Goal: Information Seeking & Learning: Learn about a topic

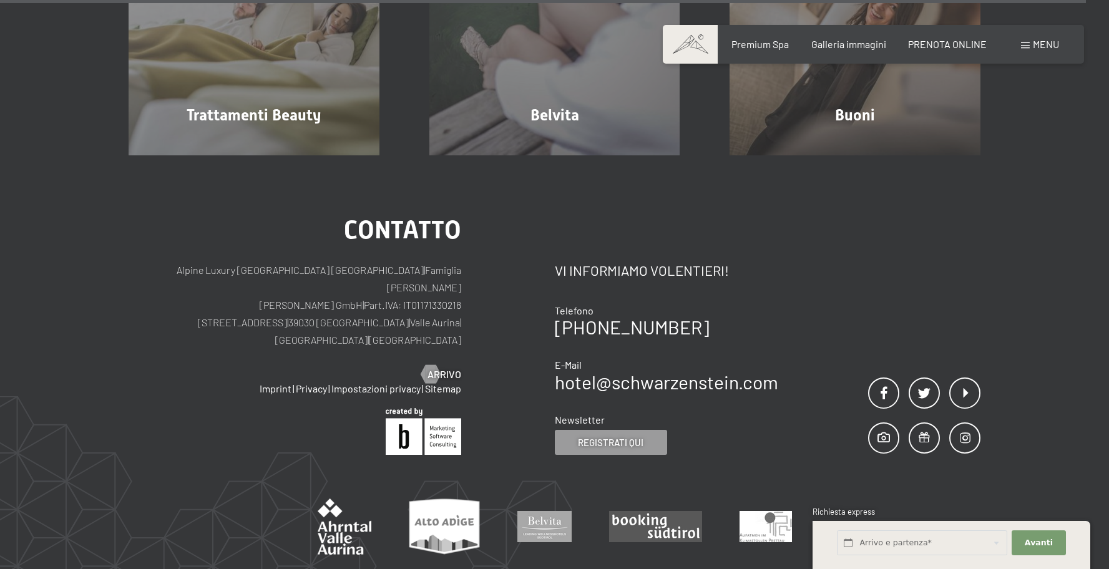
scroll to position [7661, 0]
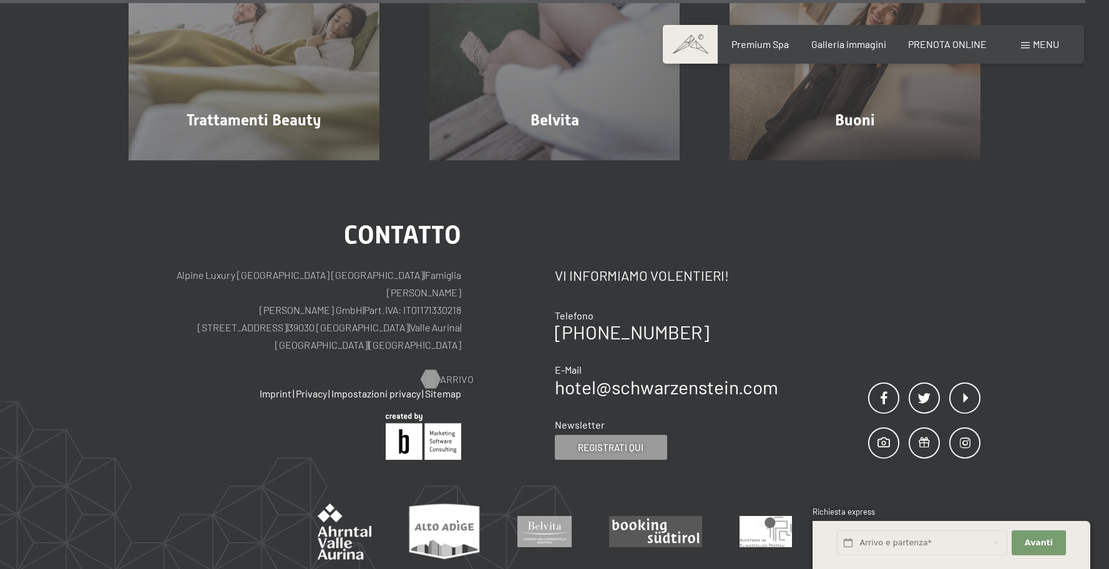
click at [449, 373] on span "Arrivo" at bounding box center [457, 380] width 34 height 14
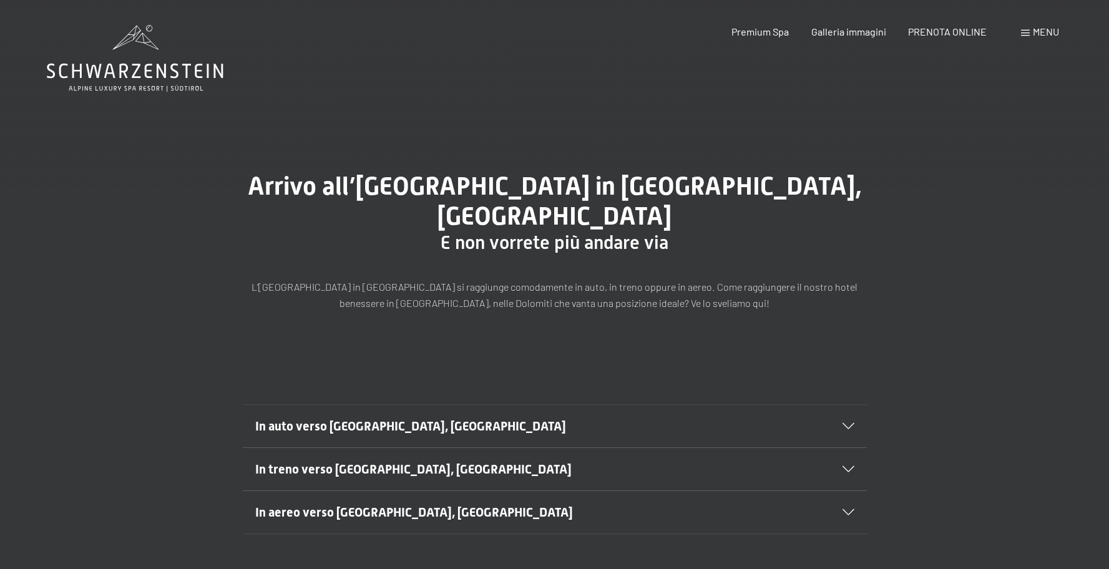
click at [1008, 404] on div "In auto verso [GEOGRAPHIC_DATA], [GEOGRAPHIC_DATA] Viaggiate sull’autostrada A2…" at bounding box center [554, 426] width 945 height 44
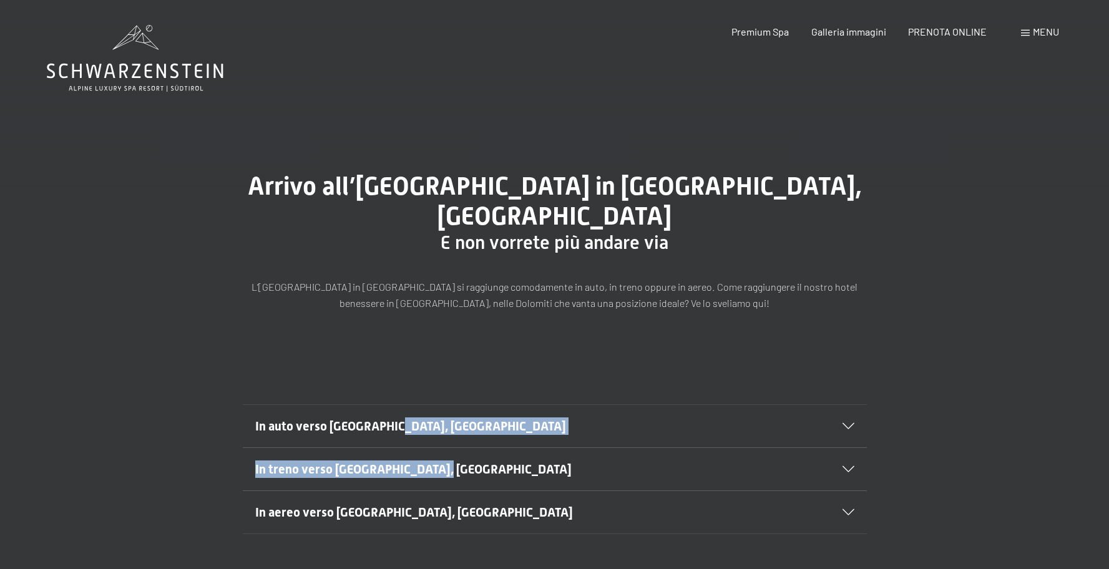
drag, startPoint x: 391, startPoint y: 401, endPoint x: 397, endPoint y: 465, distance: 65.1
click at [394, 454] on div "In auto verso [GEOGRAPHIC_DATA], [GEOGRAPHIC_DATA] Viaggiate sull’autostrada A2…" at bounding box center [554, 469] width 1109 height 130
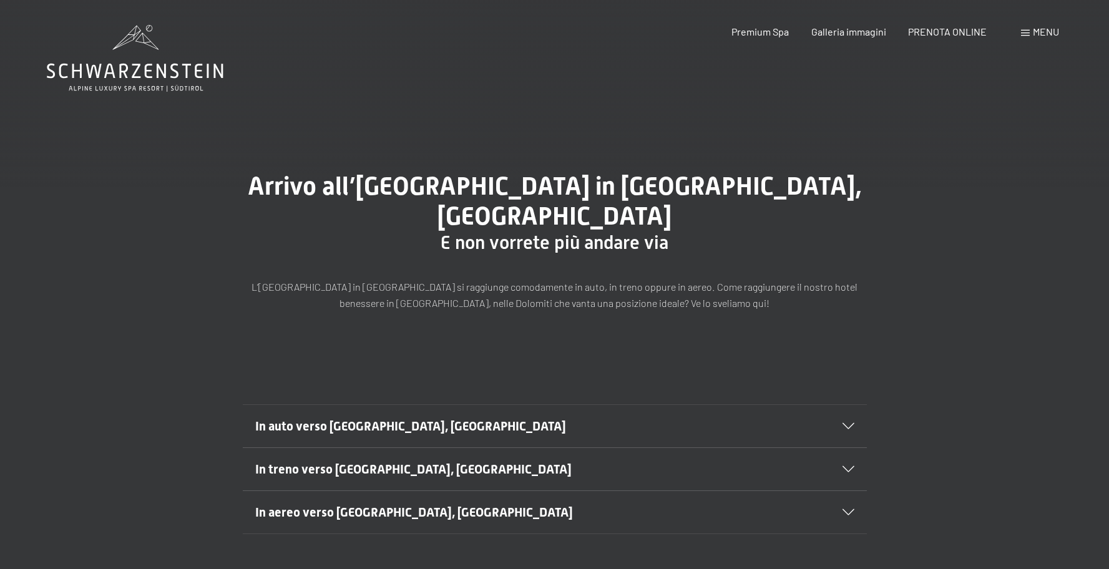
click at [411, 504] on h2 "In aereo verso [GEOGRAPHIC_DATA], [GEOGRAPHIC_DATA]" at bounding box center [524, 512] width 539 height 17
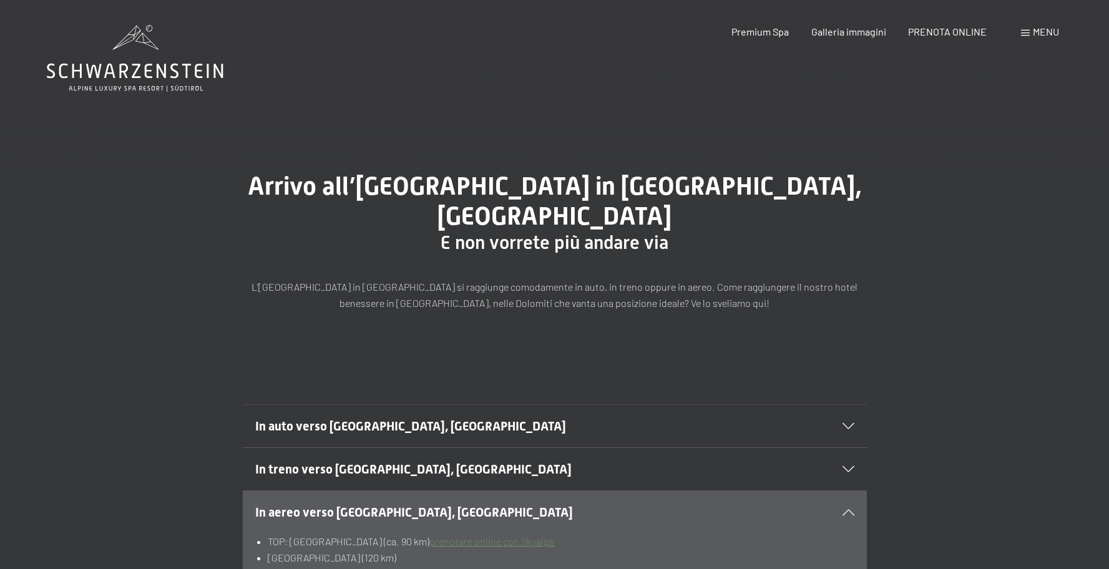
scroll to position [21, 0]
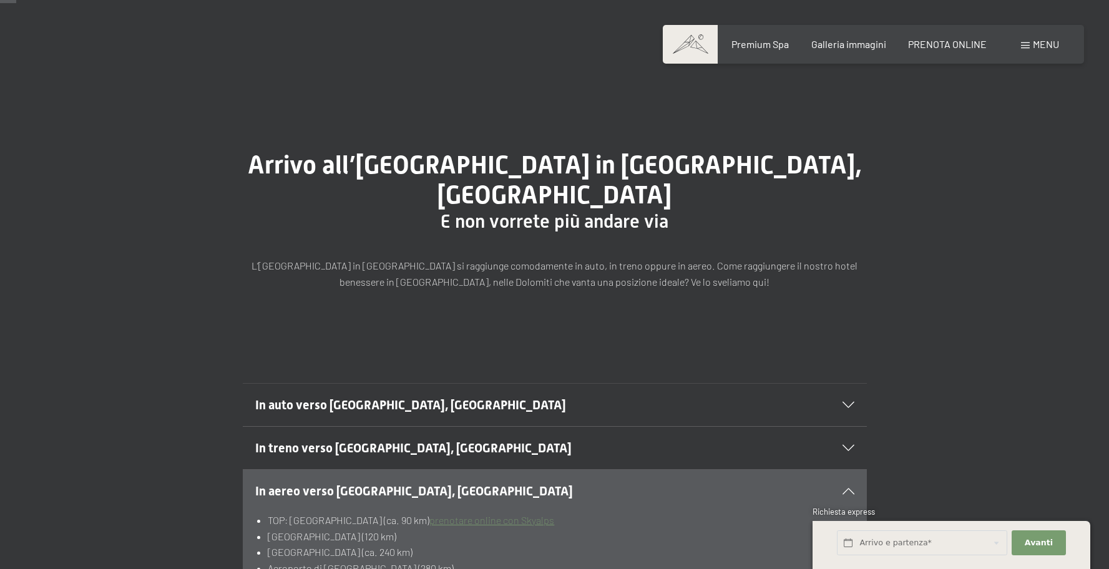
drag, startPoint x: 276, startPoint y: 481, endPoint x: 619, endPoint y: 503, distance: 343.9
click at [618, 502] on section "In aereo verso Lutago, Alto Adige TOP: Aeroporto di Bolzano/Alto Adige (ca. 90 …" at bounding box center [555, 577] width 624 height 217
drag, startPoint x: 655, startPoint y: 519, endPoint x: 587, endPoint y: 516, distance: 68.1
click at [654, 544] on li "[GEOGRAPHIC_DATA] (ca. 240 km)" at bounding box center [561, 552] width 586 height 16
drag, startPoint x: 252, startPoint y: 510, endPoint x: 547, endPoint y: 527, distance: 295.6
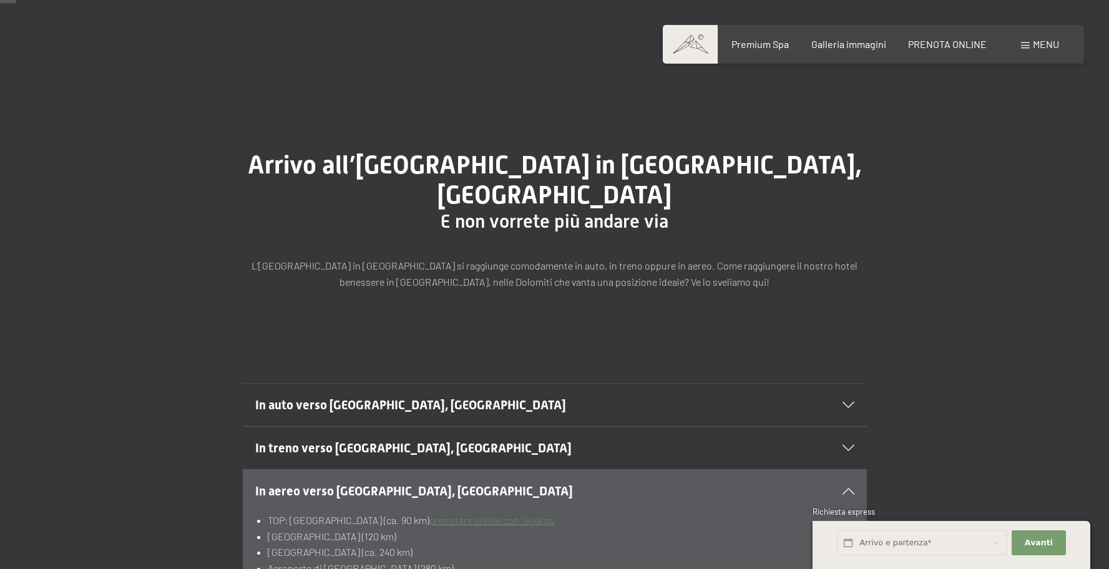
click at [532, 527] on section "In aereo verso Lutago, Alto Adige TOP: Aeroporto di Bolzano/Alto Adige (ca. 90 …" at bounding box center [555, 577] width 624 height 217
drag, startPoint x: 560, startPoint y: 527, endPoint x: 426, endPoint y: 529, distance: 134.8
click at [548, 544] on li "[GEOGRAPHIC_DATA] (ca. 240 km)" at bounding box center [561, 552] width 586 height 16
drag, startPoint x: 263, startPoint y: 515, endPoint x: 582, endPoint y: 542, distance: 320.0
click at [582, 542] on div "In aereo verso Lutago, Alto Adige TOP: Aeroporto di Bolzano/Alto Adige (ca. 90 …" at bounding box center [555, 577] width 852 height 217
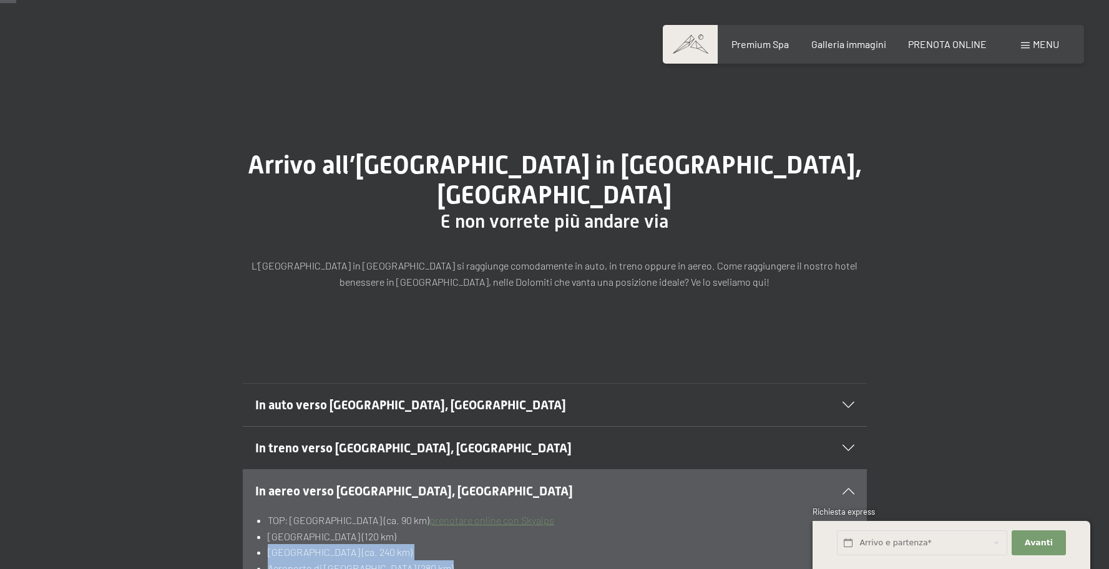
click at [582, 560] on li "Aeroporto di [GEOGRAPHIC_DATA] (280 km)" at bounding box center [561, 568] width 586 height 16
drag, startPoint x: 316, startPoint y: 540, endPoint x: 489, endPoint y: 544, distance: 172.9
click at [485, 544] on ul "TOP: Aeroporto di Bolzano/Alto Adige (ca. 90 km) prenotare online con Skyalps A…" at bounding box center [554, 544] width 599 height 64
click at [489, 560] on li "Aeroporto di Monaco di Baviera (280 km)" at bounding box center [561, 568] width 586 height 16
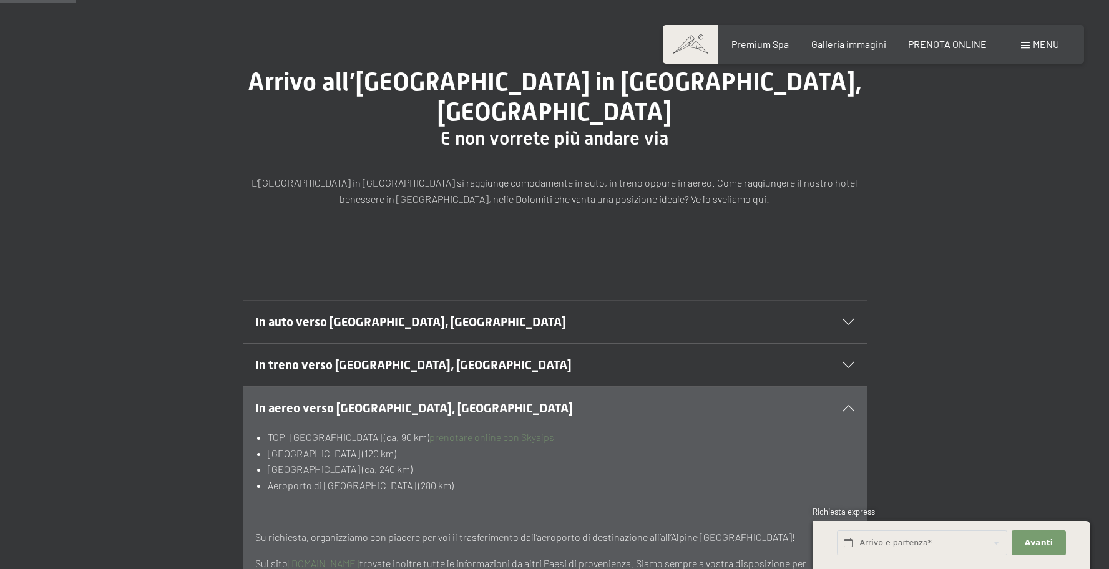
scroll to position [110, 0]
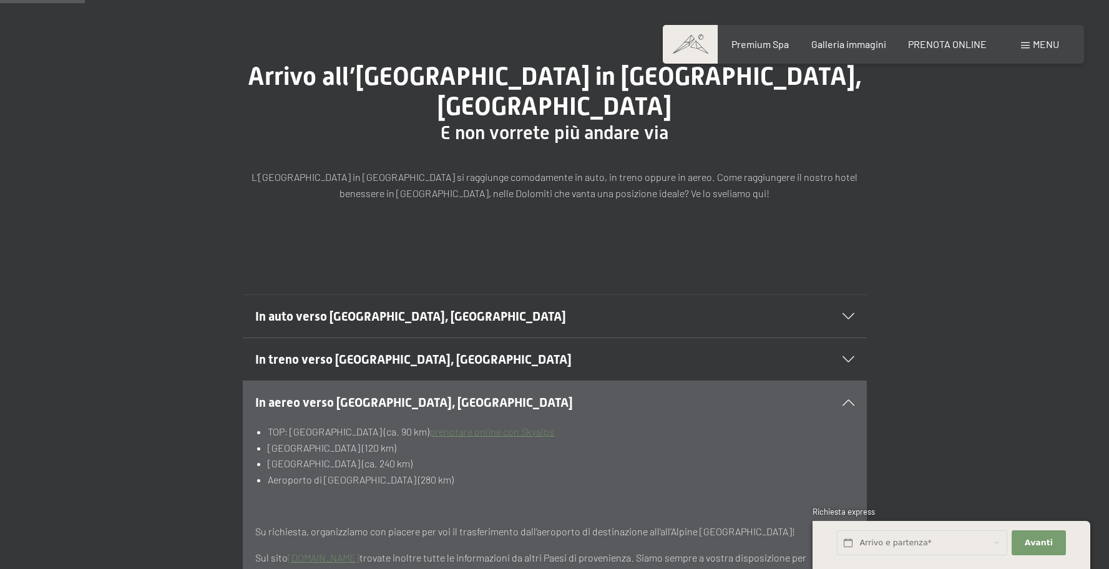
drag, startPoint x: 283, startPoint y: 426, endPoint x: 532, endPoint y: 440, distance: 250.0
click at [526, 456] on li "Aeroporto di Verona (ca. 240 km)" at bounding box center [561, 464] width 586 height 16
drag, startPoint x: 533, startPoint y: 440, endPoint x: 345, endPoint y: 441, distance: 187.8
click at [513, 442] on ul "TOP: Aeroporto di Bolzano/Alto Adige (ca. 90 km) prenotare online con Skyalps A…" at bounding box center [554, 456] width 599 height 64
drag, startPoint x: 268, startPoint y: 440, endPoint x: 479, endPoint y: 437, distance: 210.3
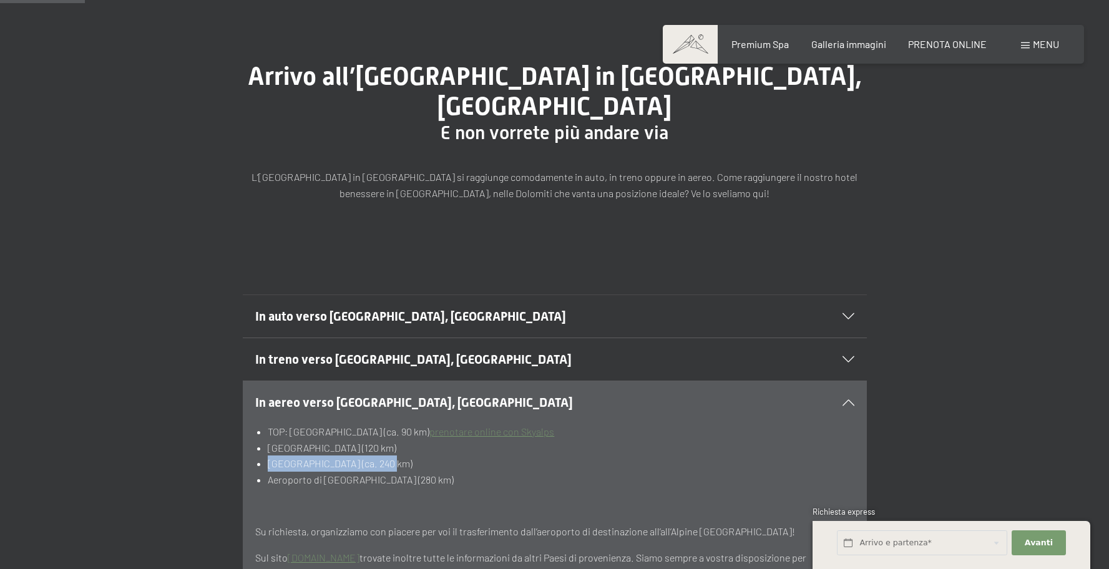
click at [454, 456] on li "Aeroporto di Verona (ca. 240 km)" at bounding box center [561, 464] width 586 height 16
drag, startPoint x: 479, startPoint y: 437, endPoint x: 487, endPoint y: 442, distance: 9.8
click at [480, 456] on li "Aeroporto di Verona (ca. 240 km)" at bounding box center [561, 464] width 586 height 16
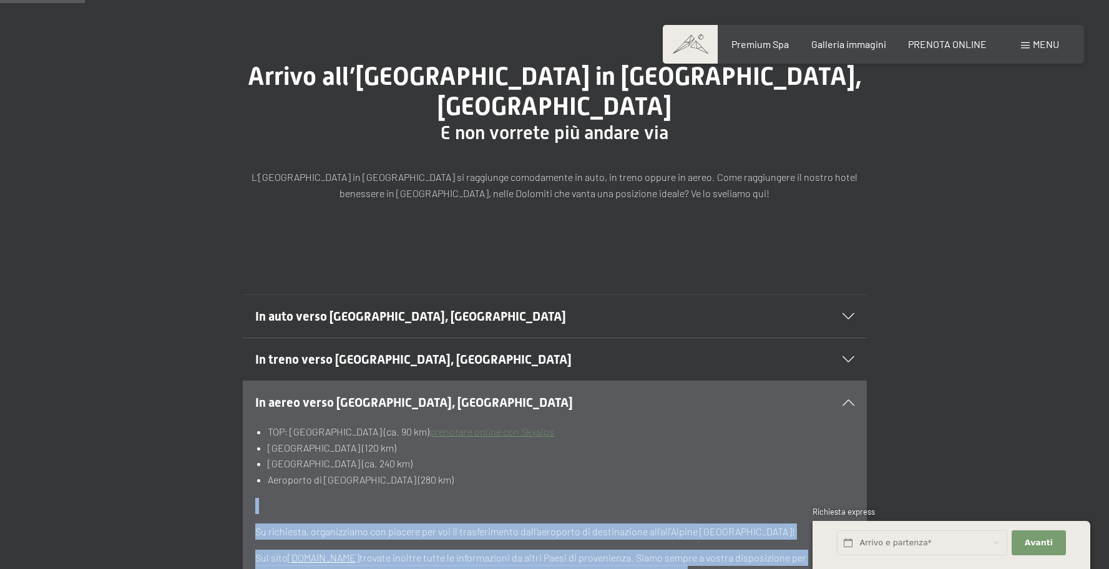
drag, startPoint x: 253, startPoint y: 454, endPoint x: 612, endPoint y: 463, distance: 359.5
click at [609, 463] on section "In aereo verso Lutago, Alto Adige TOP: Aeroporto di Bolzano/Alto Adige (ca. 90 …" at bounding box center [555, 489] width 624 height 217
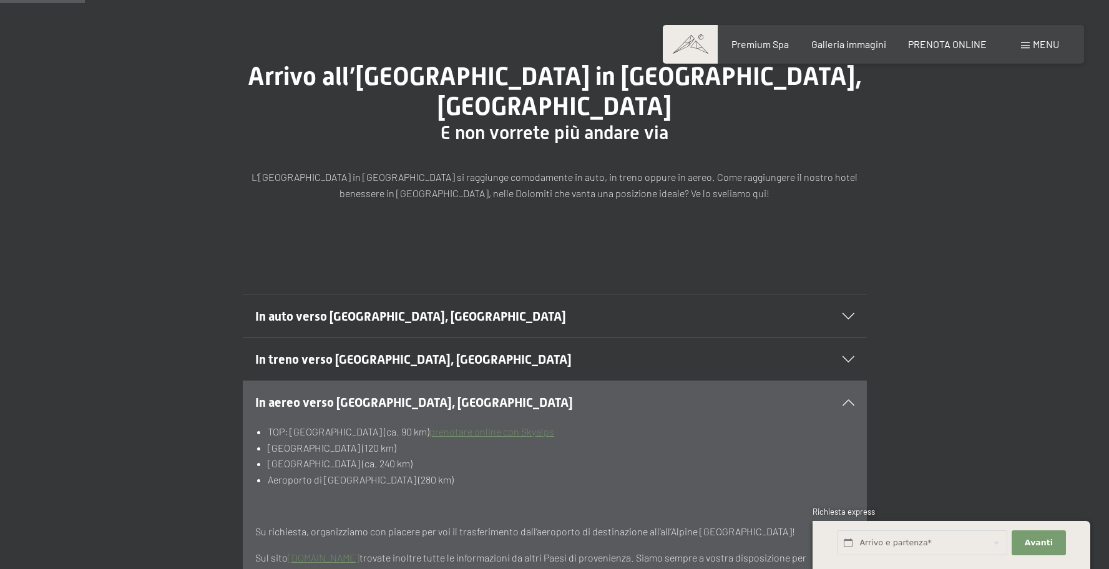
drag, startPoint x: 612, startPoint y: 463, endPoint x: 593, endPoint y: 463, distance: 18.7
click at [600, 463] on div "TOP: Aeroporto di Bolzano/Alto Adige (ca. 90 km) prenotare online con Skyalps A…" at bounding box center [554, 503] width 599 height 158
drag, startPoint x: 270, startPoint y: 446, endPoint x: 619, endPoint y: 467, distance: 349.4
click at [617, 467] on div "TOP: Aeroporto di Bolzano/Alto Adige (ca. 90 km) prenotare online con Skyalps A…" at bounding box center [554, 503] width 599 height 158
click at [619, 467] on div "TOP: Aeroporto di Bolzano/Alto Adige (ca. 90 km) prenotare online con Skyalps A…" at bounding box center [554, 503] width 599 height 158
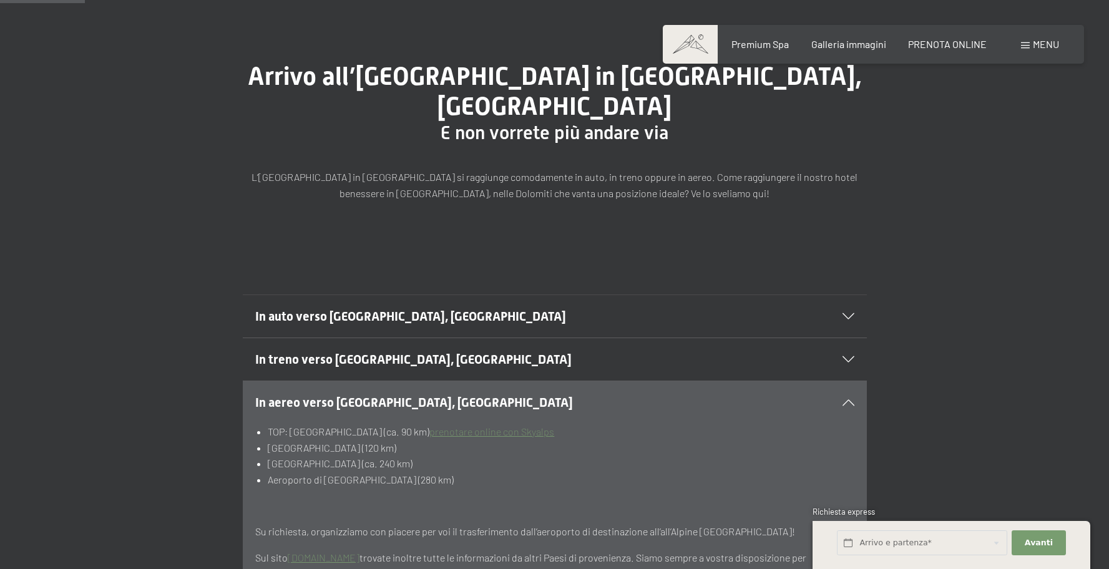
drag, startPoint x: 353, startPoint y: 434, endPoint x: 506, endPoint y: 434, distance: 152.9
click at [504, 456] on li "Aeroporto di Verona (ca. 240 km)" at bounding box center [561, 464] width 586 height 16
drag, startPoint x: 512, startPoint y: 433, endPoint x: 377, endPoint y: 429, distance: 134.9
click at [511, 456] on li "Aeroporto di Verona (ca. 240 km)" at bounding box center [561, 464] width 586 height 16
drag, startPoint x: 262, startPoint y: 369, endPoint x: 660, endPoint y: 375, distance: 397.5
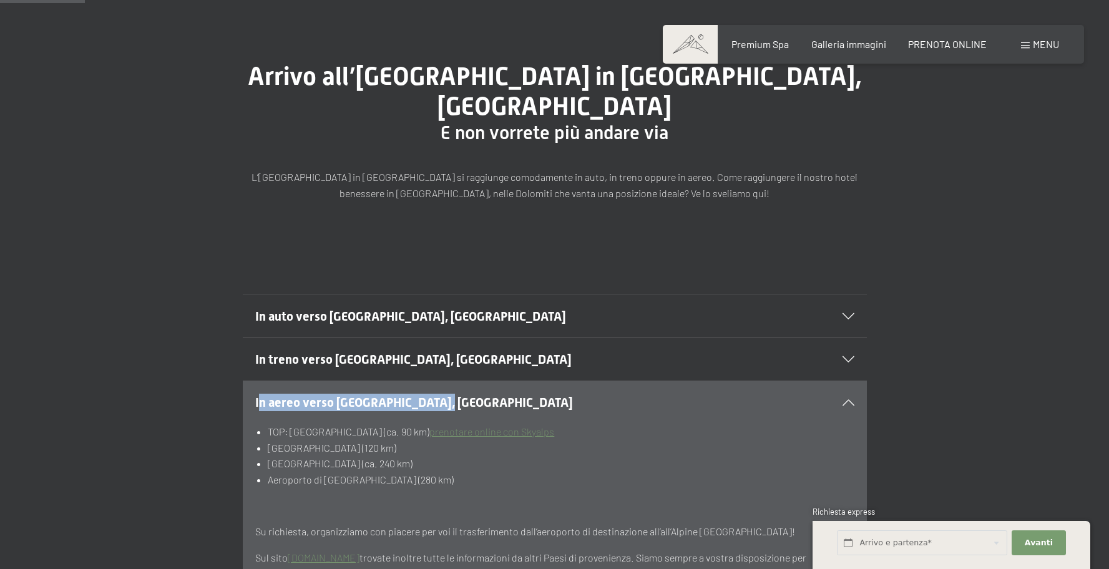
click at [660, 394] on h2 "In aereo verso Lutago, Alto Adige" at bounding box center [524, 402] width 539 height 17
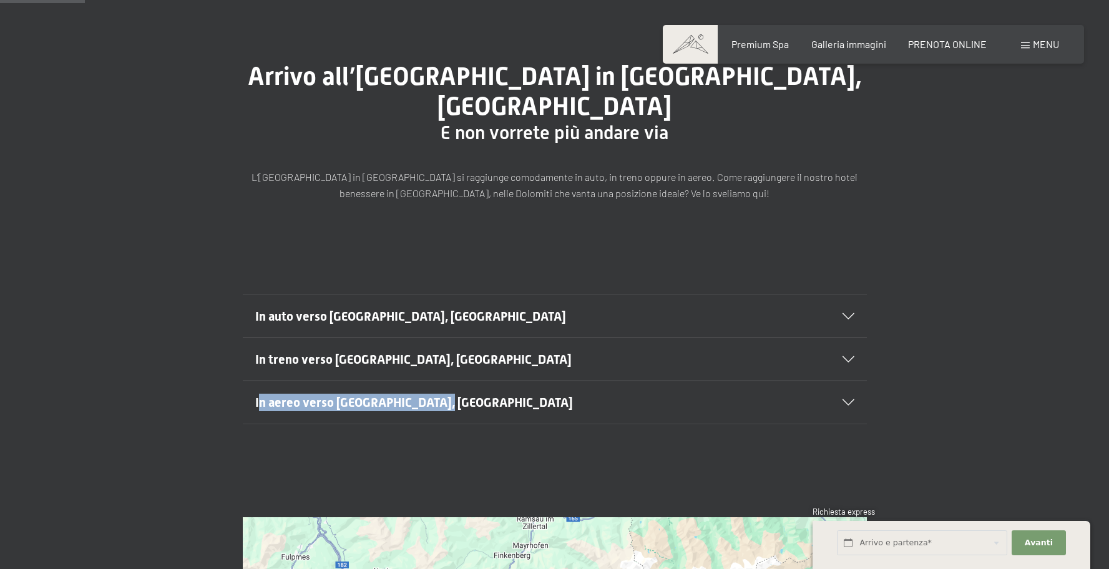
drag, startPoint x: 660, startPoint y: 375, endPoint x: 646, endPoint y: 400, distance: 28.8
click at [660, 394] on h2 "In aereo verso Lutago, Alto Adige" at bounding box center [524, 402] width 539 height 17
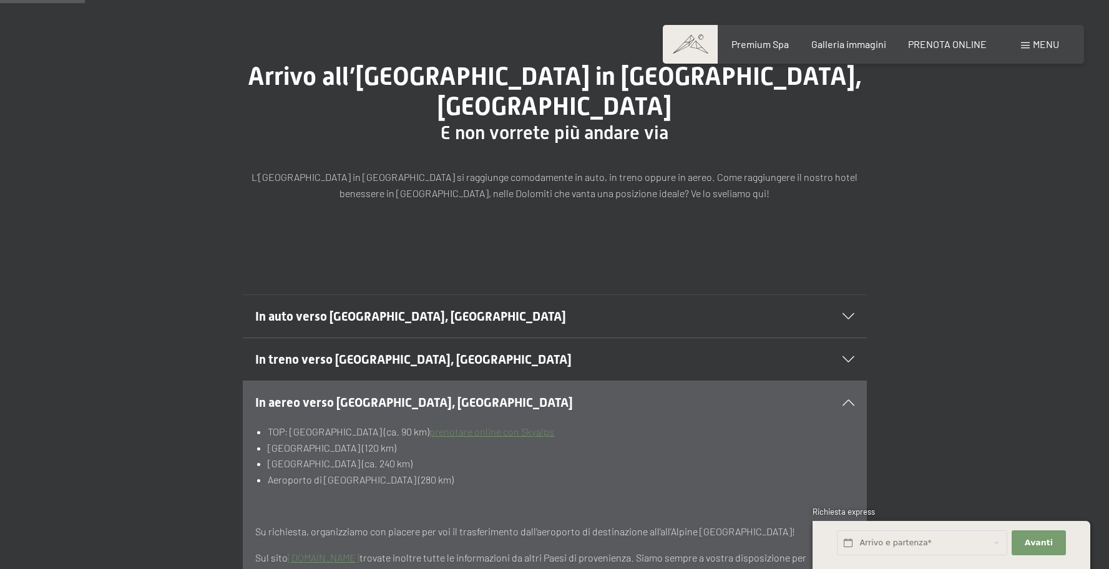
click at [329, 440] on li "Aeroporto di Innsbruck (120 km)" at bounding box center [561, 448] width 586 height 16
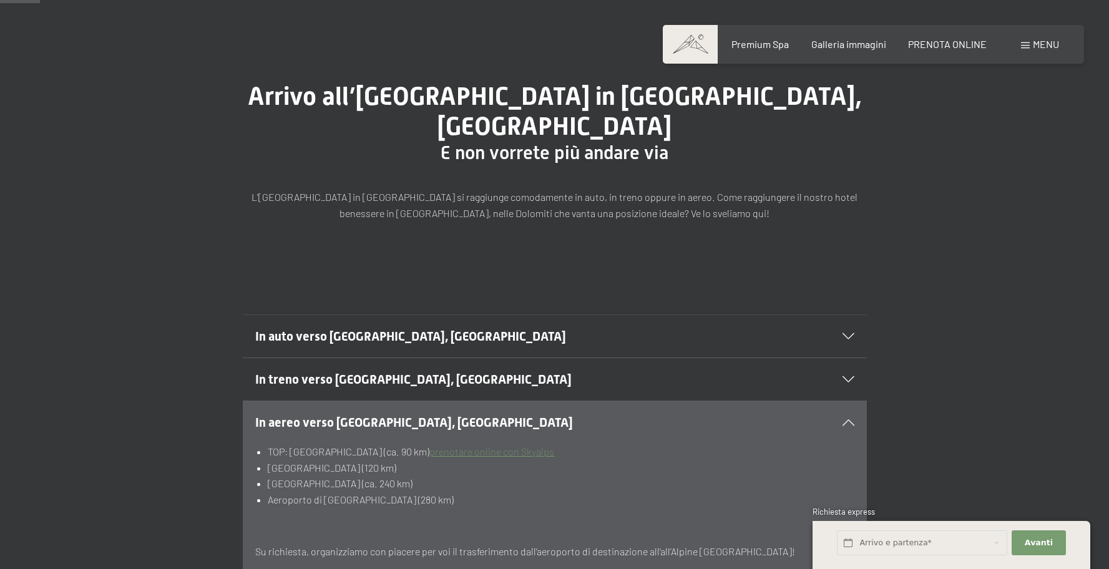
scroll to position [140, 0]
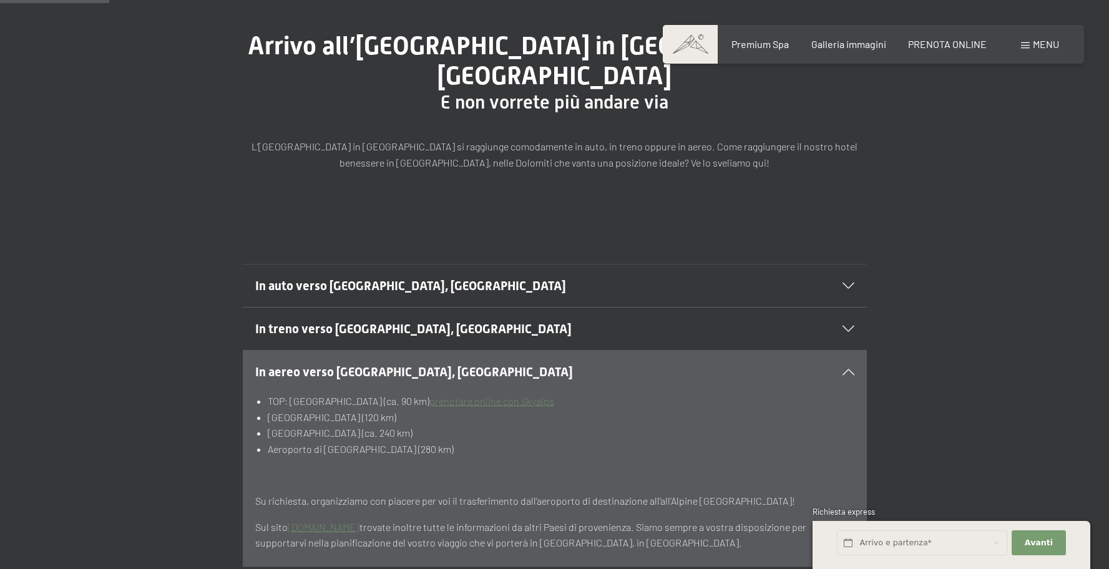
click at [328, 278] on span "In auto verso Lutago, Alto Adige" at bounding box center [410, 285] width 311 height 15
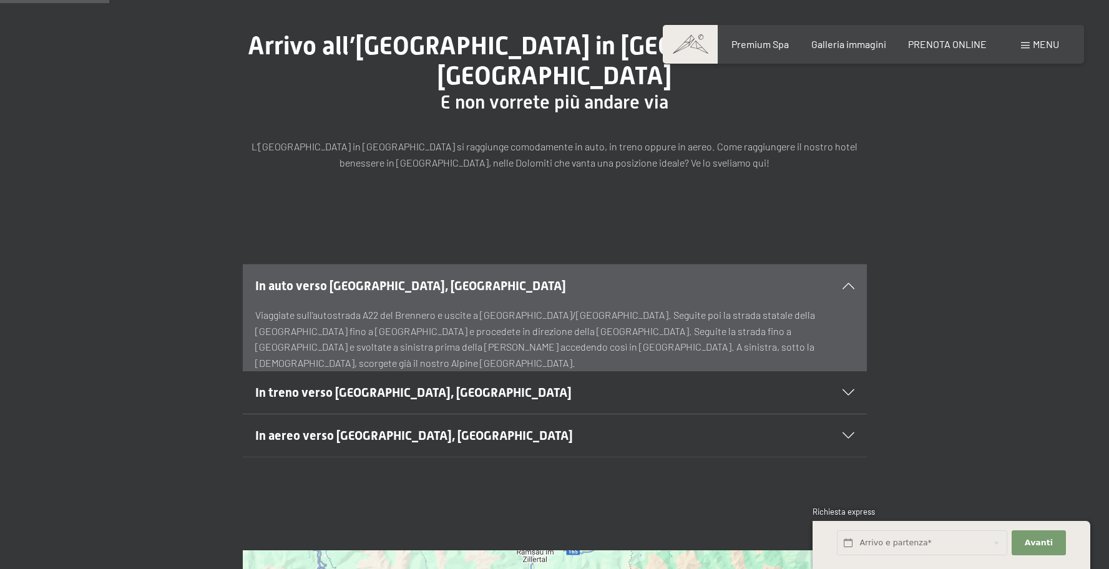
drag, startPoint x: 255, startPoint y: 281, endPoint x: 706, endPoint y: 286, distance: 451.8
click at [685, 307] on p "Viaggiate sull’autostrada A22 del Brennero e uscite a Bressanone/Val Pusteria. …" at bounding box center [554, 339] width 599 height 64
click at [706, 307] on p "Viaggiate sull’autostrada A22 del Brennero e uscite a Bressanone/Val Pusteria. …" at bounding box center [554, 339] width 599 height 64
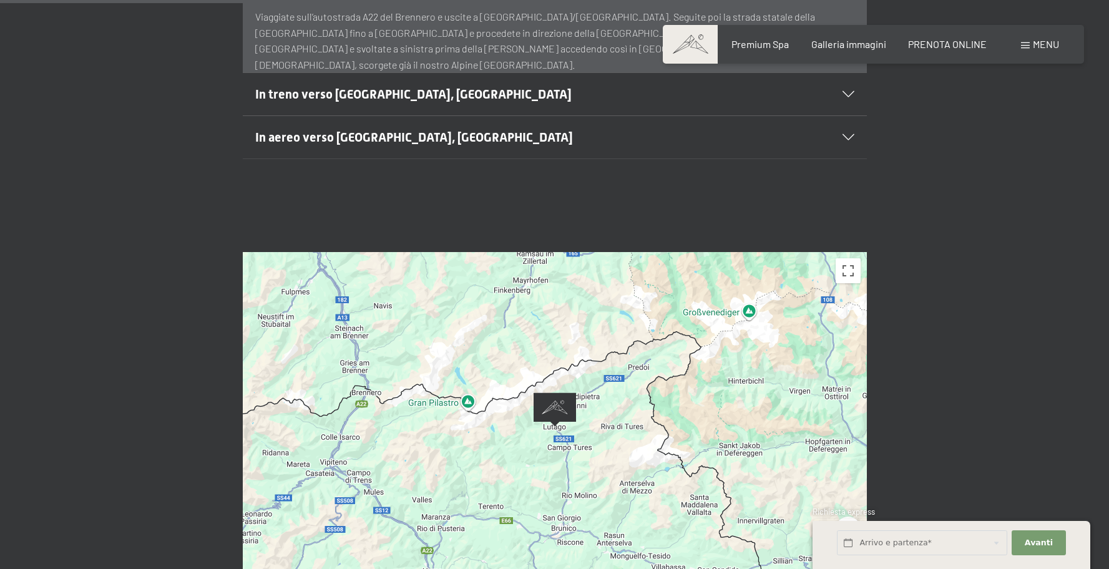
scroll to position [490, 0]
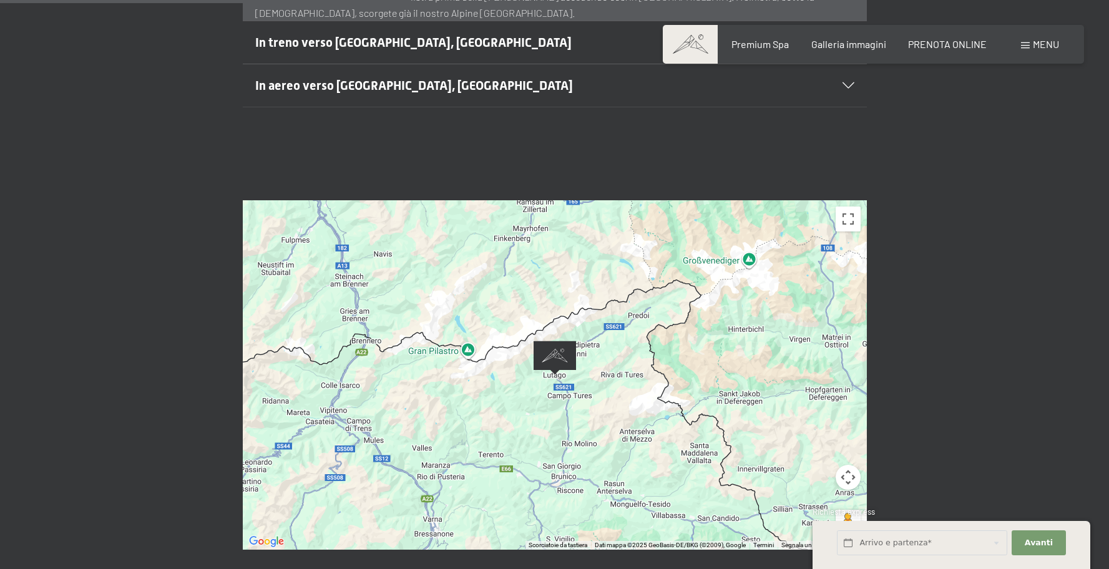
click at [549, 341] on img "Alpine Luxury SPA Resort SCHWARZENSTEIN" at bounding box center [555, 358] width 42 height 34
click at [695, 374] on div at bounding box center [555, 374] width 624 height 349
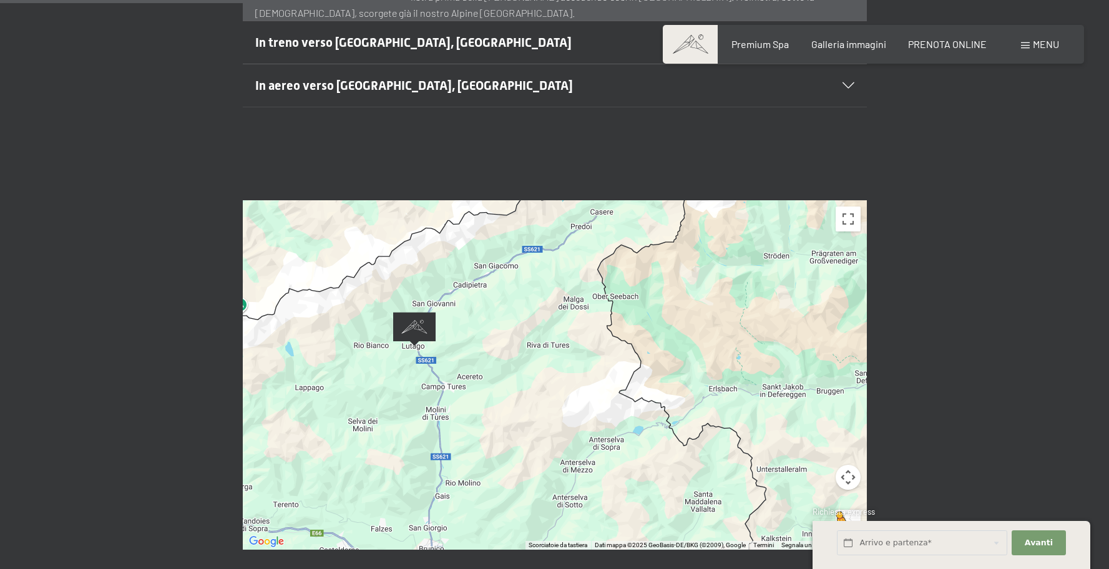
scroll to position [487, 0]
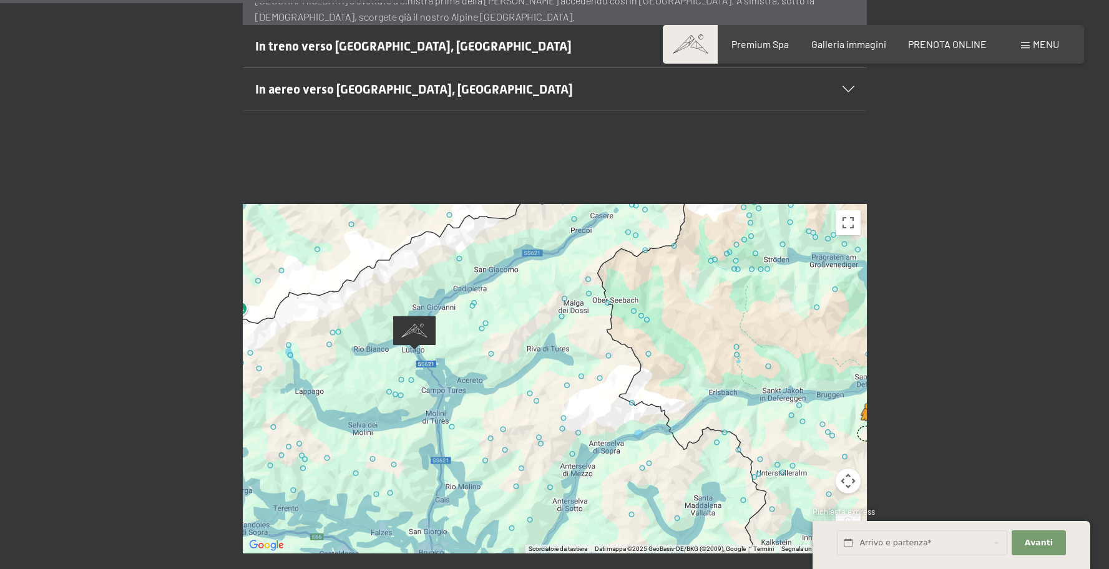
drag, startPoint x: 841, startPoint y: 492, endPoint x: 1022, endPoint y: 354, distance: 227.5
click at [1025, 354] on div "← Sposta a sinistra → Sposta a destra ↑ Sposta in alto ↓ Sposta in basso + Aume…" at bounding box center [554, 378] width 1109 height 443
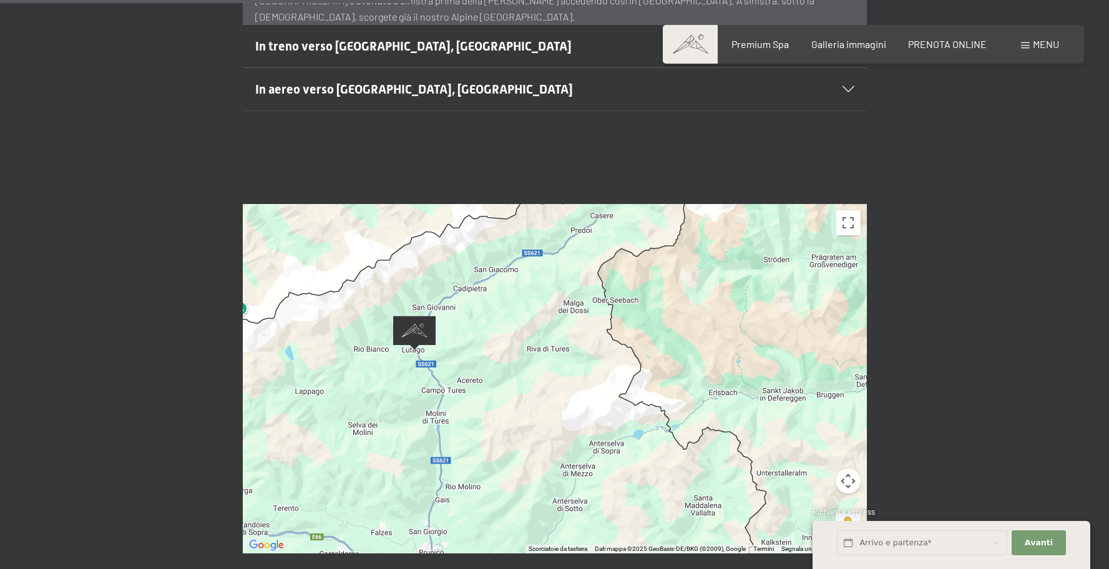
scroll to position [490, 0]
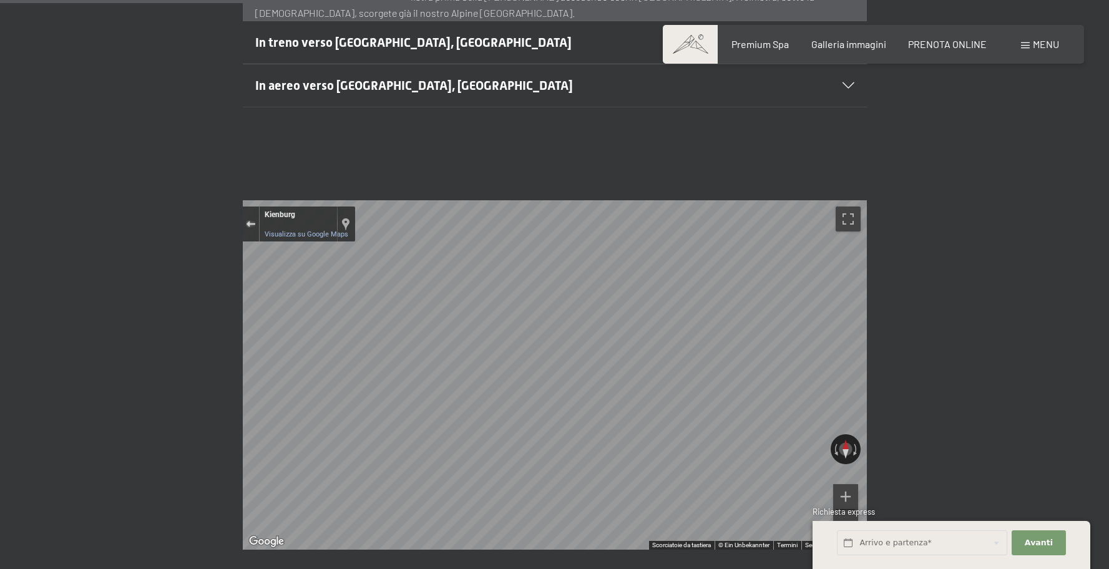
click at [245, 216] on button "Esci da Street View" at bounding box center [251, 224] width 16 height 17
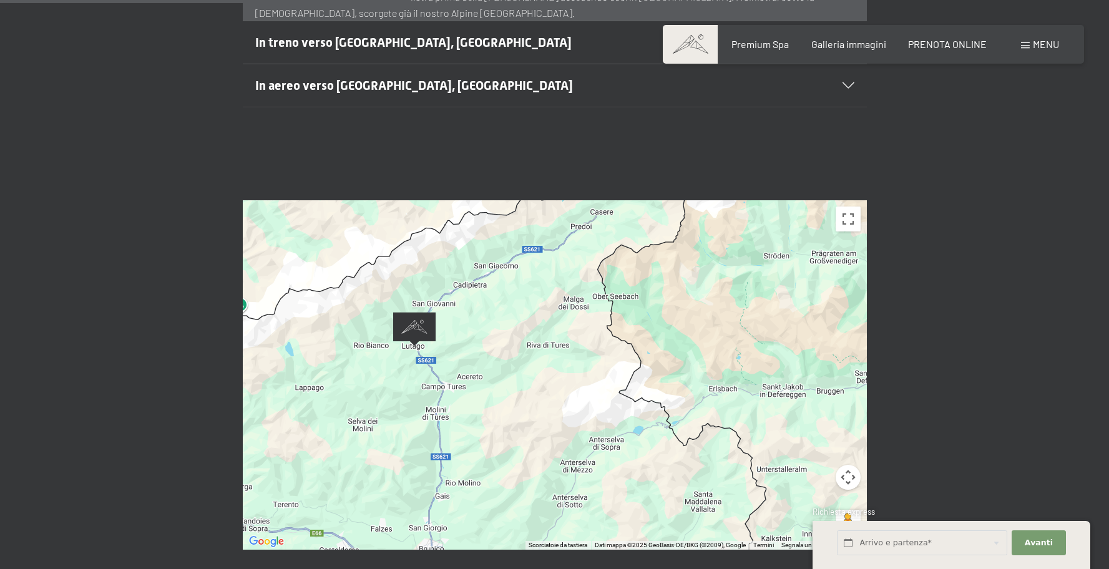
click at [530, 342] on div "Caricamento in corso..." at bounding box center [555, 374] width 624 height 349
click at [529, 342] on div "Caricamento in corso..." at bounding box center [555, 374] width 624 height 349
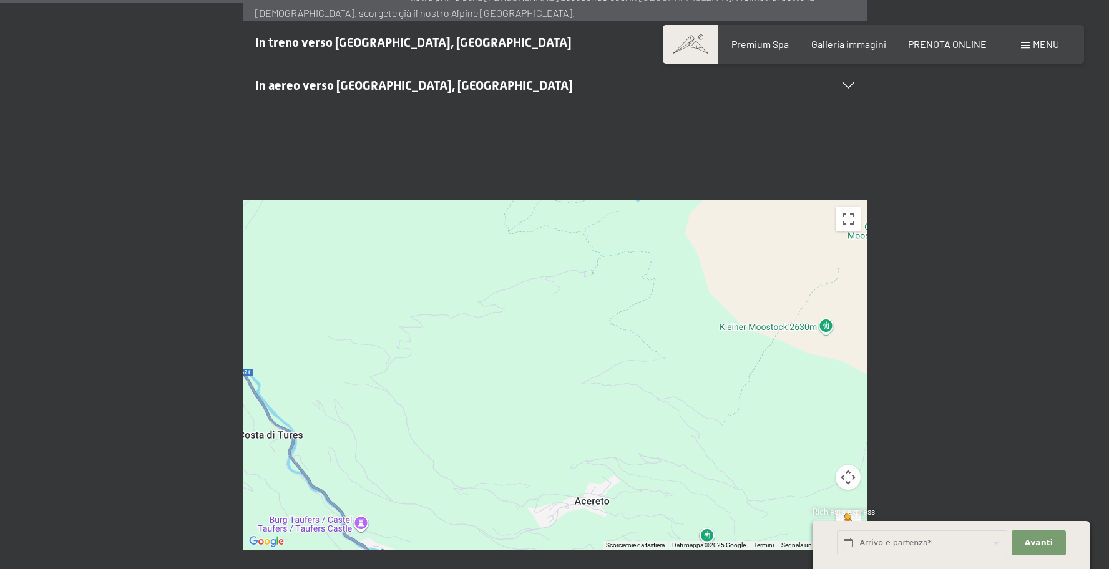
drag, startPoint x: 440, startPoint y: 323, endPoint x: 706, endPoint y: 328, distance: 266.5
click at [859, 345] on div "Prenotazione Richiesta Premium Spa Galleria immagini PRENOTA ONLINE Menu DE IT …" at bounding box center [554, 487] width 1109 height 1954
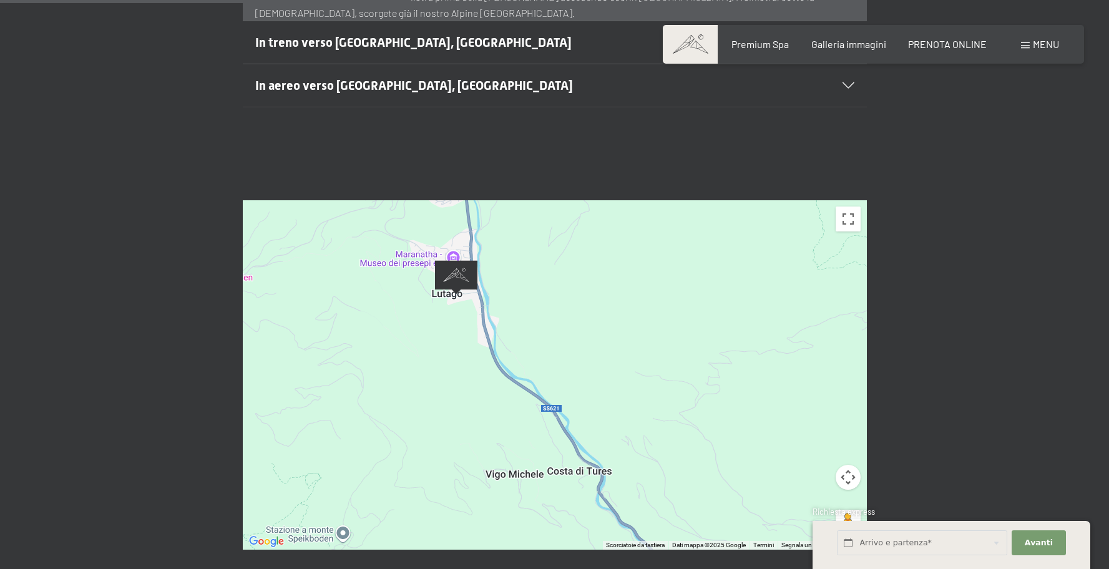
drag, startPoint x: 431, startPoint y: 292, endPoint x: 672, endPoint y: 321, distance: 243.3
click at [760, 330] on div "Caricamento in corso..." at bounding box center [555, 374] width 624 height 349
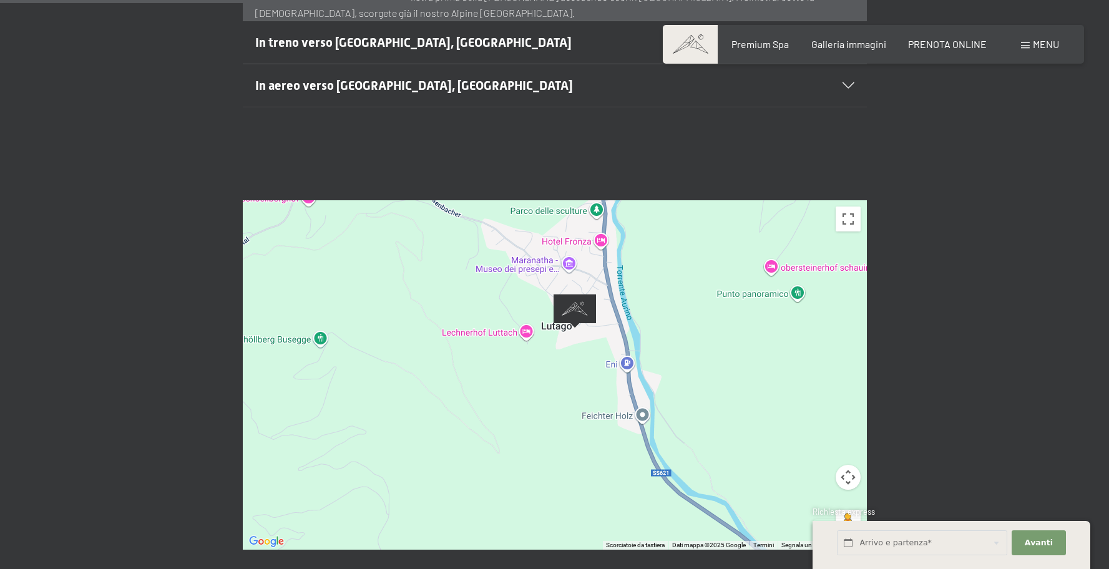
drag, startPoint x: 573, startPoint y: 349, endPoint x: 586, endPoint y: 371, distance: 24.6
click at [586, 371] on div "Caricamento in corso..." at bounding box center [555, 374] width 624 height 349
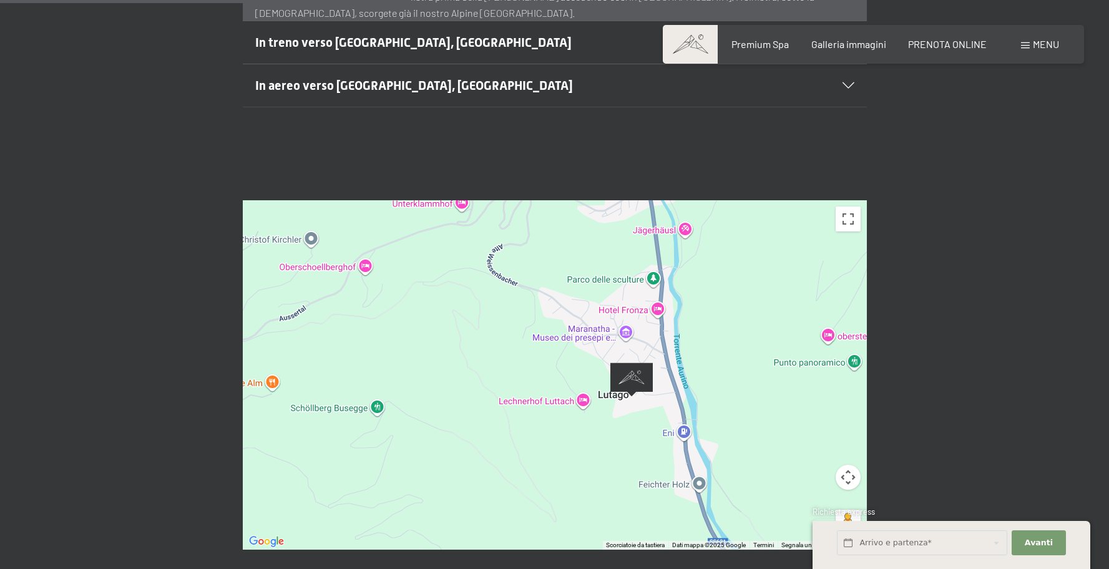
drag, startPoint x: 503, startPoint y: 316, endPoint x: 574, endPoint y: 389, distance: 101.5
click at [543, 361] on div "Caricamento in corso..." at bounding box center [555, 374] width 624 height 349
click at [614, 413] on div "Caricamento in corso..." at bounding box center [555, 374] width 624 height 349
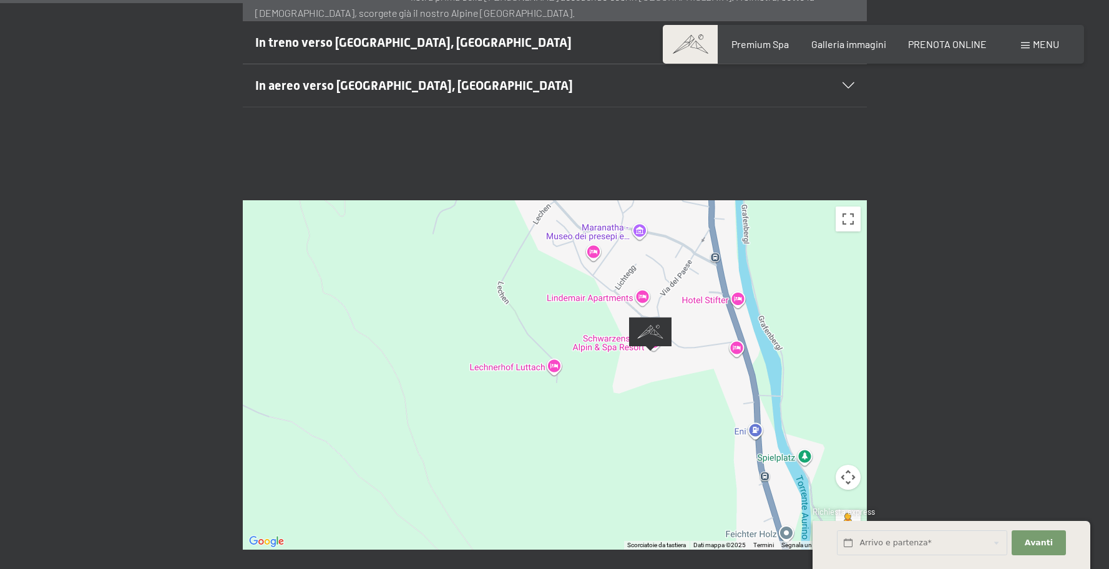
click at [608, 275] on div "Caricamento in corso..." at bounding box center [555, 374] width 624 height 349
click at [643, 341] on div "Caricamento in corso..." at bounding box center [555, 374] width 624 height 349
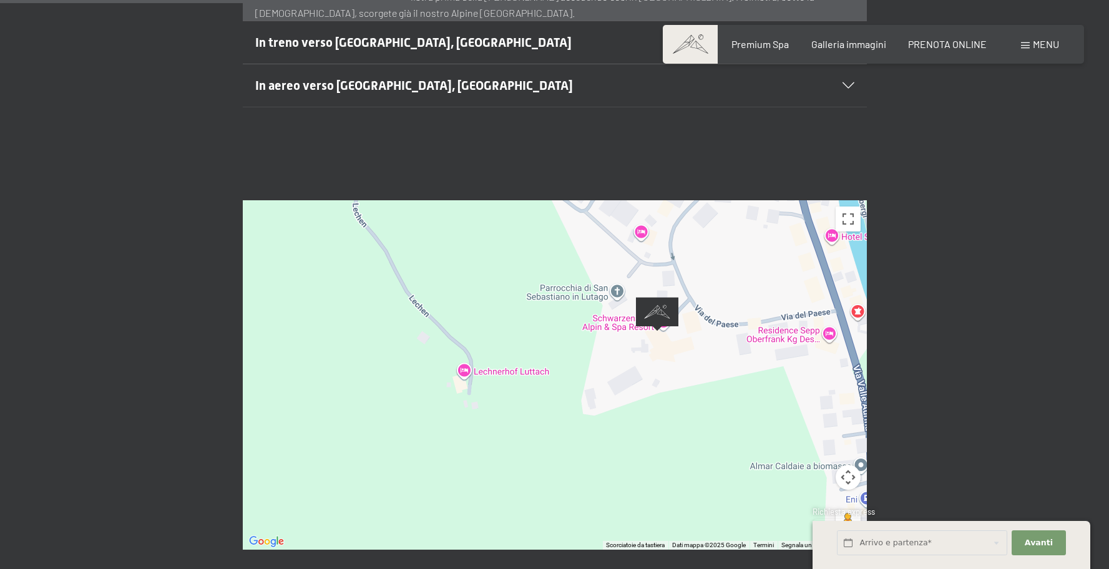
click at [643, 341] on div "Caricamento in corso..." at bounding box center [555, 374] width 624 height 349
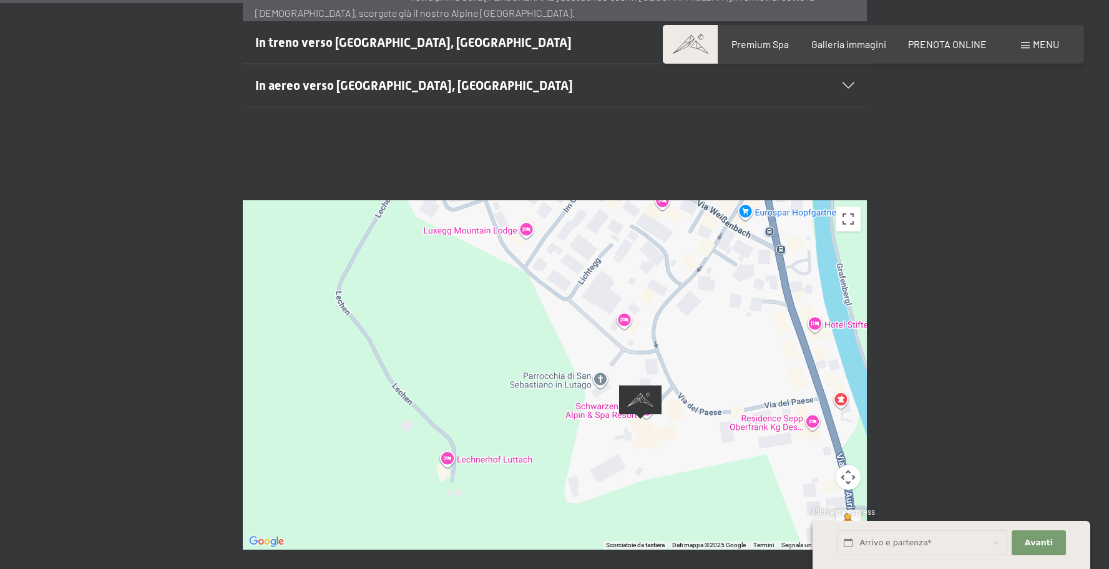
drag, startPoint x: 750, startPoint y: 352, endPoint x: 711, endPoint y: 439, distance: 95.5
click at [711, 440] on div "Caricamento in corso..." at bounding box center [555, 374] width 624 height 349
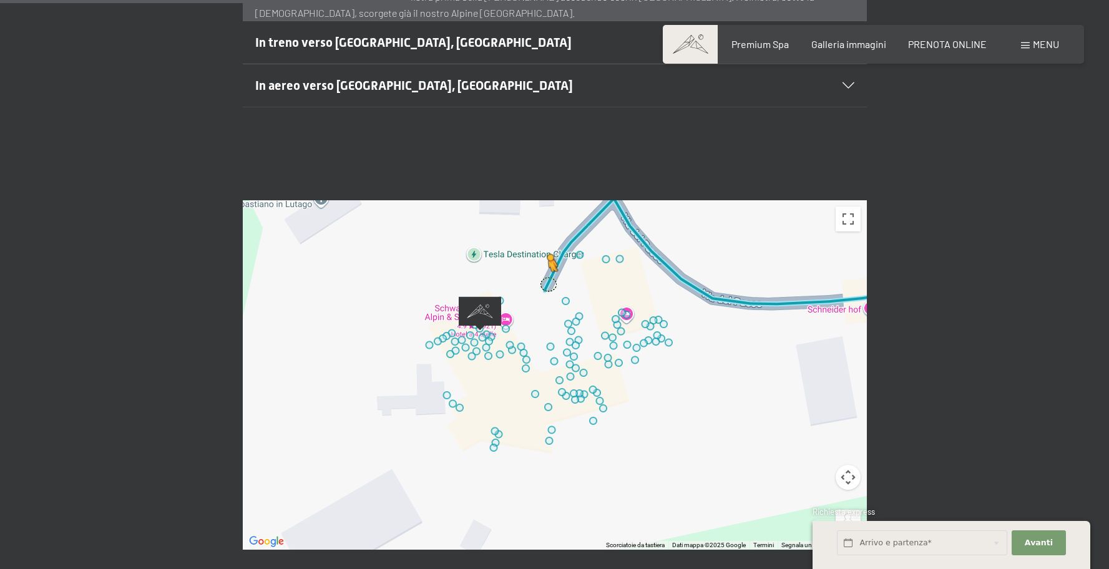
drag, startPoint x: 844, startPoint y: 490, endPoint x: 547, endPoint y: 253, distance: 380.4
click at [547, 253] on div "Per attivare il trascinamento con la tastiera, premi Alt + Invio. Nello stato d…" at bounding box center [555, 374] width 624 height 349
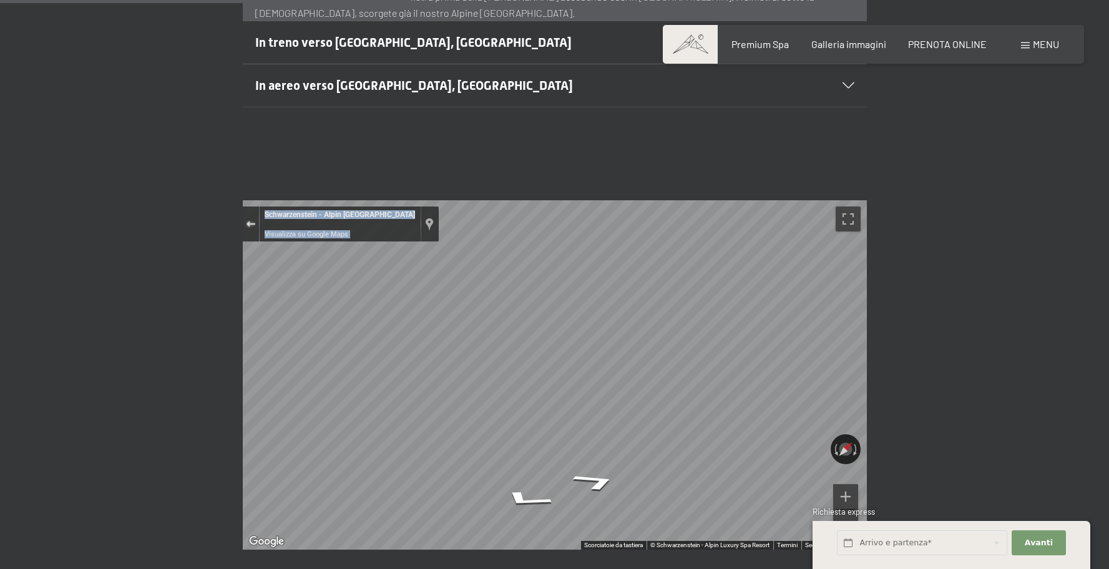
drag, startPoint x: 255, startPoint y: 190, endPoint x: 359, endPoint y: 207, distance: 105.0
click at [255, 216] on button "Esci da Street View" at bounding box center [251, 224] width 16 height 17
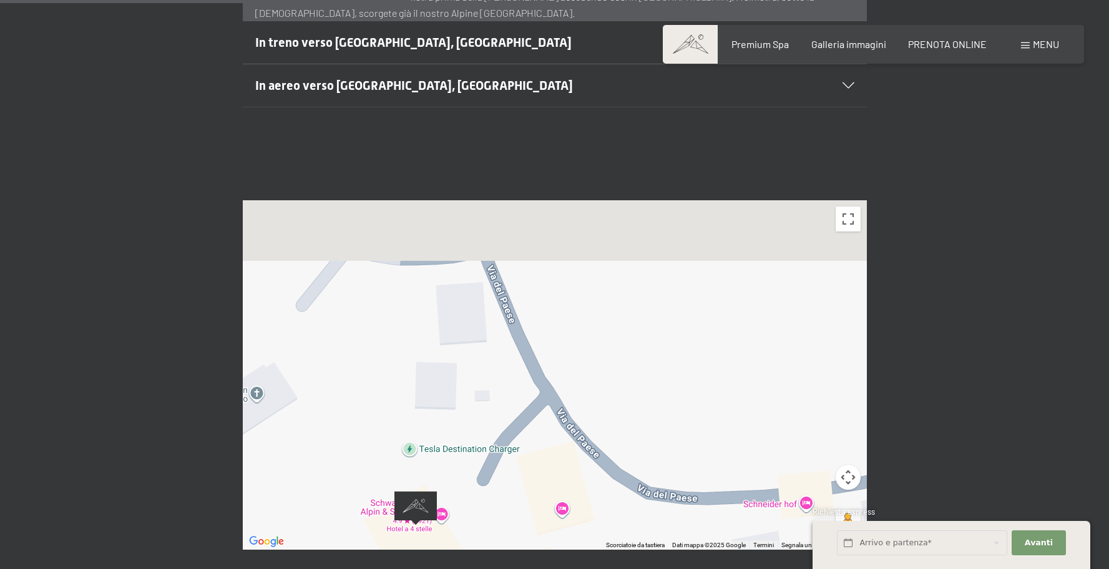
drag, startPoint x: 699, startPoint y: 256, endPoint x: 650, endPoint y: 442, distance: 192.4
click at [646, 451] on div "Caricamento in corso..." at bounding box center [555, 374] width 624 height 349
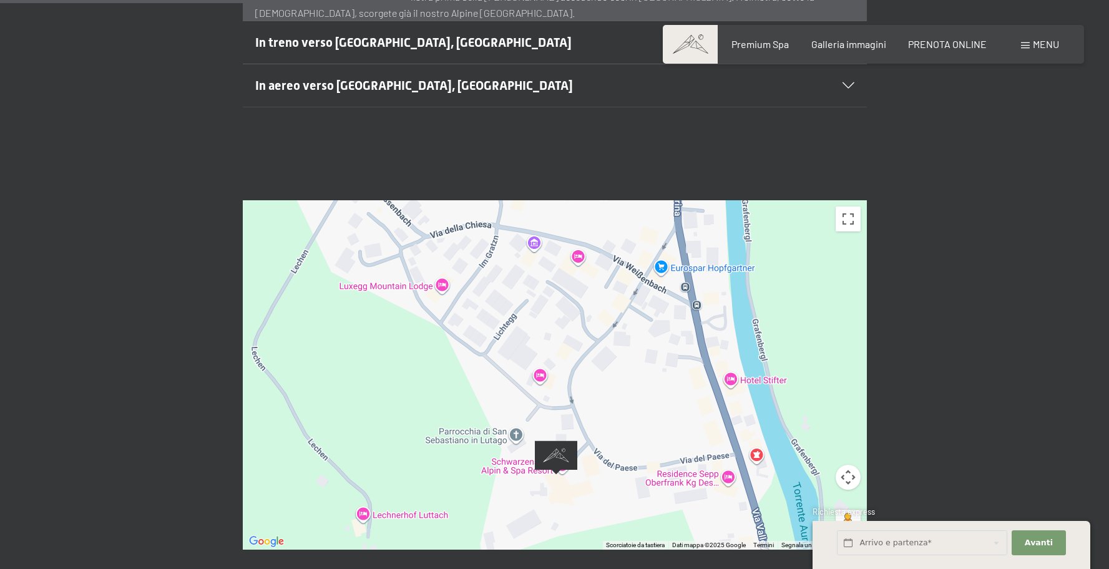
drag, startPoint x: 494, startPoint y: 278, endPoint x: 530, endPoint y: 322, distance: 56.7
click at [529, 323] on div "Caricamento in corso..." at bounding box center [555, 374] width 624 height 349
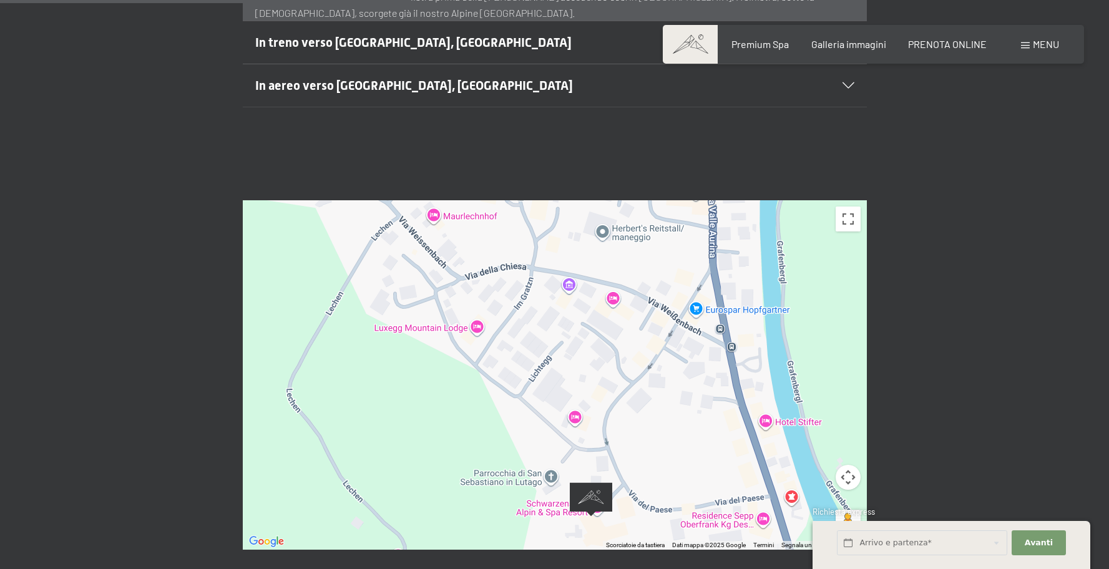
click at [572, 260] on div "Caricamento in corso..." at bounding box center [555, 374] width 624 height 349
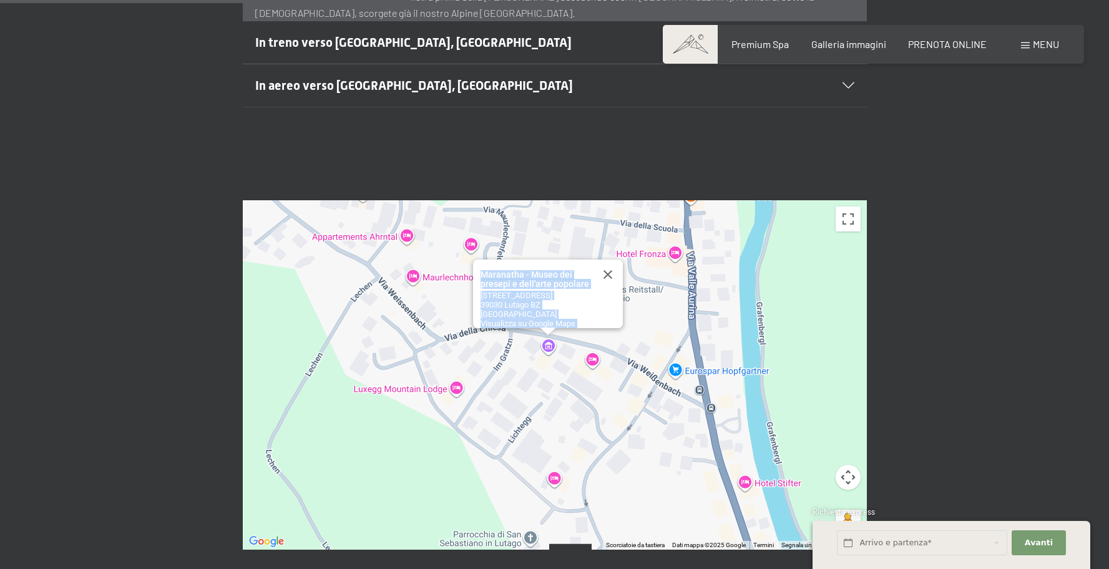
drag, startPoint x: 618, startPoint y: 312, endPoint x: 594, endPoint y: 328, distance: 28.7
click at [594, 328] on div "Caricamento in corso... Maranatha - Museo dei presepi e dell'arte popolare Mara…" at bounding box center [555, 374] width 624 height 349
click at [565, 351] on div "Caricamento in corso... Maranatha - Museo dei presepi e dell'arte popolare Mara…" at bounding box center [555, 374] width 624 height 349
click at [594, 331] on div "Caricamento in corso... Maranatha - Museo dei presepi e dell'arte popolare Mara…" at bounding box center [555, 374] width 624 height 349
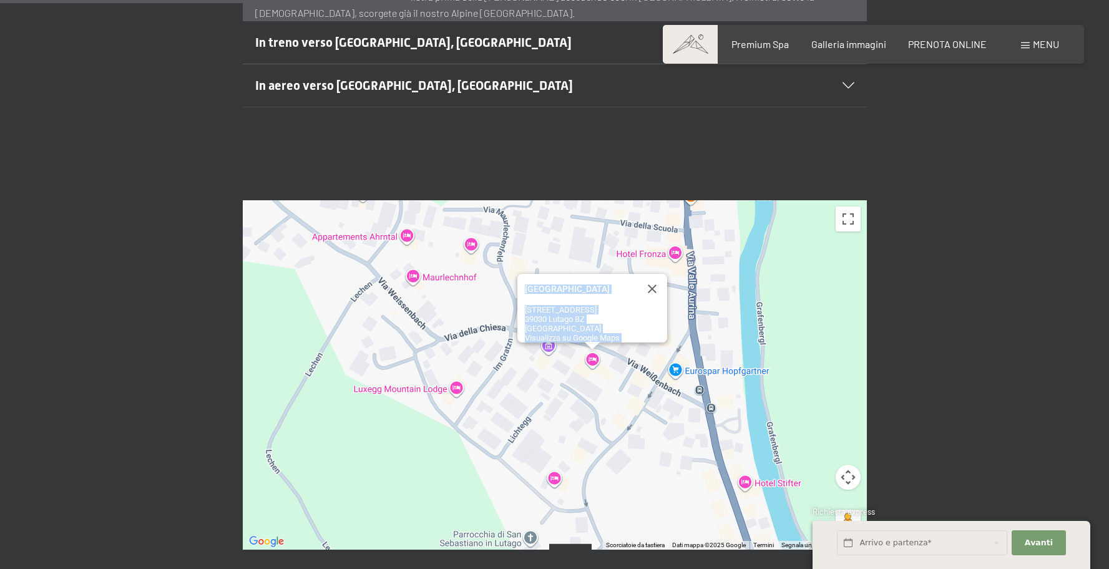
click at [449, 278] on div "Caricamento in corso... Hotel Alpenblick Hotel Alpenblick Via Weißenbach, 9 390…" at bounding box center [555, 374] width 624 height 349
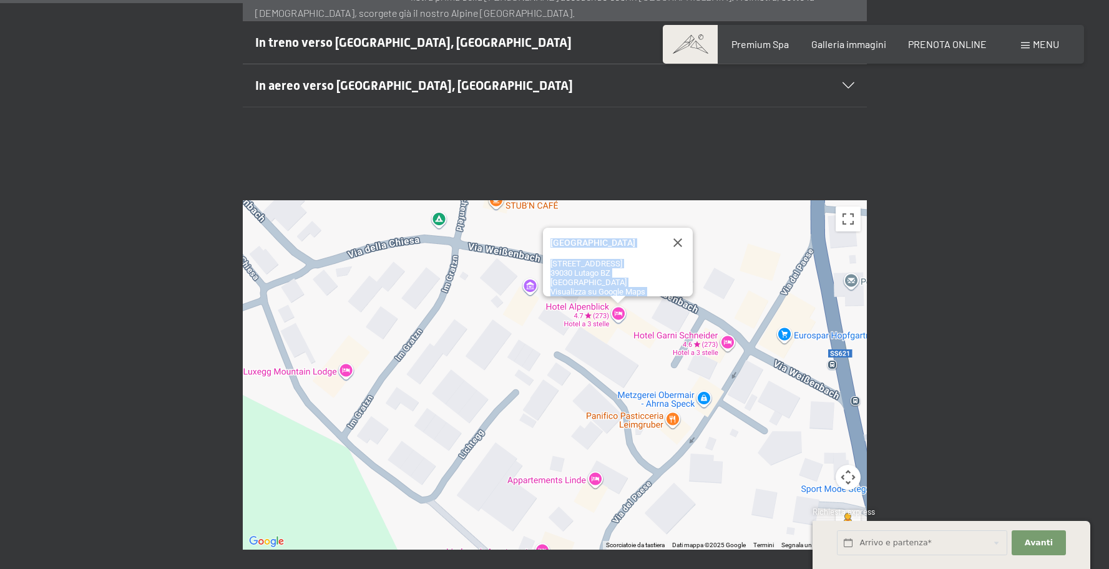
click at [729, 310] on div "Caricamento in corso... Hotel Alpenblick Hotel Alpenblick Via Weißenbach, 9 390…" at bounding box center [555, 374] width 624 height 349
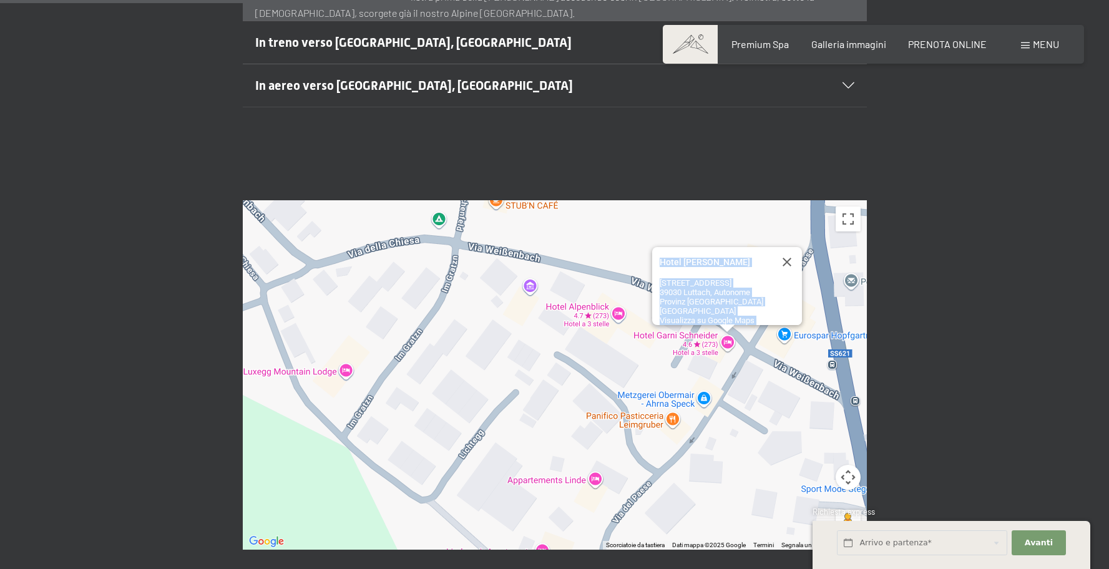
click at [806, 309] on div "Caricamento in corso... Hotel Garni Schneider Hotel Garni Schneider Dorfstraße,…" at bounding box center [555, 374] width 624 height 349
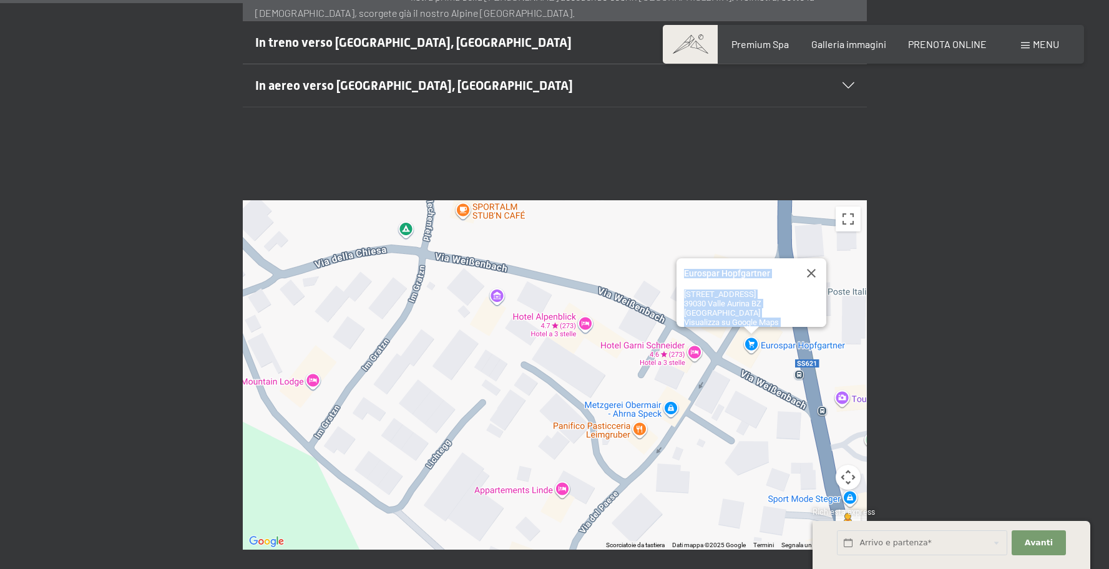
drag, startPoint x: 746, startPoint y: 397, endPoint x: 721, endPoint y: 470, distance: 77.0
click at [721, 470] on div "Caricamento in corso... Eurospar Hopfgartner Eurospar Hopfgartner Via Weißenbac…" at bounding box center [555, 374] width 624 height 349
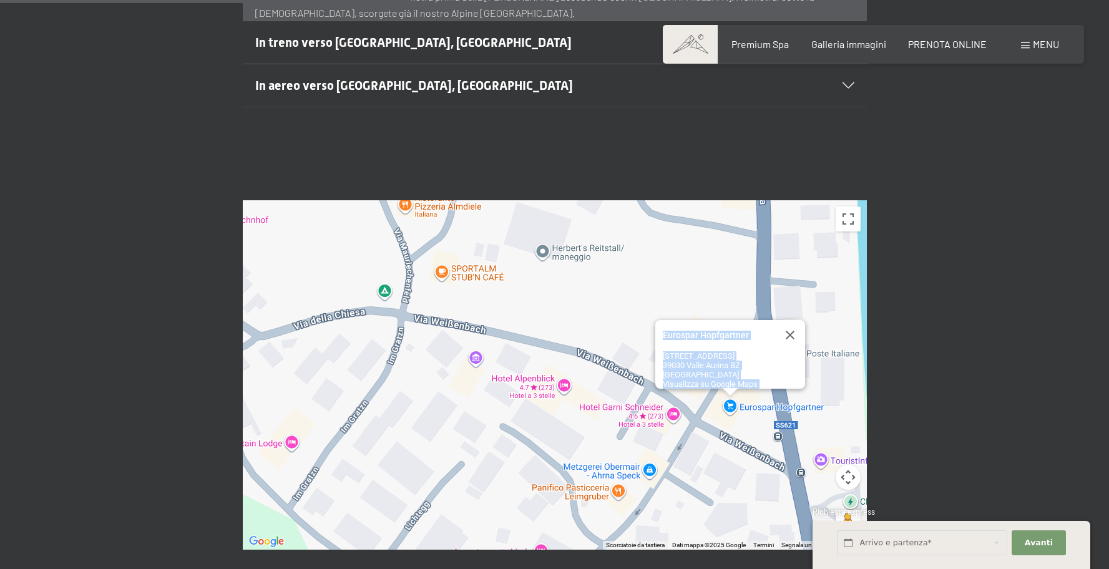
click at [758, 399] on div "Caricamento in corso... Eurospar Hopfgartner Eurospar Hopfgartner Via Weißenbac…" at bounding box center [555, 374] width 624 height 349
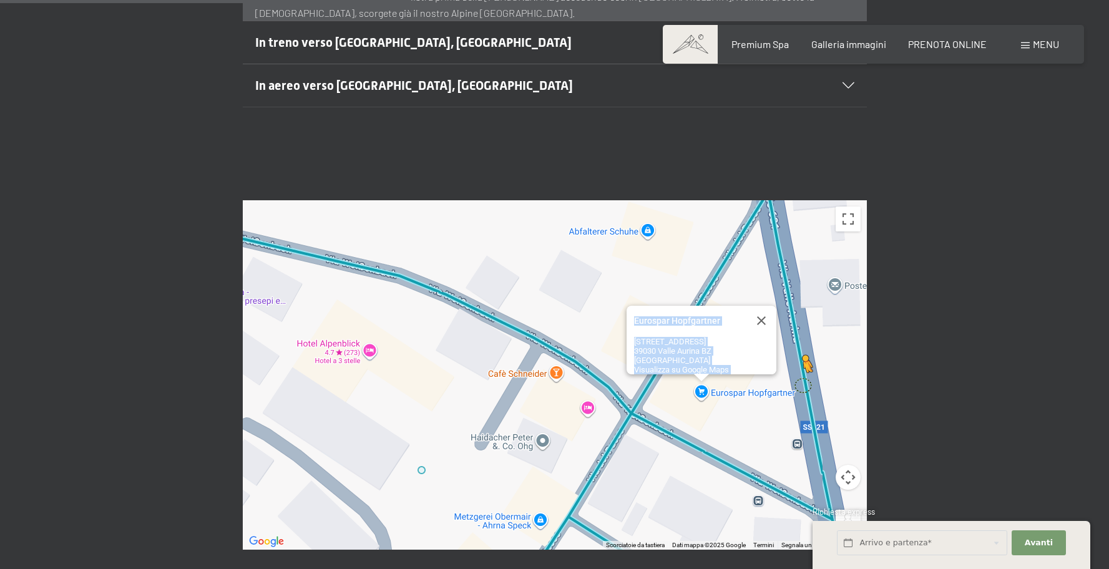
drag, startPoint x: 852, startPoint y: 488, endPoint x: 802, endPoint y: 355, distance: 142.0
click at [802, 354] on div "Per attivare il trascinamento con la tastiera, premi Alt + Invio. Nello stato d…" at bounding box center [555, 374] width 624 height 349
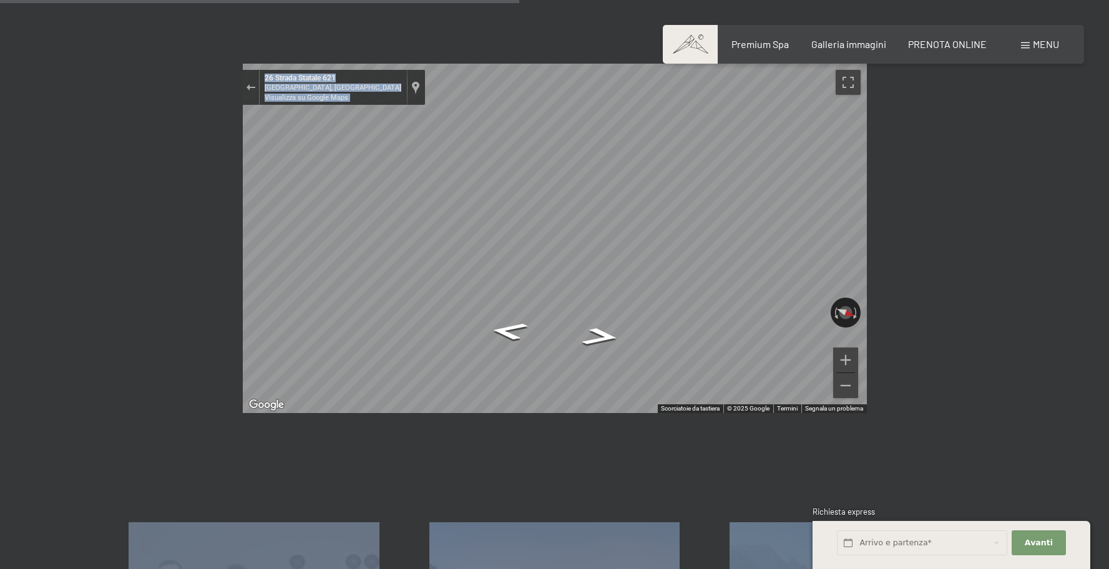
scroll to position [640, 0]
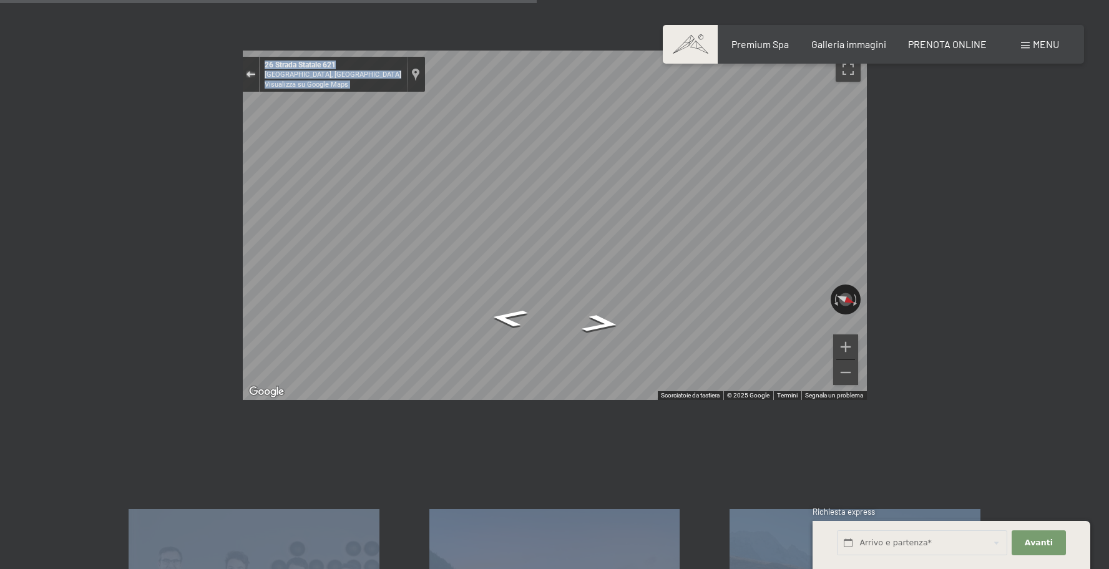
click at [251, 71] on div "Esci da Street View" at bounding box center [250, 74] width 9 height 7
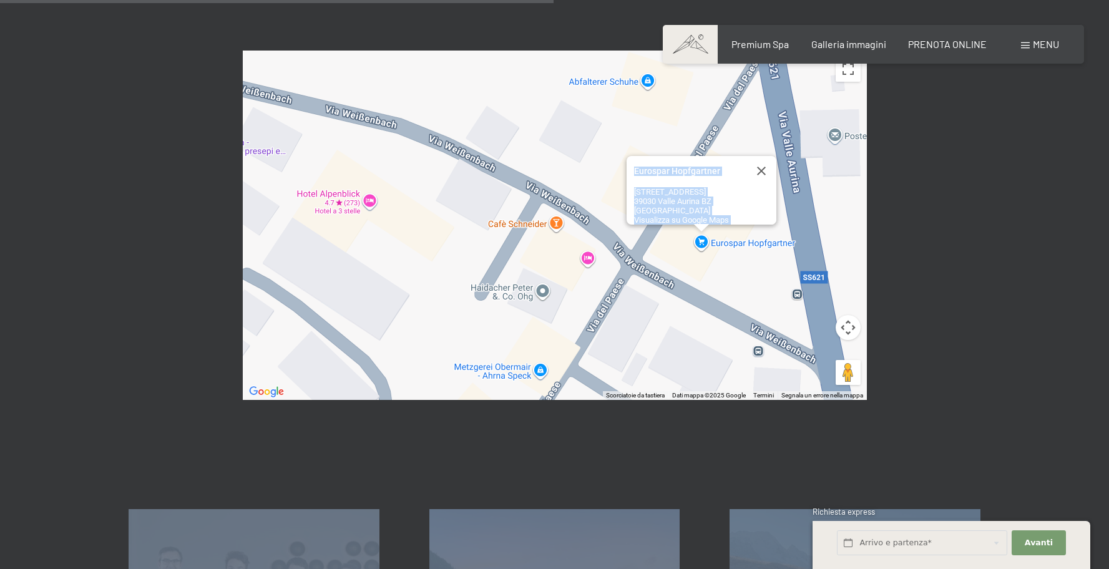
scroll to position [665, 0]
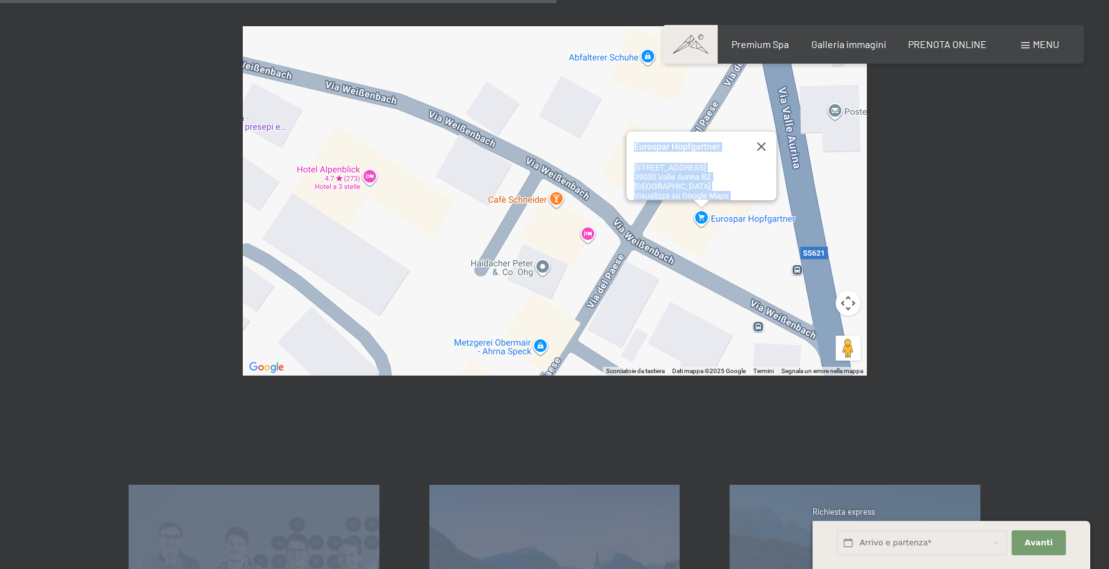
click at [547, 170] on div "Caricamento in corso... Eurospar Hopfgartner Eurospar Hopfgartner Via Weißenbac…" at bounding box center [555, 200] width 624 height 349
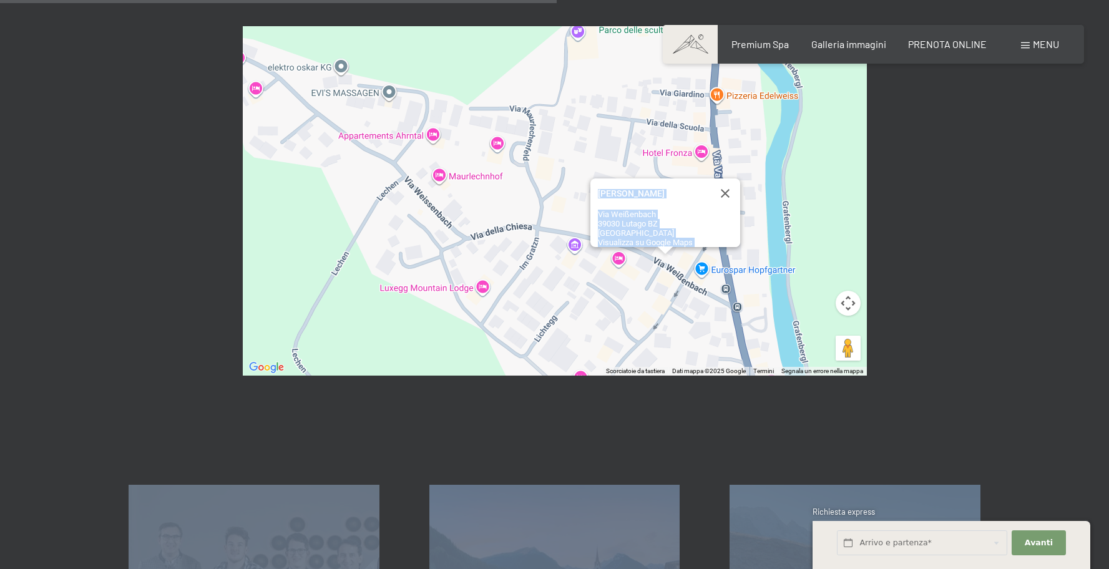
drag, startPoint x: 419, startPoint y: 202, endPoint x: 620, endPoint y: 263, distance: 210.0
click at [620, 263] on div "Caricamento in corso... Cafè Schneider Cafè Schneider Via Weißenbach 39030 Luta…" at bounding box center [555, 200] width 624 height 349
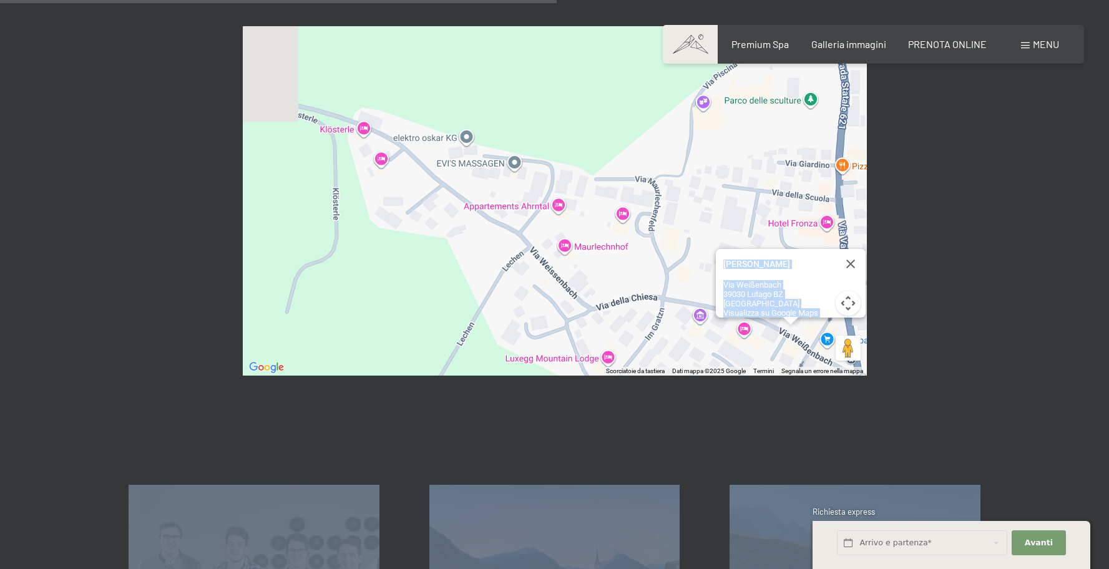
drag, startPoint x: 416, startPoint y: 124, endPoint x: 540, endPoint y: 230, distance: 163.7
click at [540, 230] on div "Caricamento in corso... Cafè Schneider Cafè Schneider Via Weißenbach 39030 Luta…" at bounding box center [555, 200] width 624 height 349
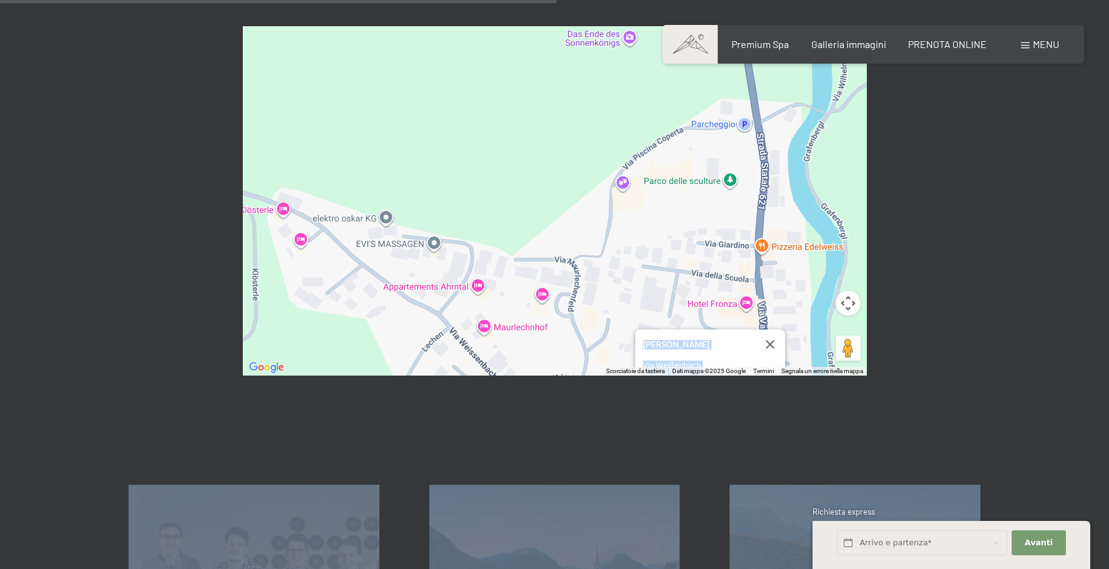
drag, startPoint x: 740, startPoint y: 179, endPoint x: 621, endPoint y: 191, distance: 119.1
click at [621, 191] on div "Caricamento in corso... Cafè Schneider Cafè Schneider Via Weißenbach 39030 Luta…" at bounding box center [555, 200] width 624 height 349
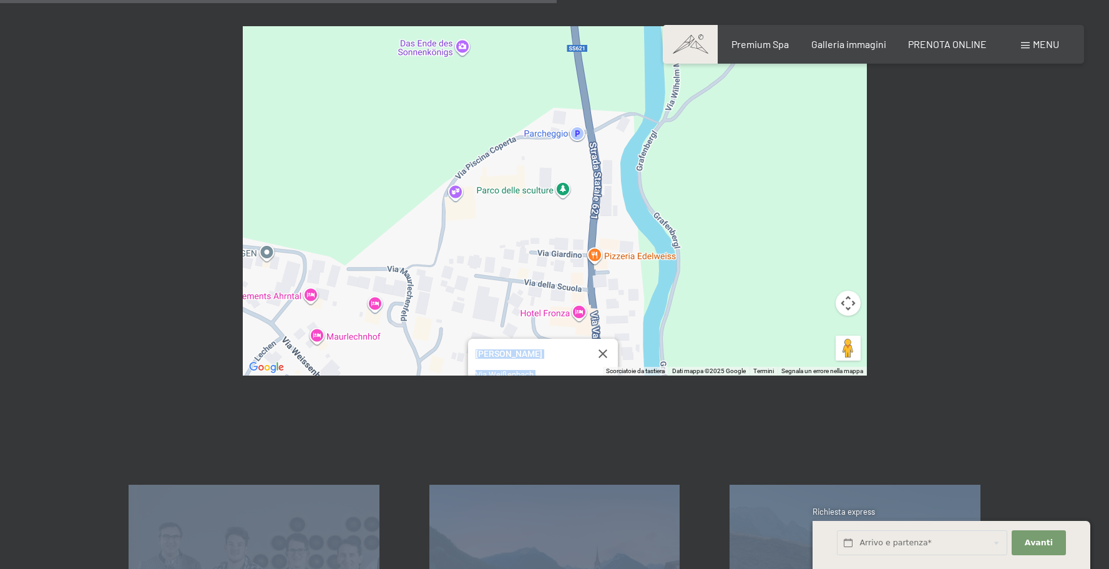
drag, startPoint x: 645, startPoint y: 180, endPoint x: 504, endPoint y: 187, distance: 140.5
click at [504, 187] on div "Caricamento in corso... Cafè Schneider Cafè Schneider Via Weißenbach 39030 Luta…" at bounding box center [555, 200] width 624 height 349
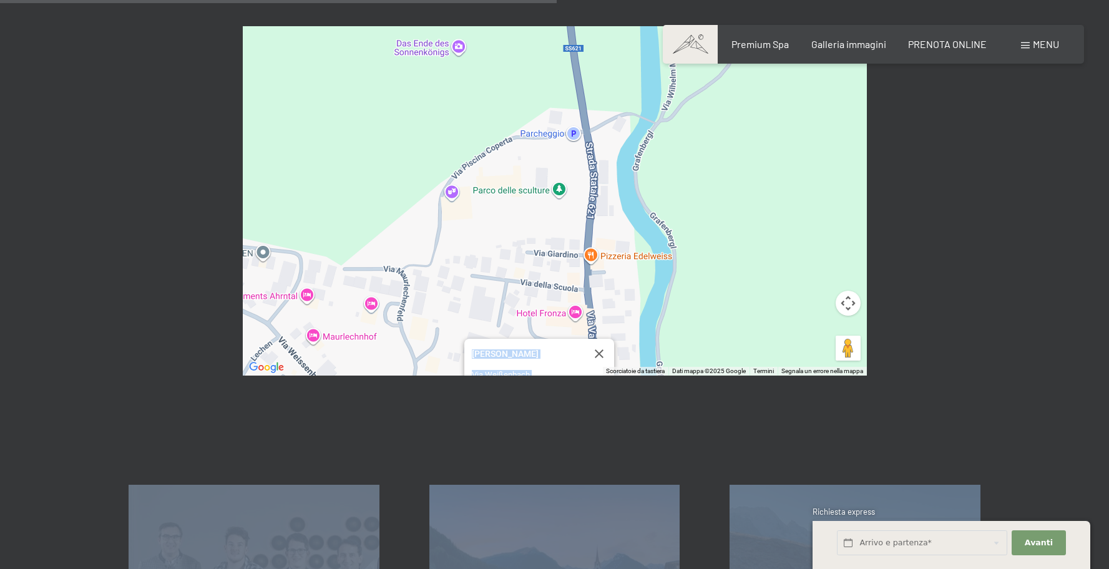
click at [535, 185] on div "Caricamento in corso... Cafè Schneider Cafè Schneider Via Weißenbach 39030 Luta…" at bounding box center [555, 200] width 624 height 349
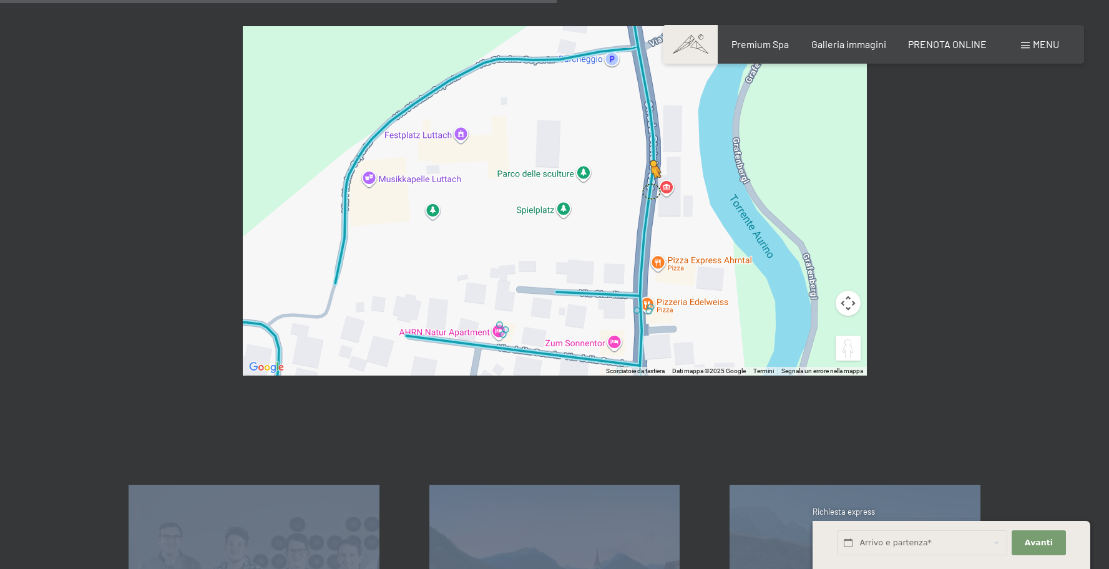
drag, startPoint x: 847, startPoint y: 319, endPoint x: 651, endPoint y: 160, distance: 252.9
click at [651, 160] on div "Per attivare il trascinamento con la tastiera, premi Alt + Invio. Nello stato d…" at bounding box center [555, 200] width 624 height 349
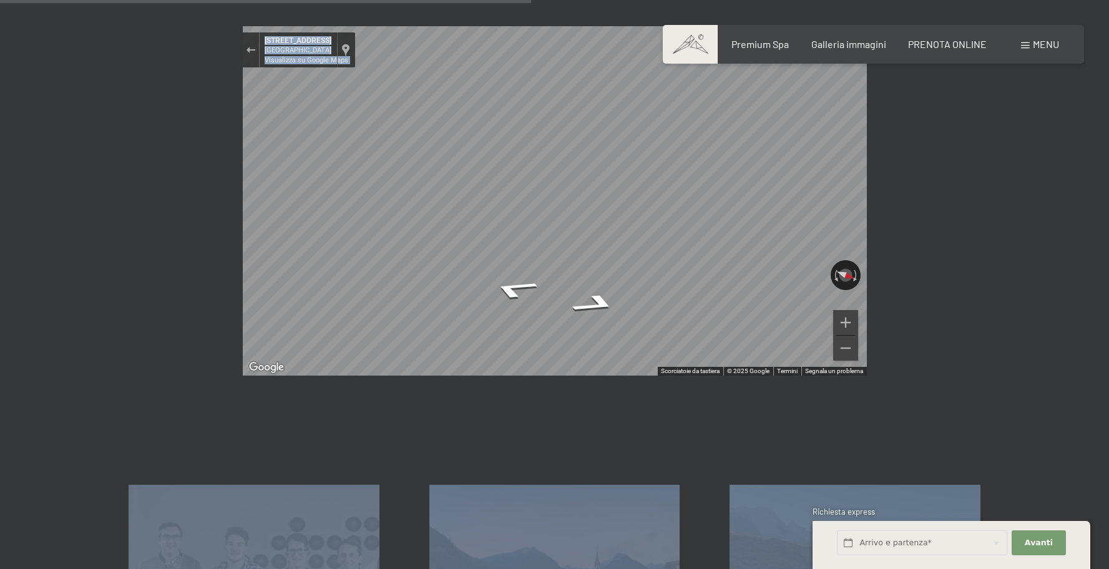
scroll to position [661, 0]
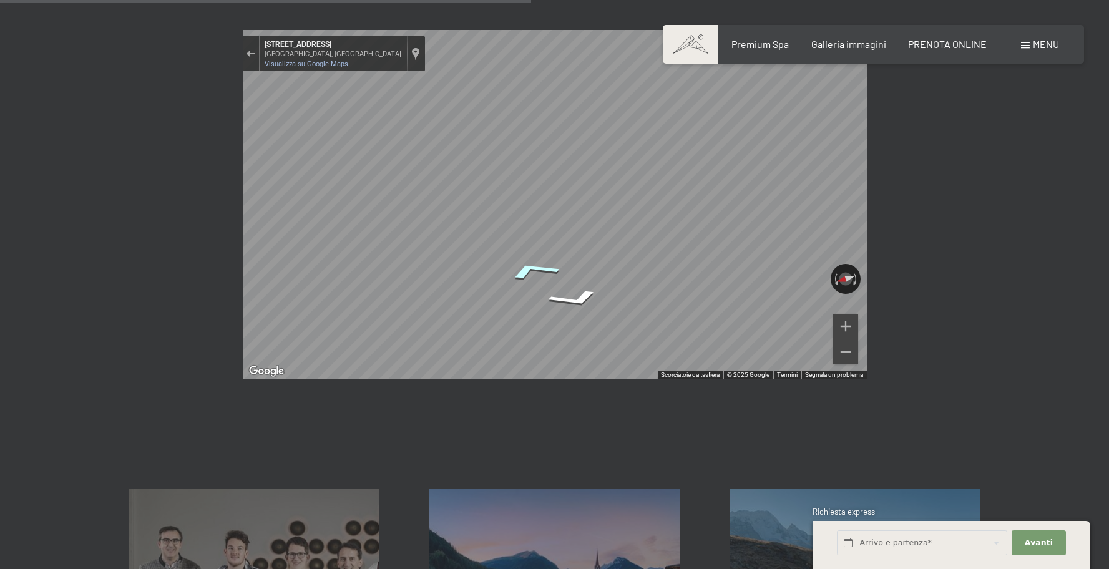
click at [534, 256] on icon "Vai a est, Via Piscina Coperta" at bounding box center [532, 270] width 92 height 29
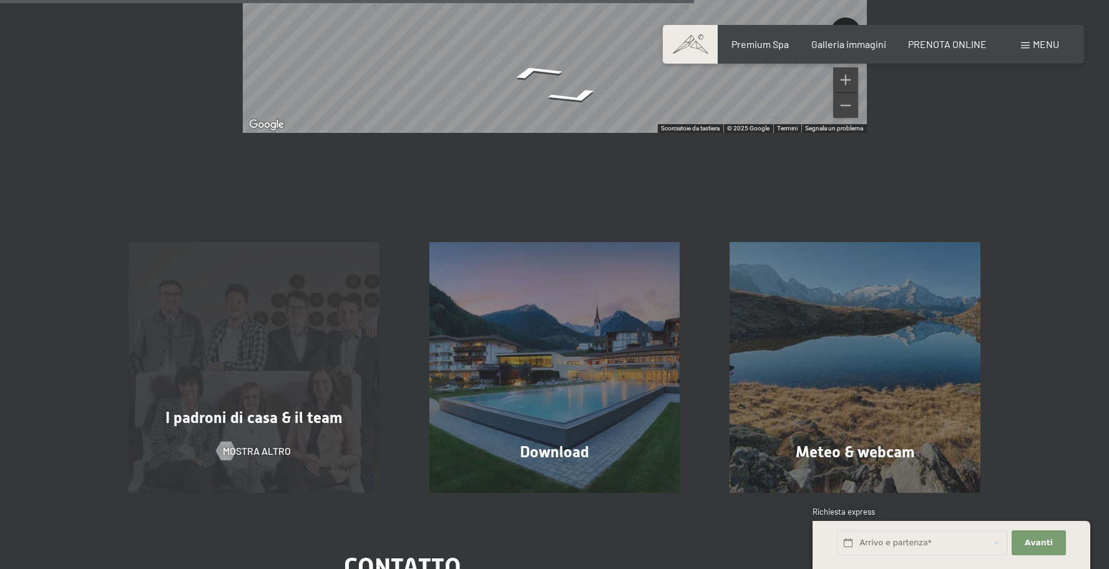
scroll to position [931, 0]
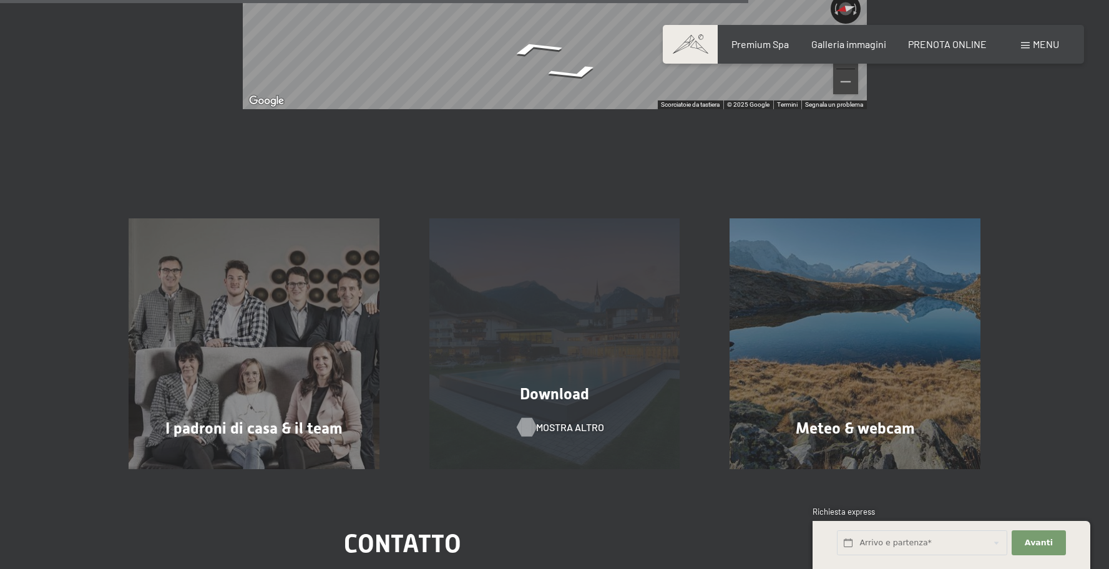
click at [558, 421] on span "mostra altro" at bounding box center [570, 428] width 68 height 14
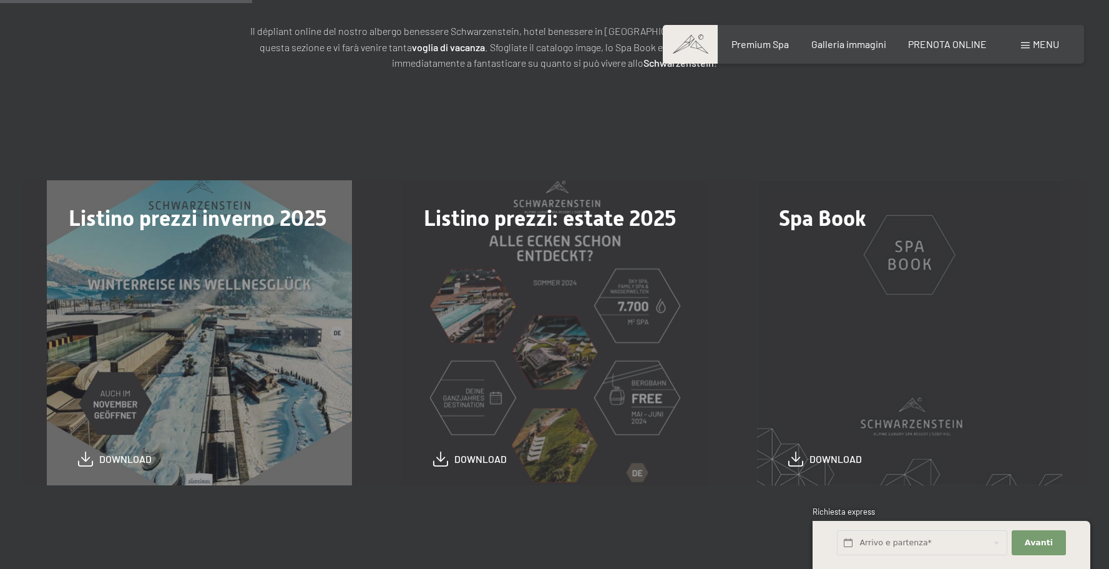
scroll to position [272, 0]
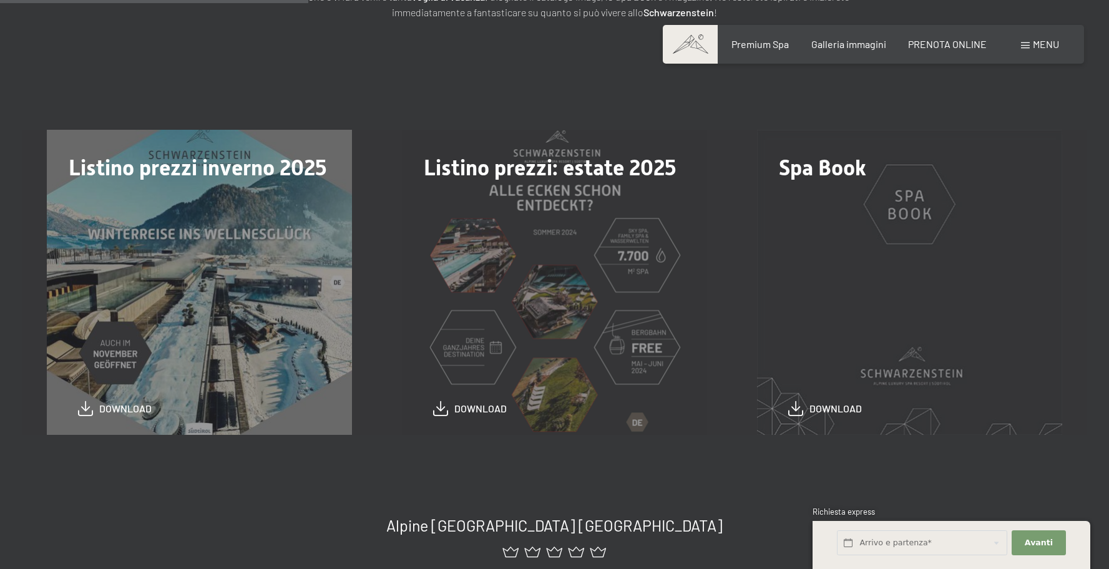
click at [906, 290] on div "Spa Book download" at bounding box center [909, 282] width 355 height 305
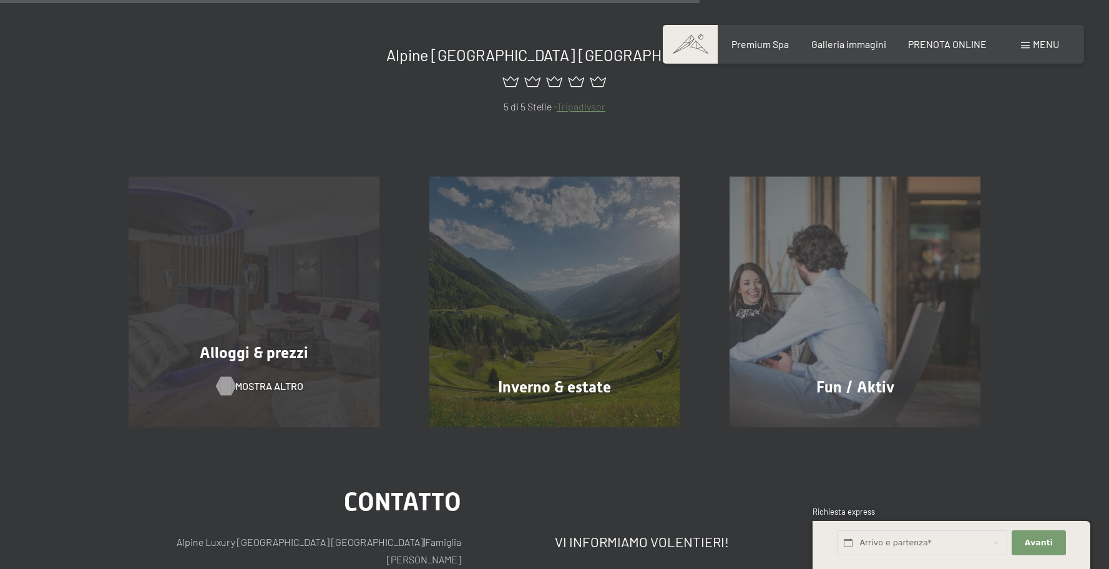
scroll to position [796, 0]
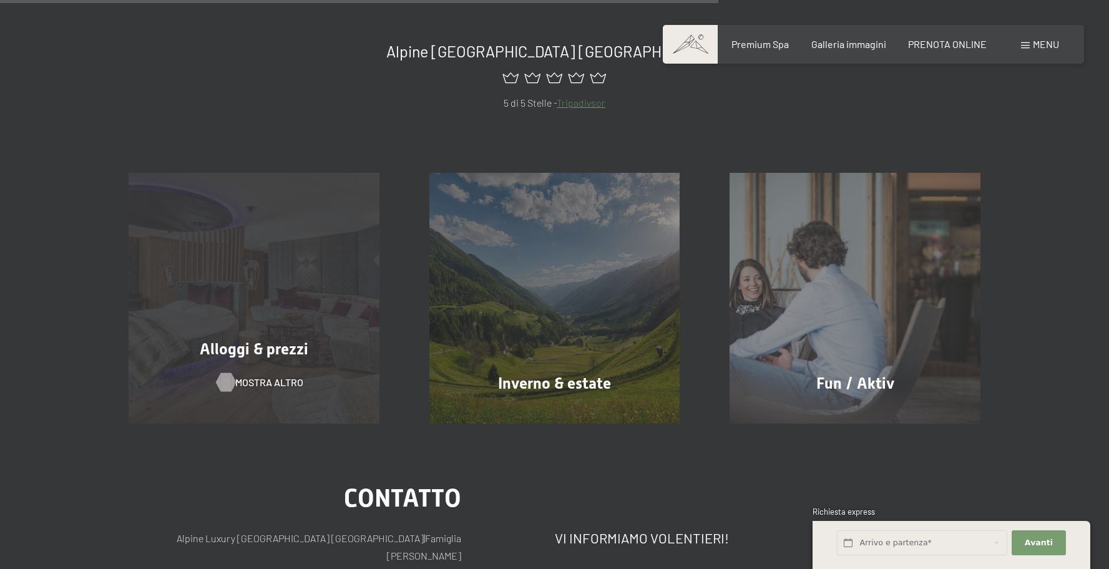
click at [246, 387] on span "mostra altro" at bounding box center [269, 383] width 68 height 14
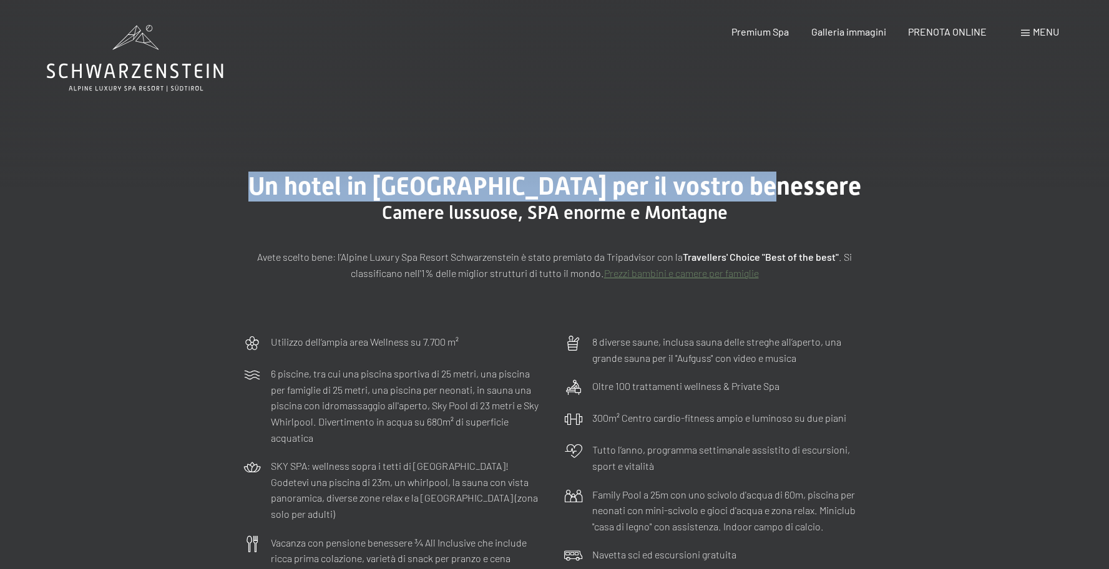
drag, startPoint x: 542, startPoint y: 173, endPoint x: 928, endPoint y: 180, distance: 386.9
click at [928, 180] on div "Un hotel in Alto Adige per il vostro benessere Camere lussuose, SPA enorme e Mo…" at bounding box center [554, 226] width 1109 height 203
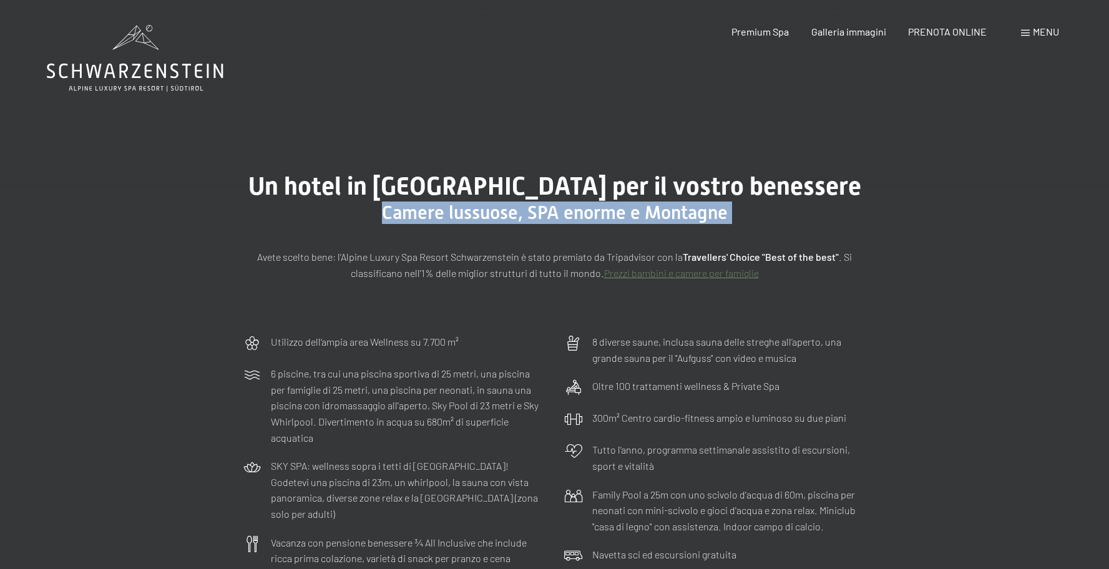
drag, startPoint x: 313, startPoint y: 219, endPoint x: 1080, endPoint y: 214, distance: 766.9
click at [1066, 215] on div "Un hotel in Alto Adige per il vostro benessere Camere lussuose, SPA enorme e Mo…" at bounding box center [554, 226] width 1109 height 203
click at [1080, 214] on div "Un hotel in Alto Adige per il vostro benessere Camere lussuose, SPA enorme e Mo…" at bounding box center [554, 226] width 1109 height 203
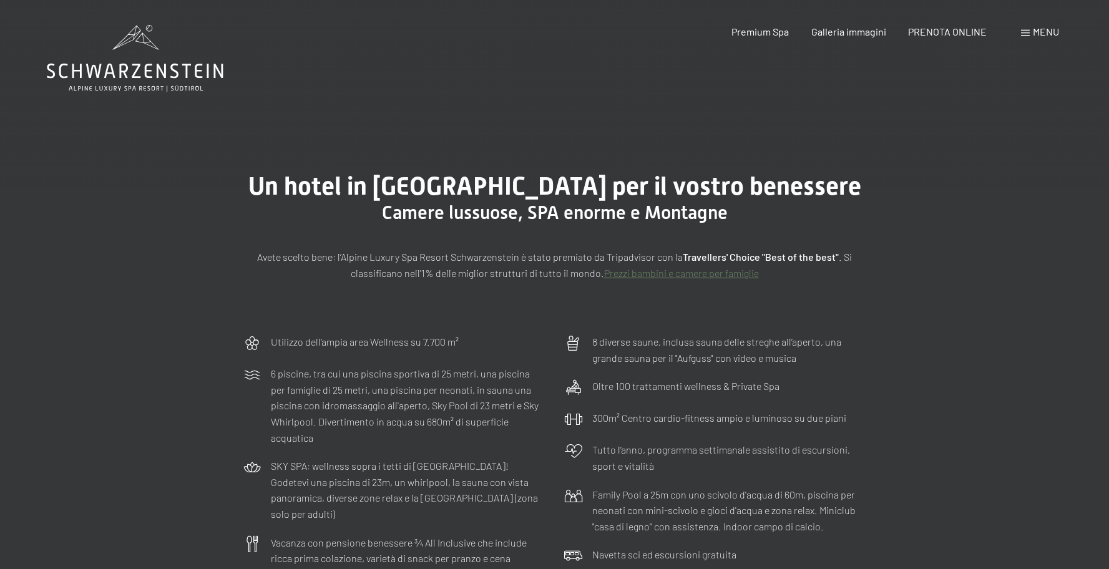
click at [845, 212] on h2 "Camere lussuose, SPA enorme e Montagne" at bounding box center [555, 213] width 624 height 22
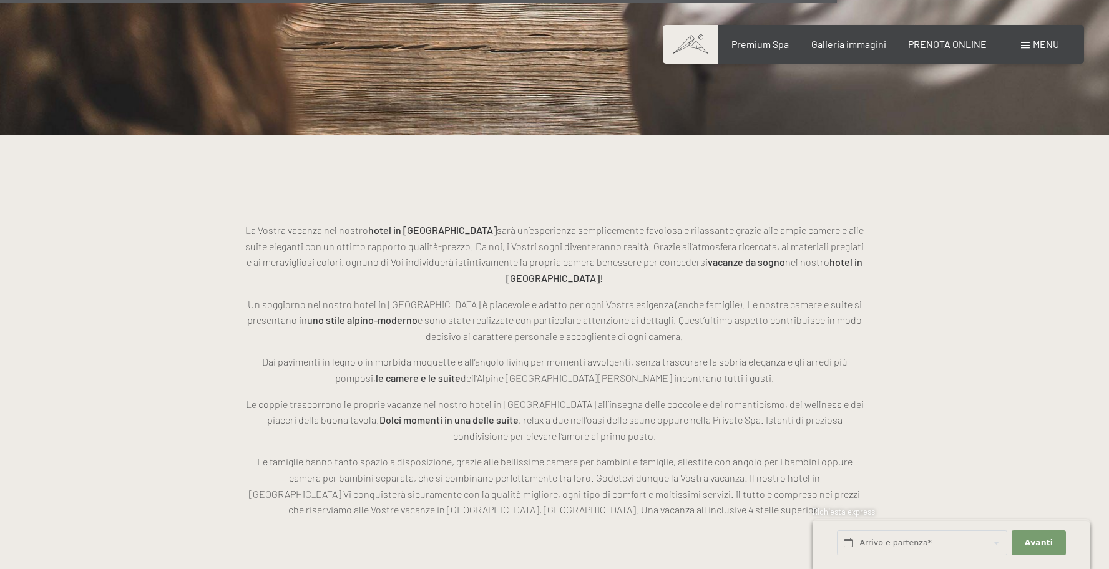
scroll to position [3150, 0]
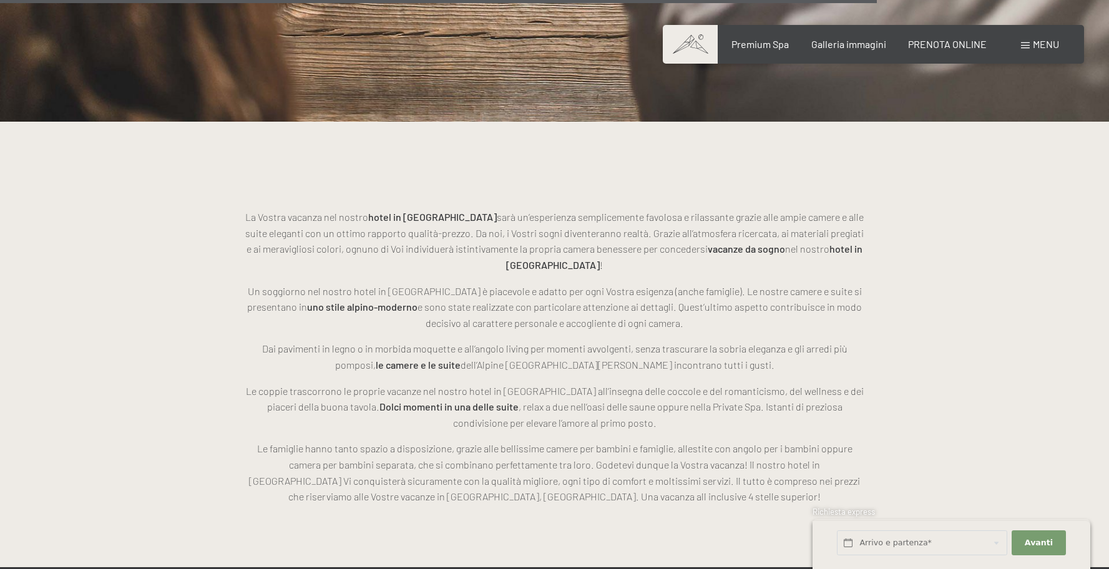
click at [630, 218] on p "La Vostra vacanza nel nostro hotel in Alto Adige sarà un’esperienza semplicemen…" at bounding box center [555, 241] width 624 height 64
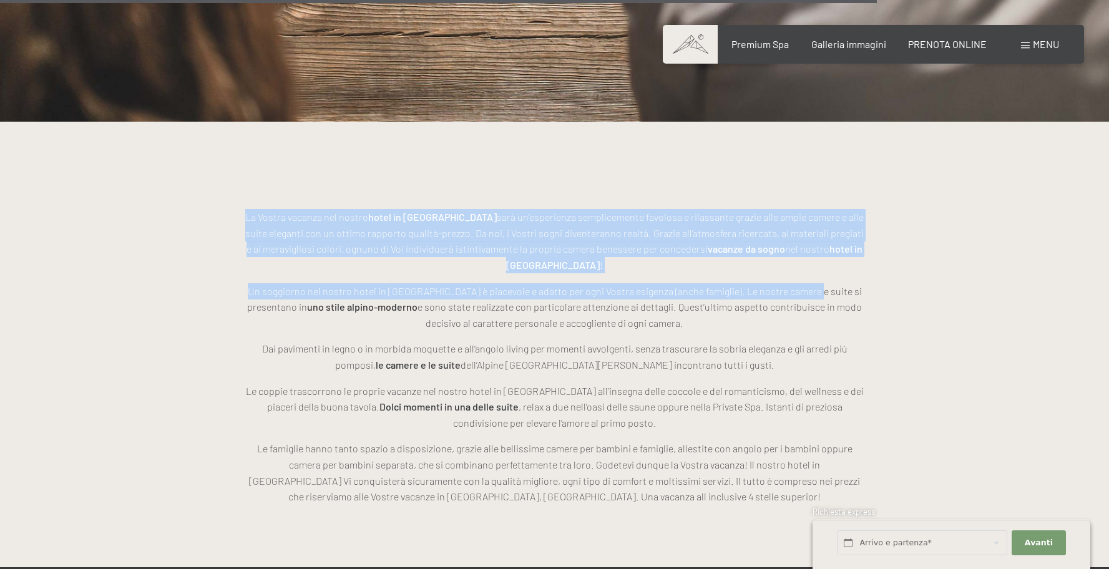
drag, startPoint x: 723, startPoint y: 200, endPoint x: 801, endPoint y: 288, distance: 117.6
click at [796, 289] on div "La Vostra vacanza nel nostro hotel in Alto Adige sarà un’esperienza semplicemen…" at bounding box center [555, 344] width 624 height 321
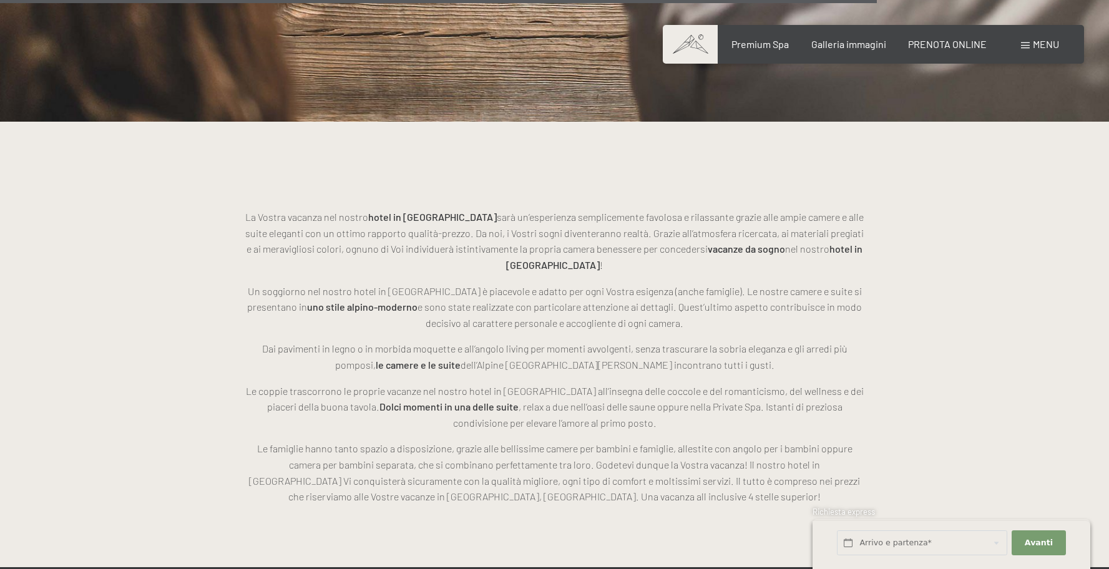
click at [801, 288] on p "Un soggiorno nel nostro hotel in Alto Adige è piacevole e adatto per ogni Vostr…" at bounding box center [555, 307] width 624 height 48
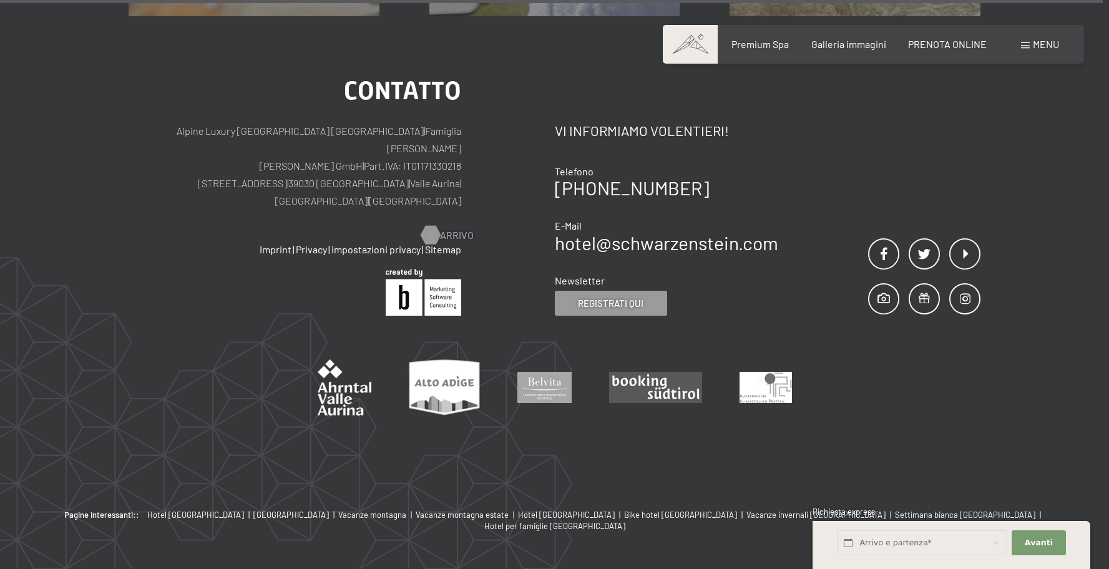
scroll to position [4015, 0]
click at [461, 227] on span "Arrivo" at bounding box center [457, 234] width 34 height 14
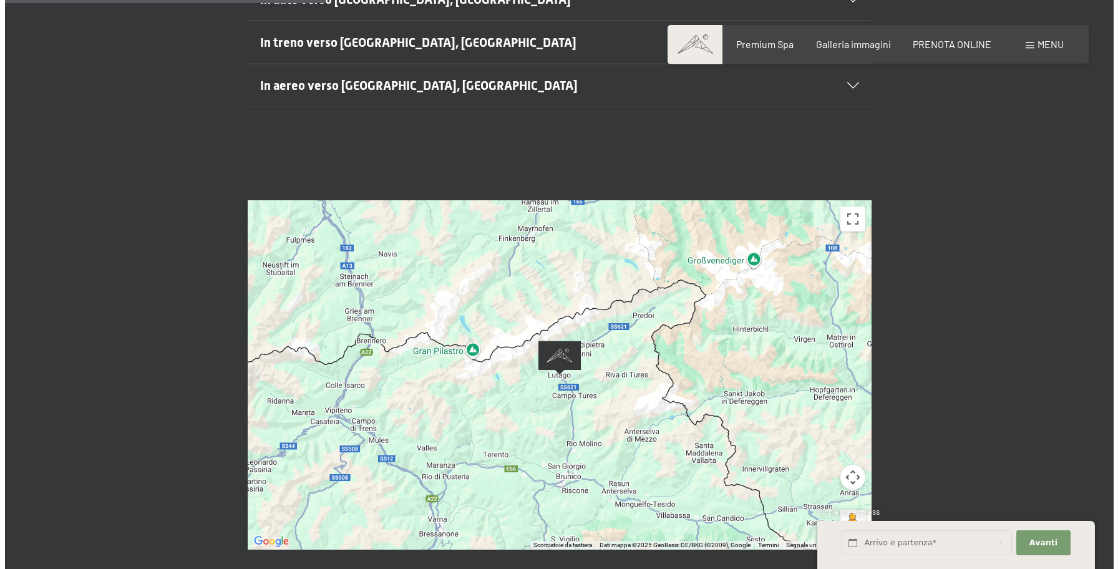
scroll to position [462, 0]
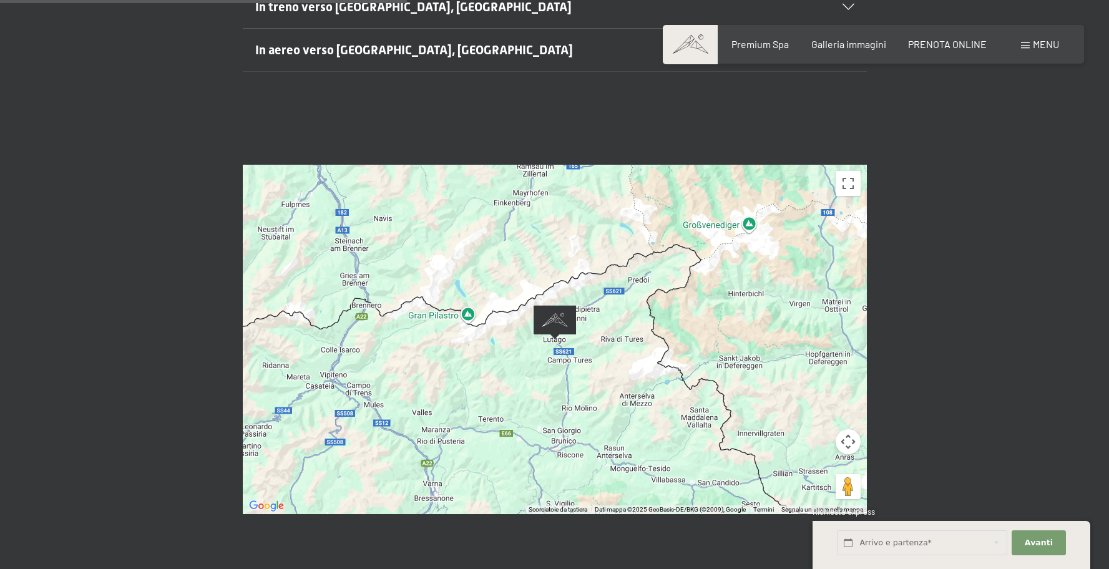
click at [535, 326] on div at bounding box center [555, 339] width 624 height 349
click at [852, 171] on button "Attiva/disattiva vista schermo intero" at bounding box center [848, 183] width 25 height 25
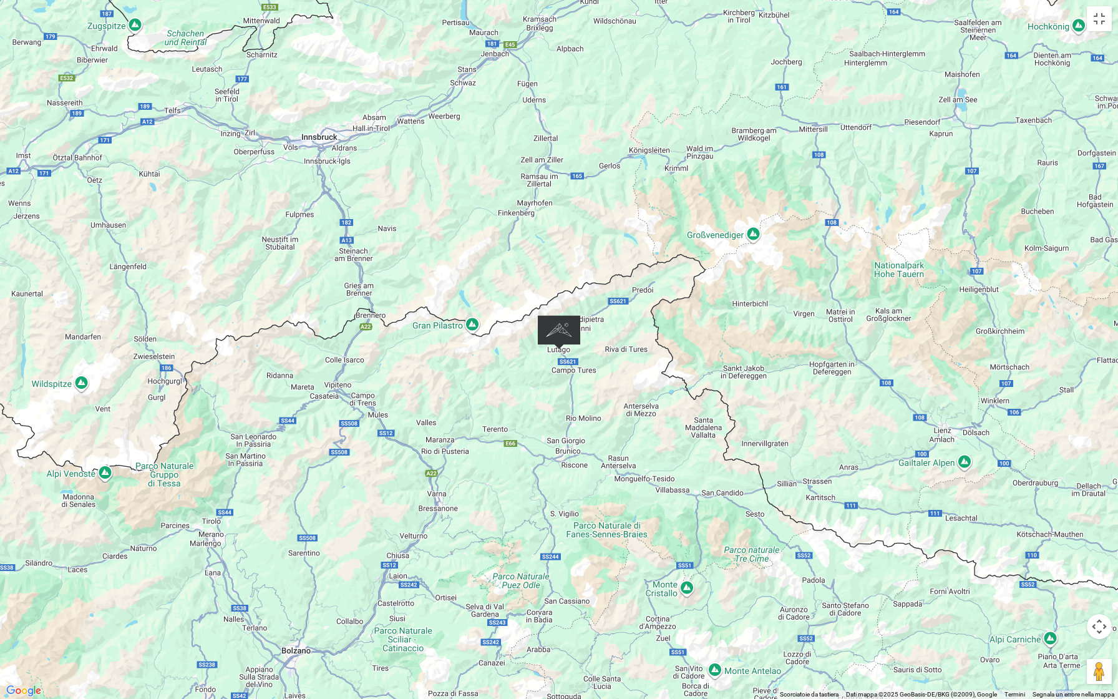
click at [733, 46] on div at bounding box center [559, 349] width 1118 height 699
click at [722, 47] on div at bounding box center [559, 349] width 1118 height 699
drag, startPoint x: 646, startPoint y: 116, endPoint x: 708, endPoint y: 115, distance: 62.4
click at [646, 116] on div at bounding box center [559, 349] width 1118 height 699
click at [1094, 19] on button "Attiva/disattiva vista schermo intero" at bounding box center [1099, 18] width 25 height 25
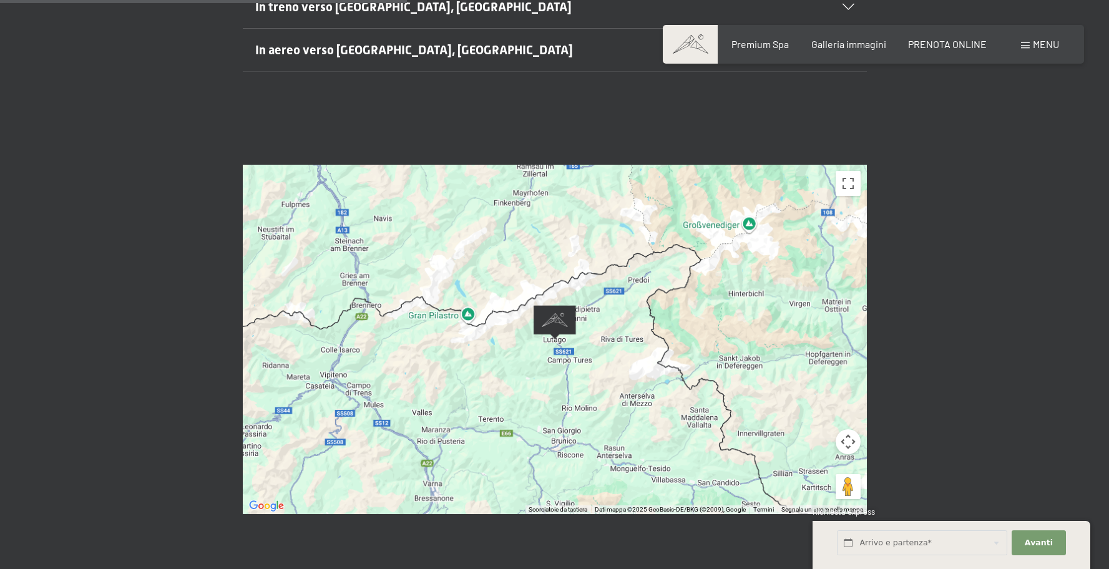
click at [561, 305] on img "Alpine Luxury SPA Resort SCHWARZENSTEIN" at bounding box center [555, 322] width 42 height 34
click at [528, 324] on div at bounding box center [555, 339] width 624 height 349
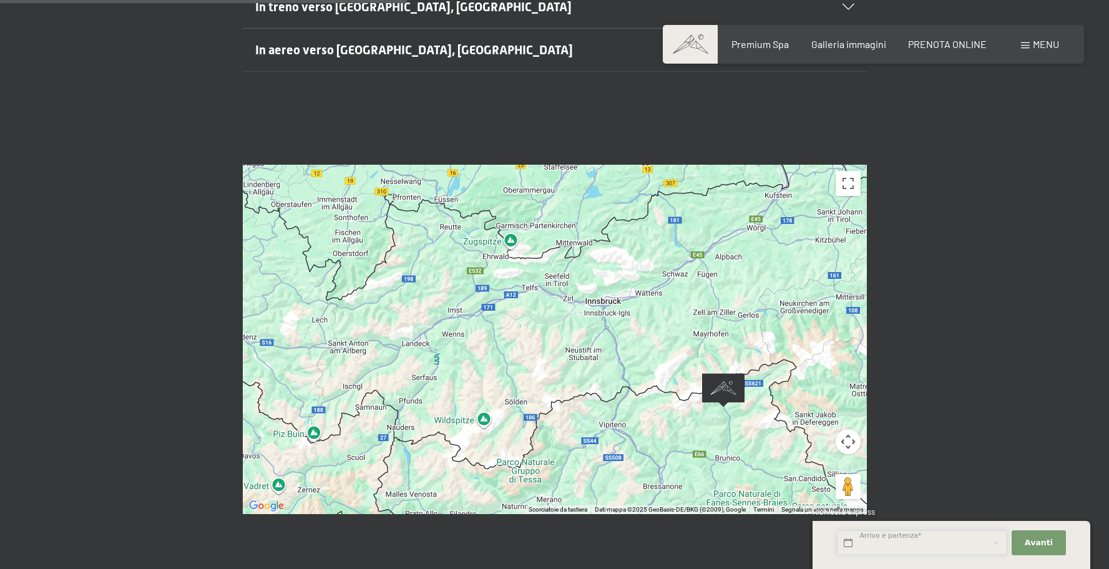
click at [899, 535] on input "text" at bounding box center [922, 543] width 170 height 26
drag, startPoint x: 1069, startPoint y: 345, endPoint x: 800, endPoint y: 341, distance: 269.0
click at [1065, 344] on div "← Sposta a sinistra → Sposta a destra ↑ Sposta in alto ↓ Sposta in basso + Aume…" at bounding box center [554, 339] width 1109 height 443
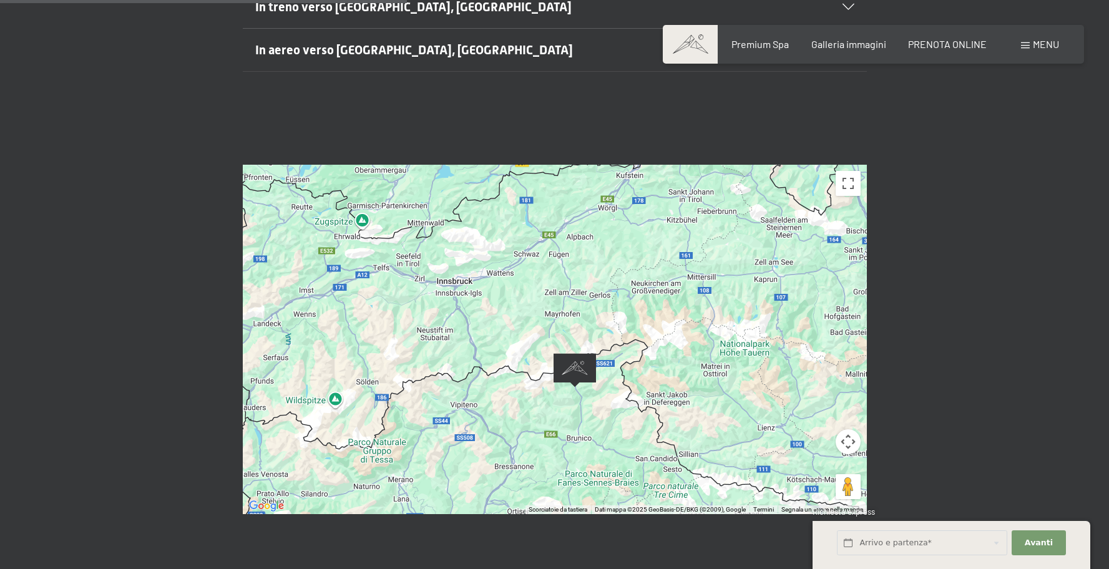
drag, startPoint x: 694, startPoint y: 366, endPoint x: 547, endPoint y: 349, distance: 148.3
click at [548, 351] on div at bounding box center [555, 339] width 624 height 349
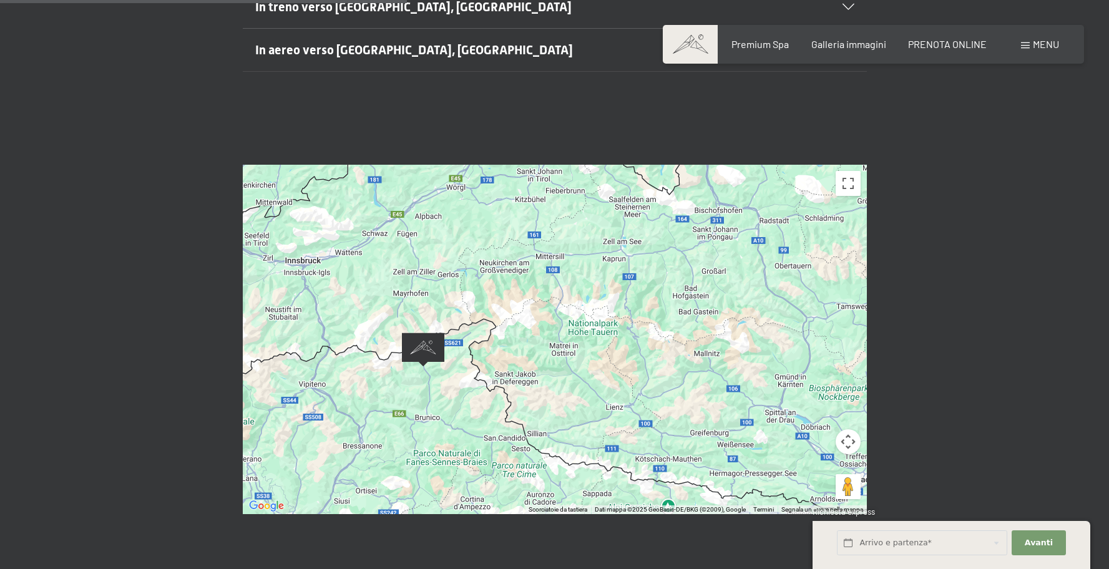
click at [566, 354] on div at bounding box center [555, 339] width 624 height 349
click at [565, 354] on div at bounding box center [555, 339] width 624 height 349
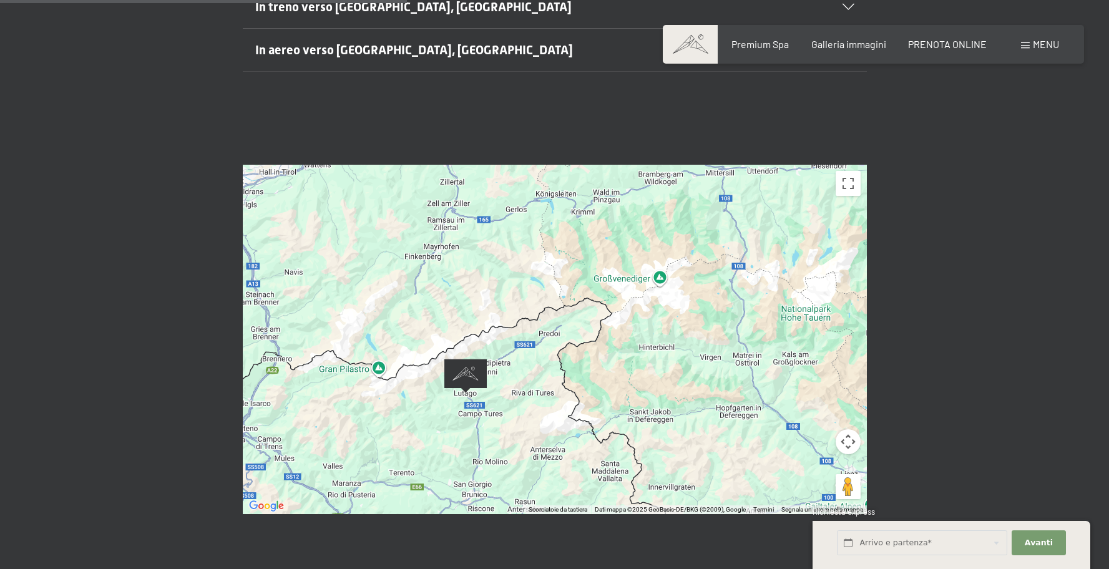
drag, startPoint x: 460, startPoint y: 448, endPoint x: 520, endPoint y: 451, distance: 59.3
click at [520, 451] on div at bounding box center [555, 339] width 624 height 349
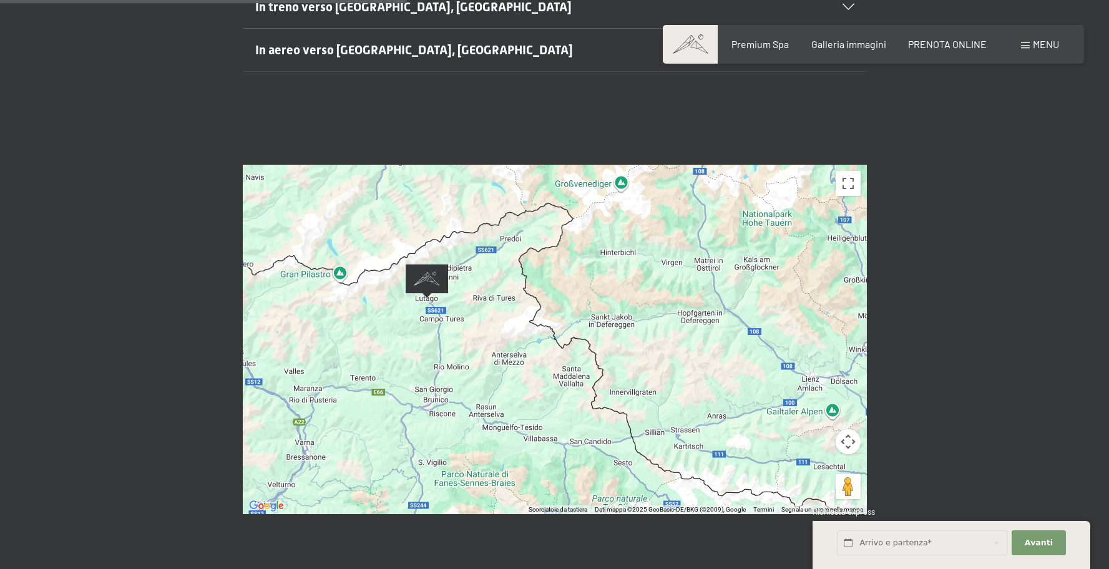
drag, startPoint x: 540, startPoint y: 399, endPoint x: 494, endPoint y: 319, distance: 91.9
click at [494, 319] on div "Prenotazione Richiesta Premium Spa Galleria immagini PRENOTA ONLINE Menu DE IT …" at bounding box center [554, 483] width 1109 height 1890
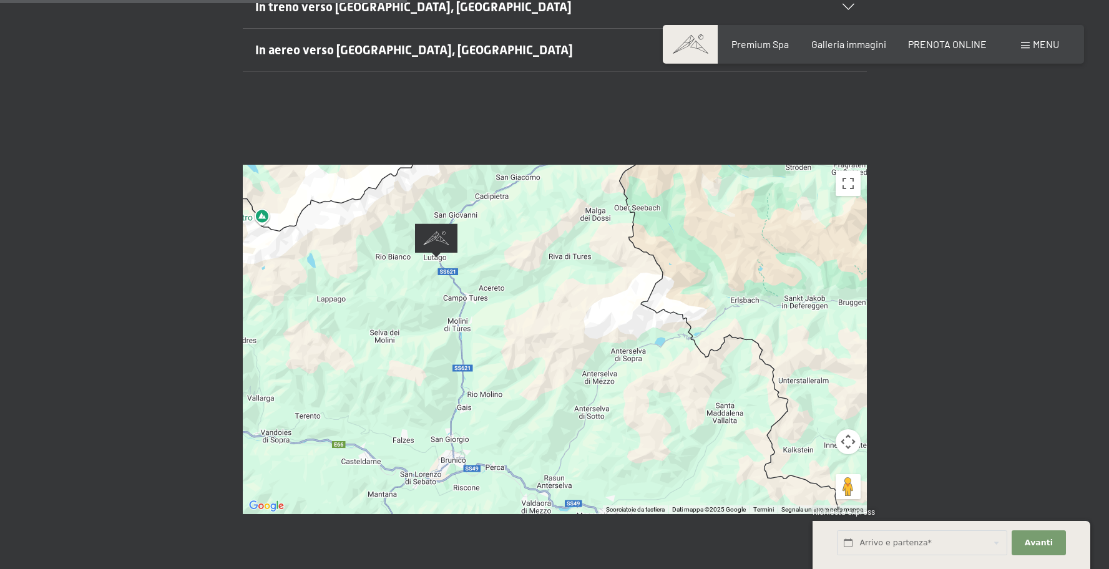
drag, startPoint x: 514, startPoint y: 399, endPoint x: 731, endPoint y: 465, distance: 226.8
click at [731, 465] on div at bounding box center [555, 339] width 624 height 349
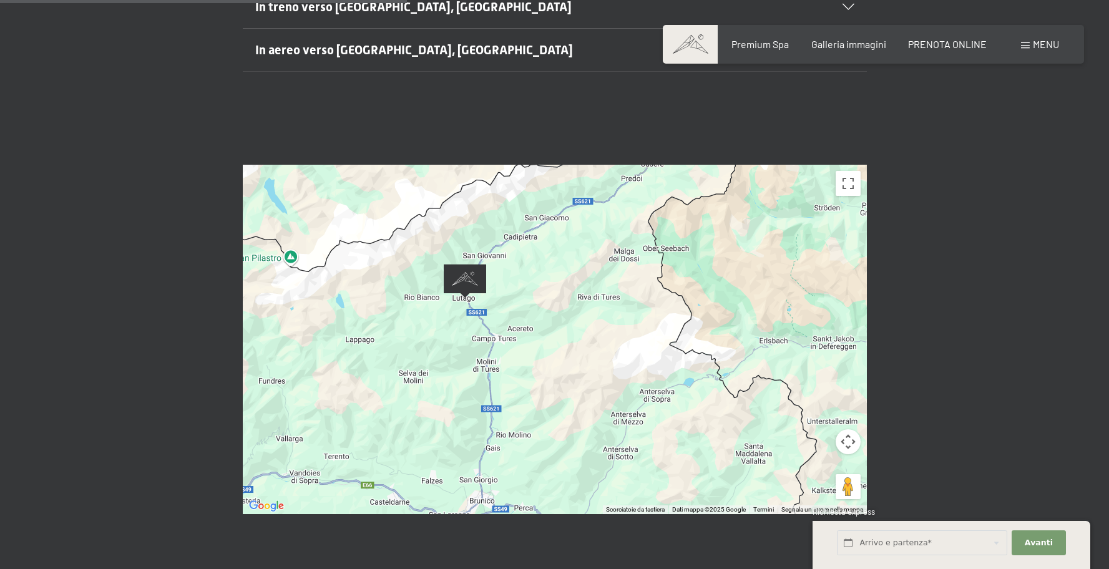
drag, startPoint x: 460, startPoint y: 241, endPoint x: 489, endPoint y: 283, distance: 50.7
click at [489, 283] on div at bounding box center [555, 339] width 624 height 349
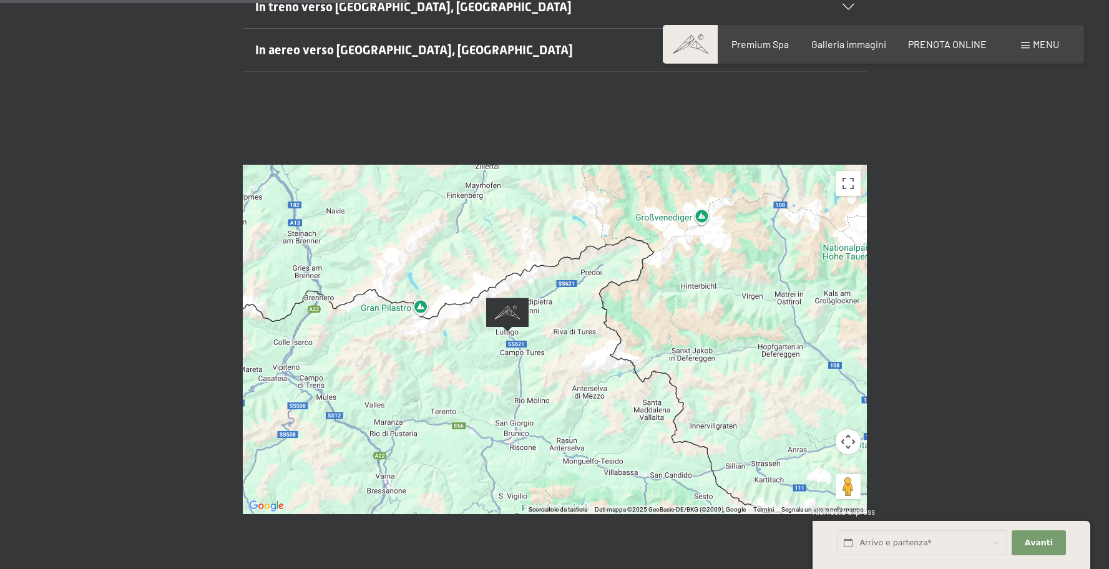
click at [1048, 49] on div "Menu" at bounding box center [1040, 44] width 38 height 14
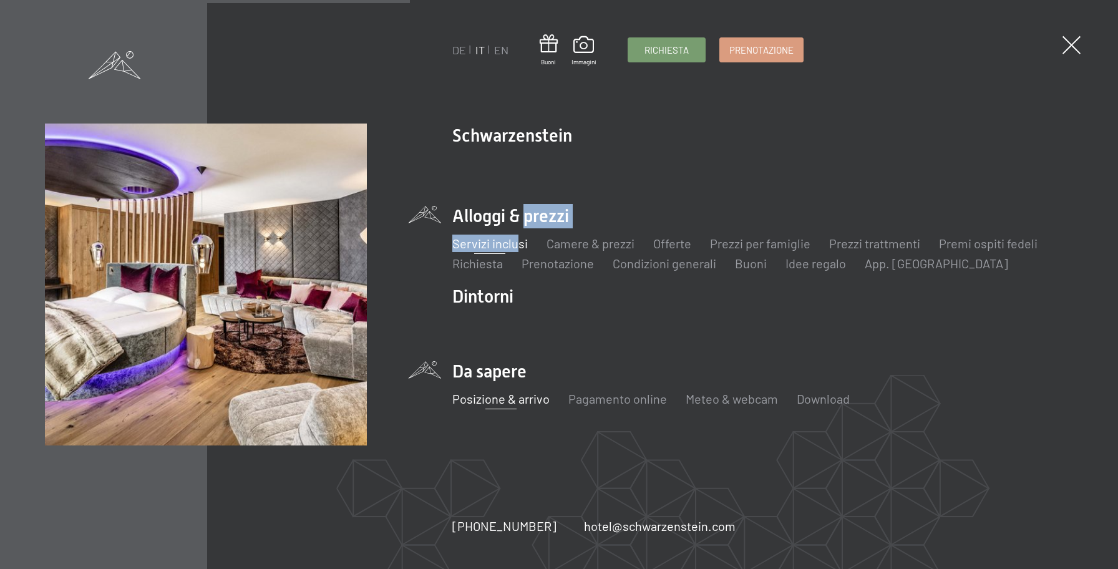
drag, startPoint x: 520, startPoint y: 218, endPoint x: 509, endPoint y: 237, distance: 21.8
click at [509, 237] on li "Alloggi & prezzi Servizi inclusi Camere & prezzi Lista Offerte Lista Prezzi per…" at bounding box center [762, 238] width 621 height 68
click at [502, 245] on link "Servizi inclusi" at bounding box center [490, 243] width 76 height 15
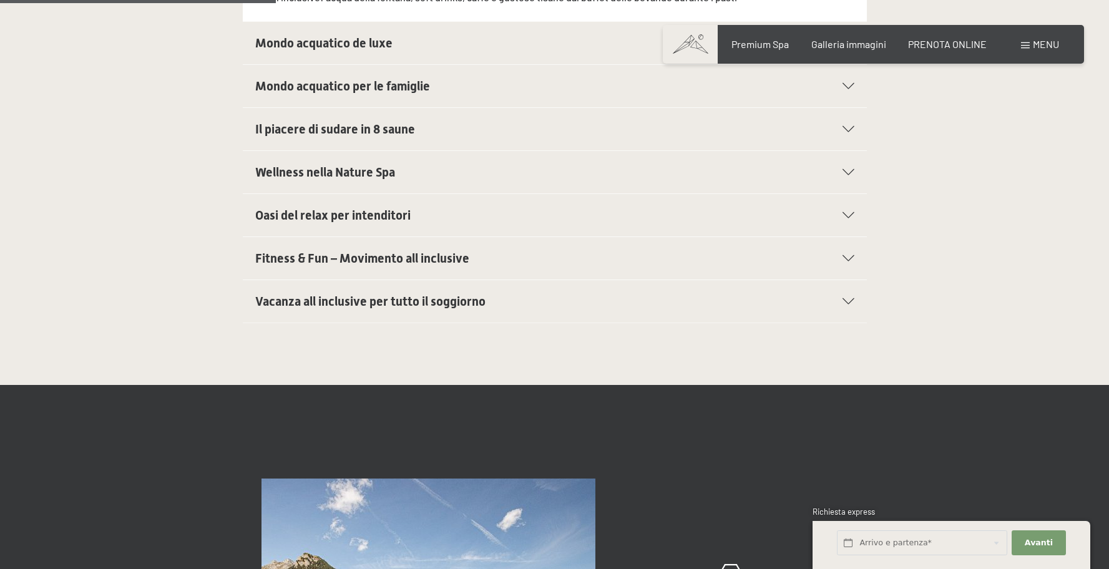
scroll to position [623, 0]
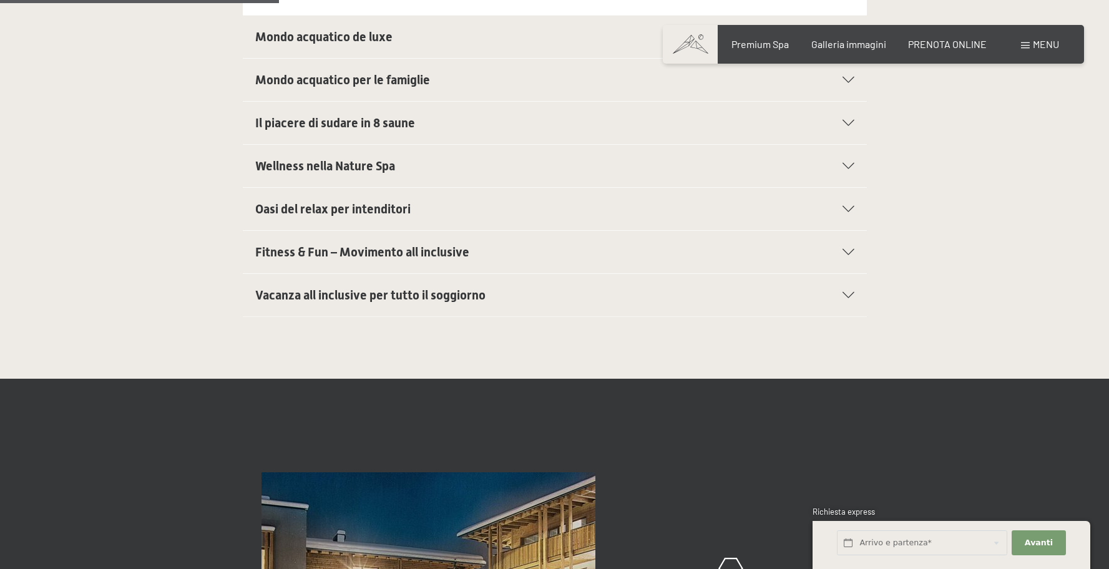
click at [457, 295] on span "Vacanza all inclusive per tutto il soggiorno" at bounding box center [370, 295] width 230 height 15
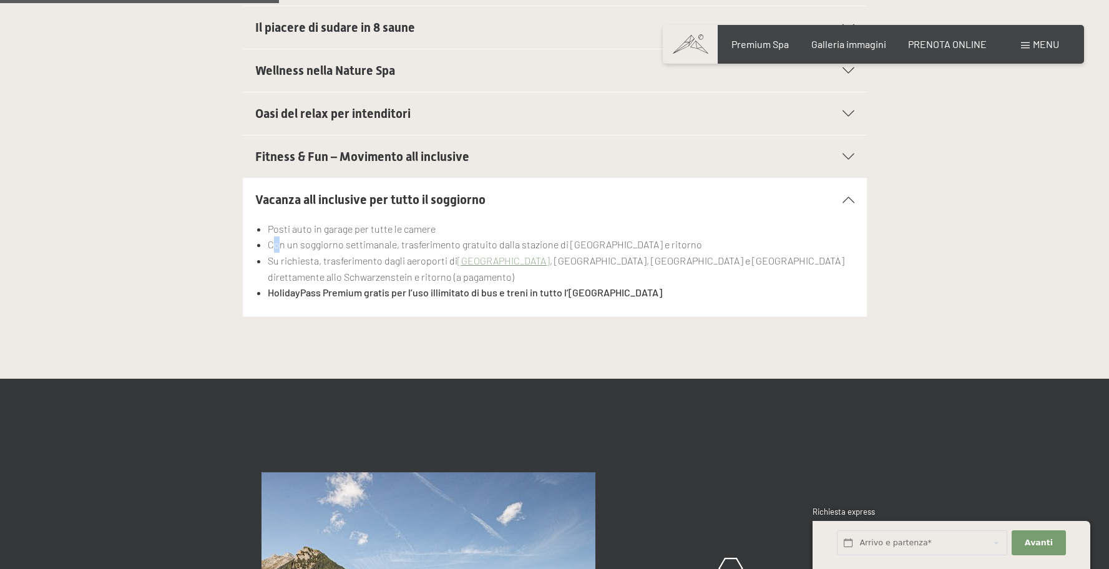
click at [277, 246] on li "Con un soggiorno settimanale, trasferimento gratuito dalla stazione di Brunico …" at bounding box center [561, 244] width 586 height 16
click at [317, 102] on div "Oasi del relax per intenditori" at bounding box center [554, 113] width 599 height 42
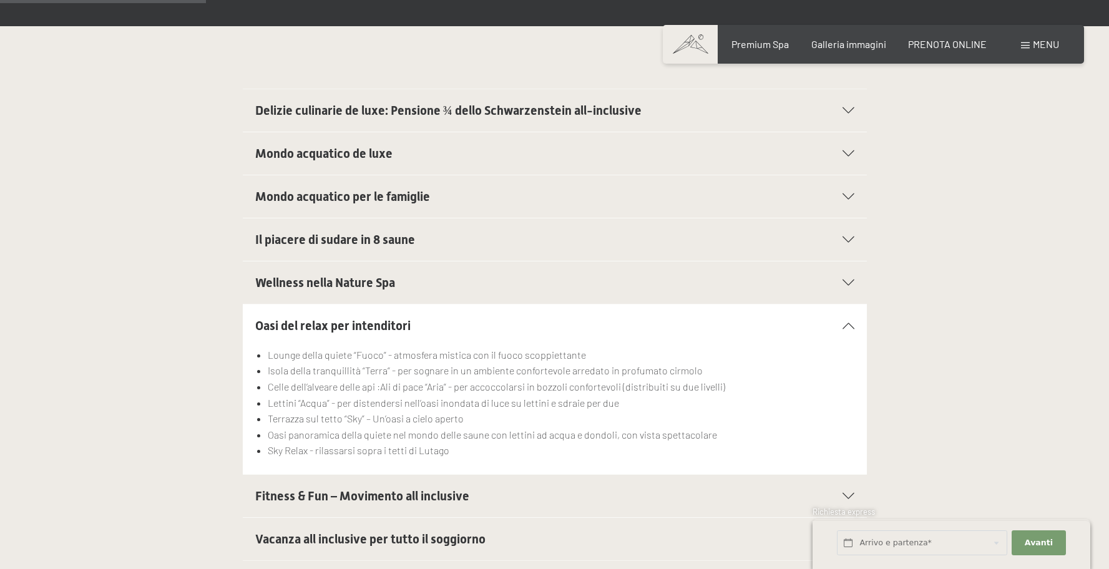
scroll to position [379, 0]
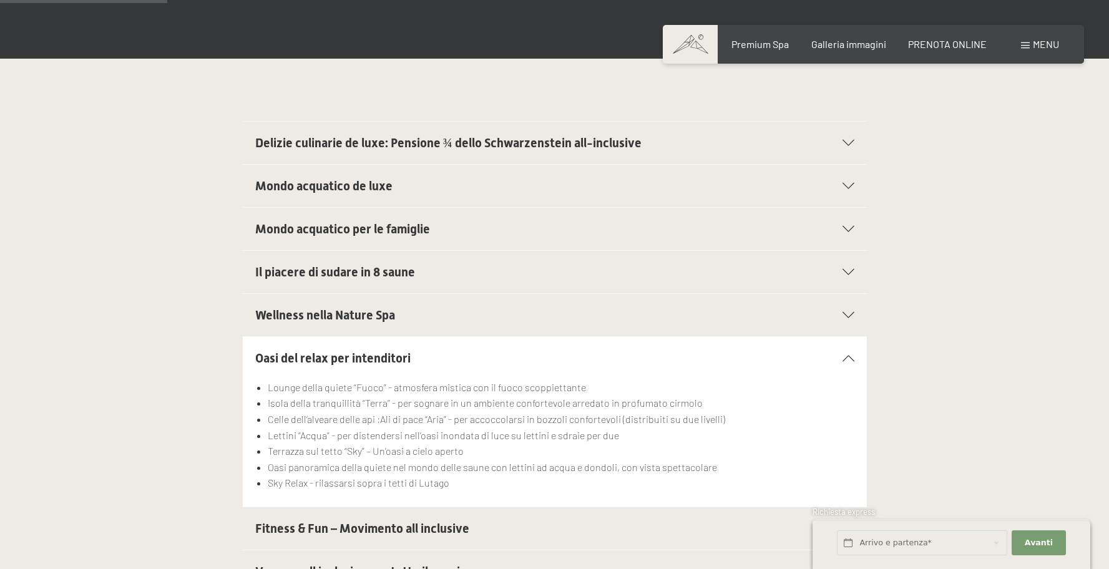
click at [362, 142] on span "Delizie culinarie de luxe: Pensione ¾ dello Schwarzenstein all-inclusive" at bounding box center [448, 142] width 386 height 15
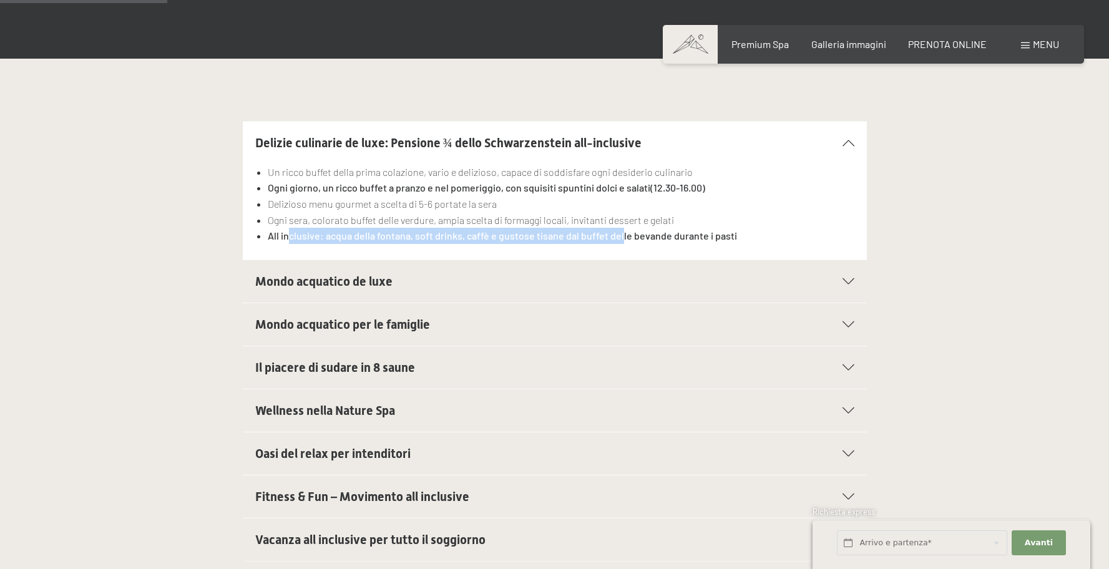
drag, startPoint x: 287, startPoint y: 231, endPoint x: 697, endPoint y: 245, distance: 410.2
click at [690, 245] on div "Un ricco buffet della prima colazione, vario e delizioso, capace di soddisfare …" at bounding box center [554, 211] width 599 height 95
drag, startPoint x: 691, startPoint y: 243, endPoint x: 591, endPoint y: 245, distance: 99.8
click at [690, 243] on li "All inclusive: acqua della fontana, soft drinks, caffè e gustose tisane dal buf…" at bounding box center [561, 236] width 586 height 16
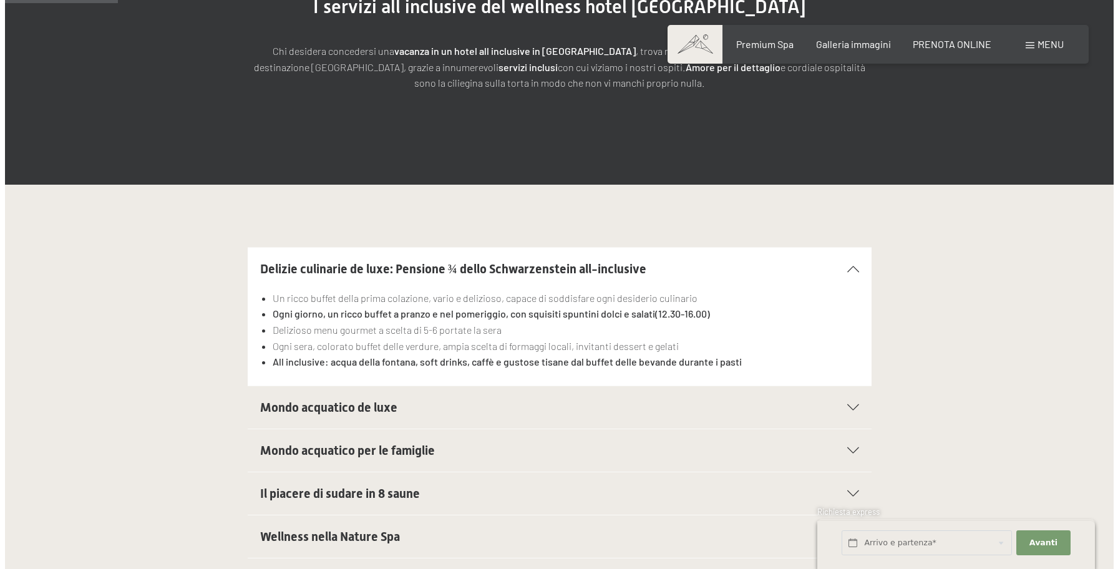
scroll to position [0, 0]
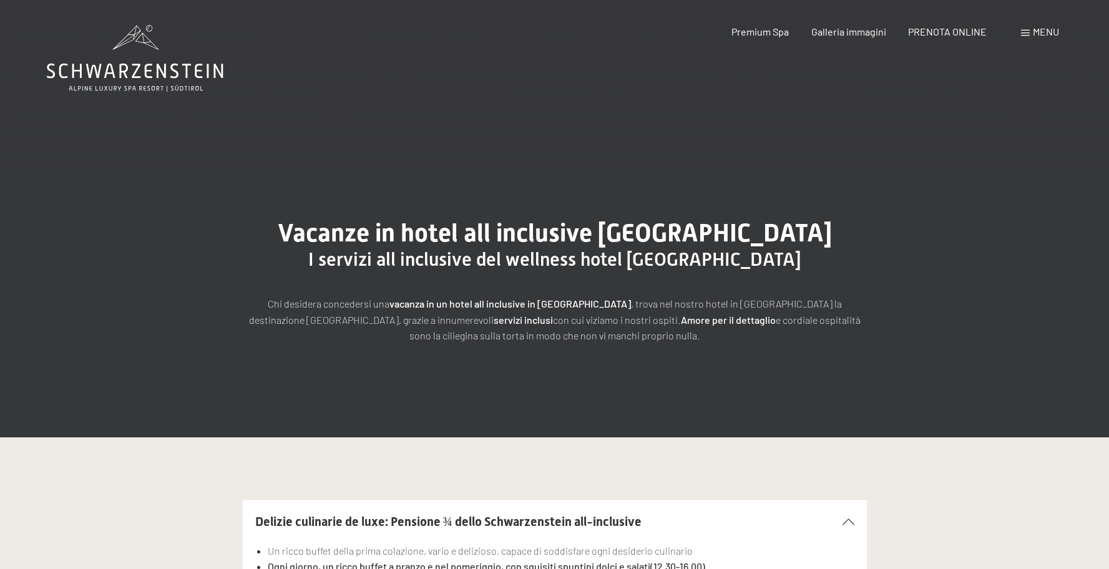
click at [1040, 34] on span "Menu" at bounding box center [1046, 32] width 26 height 12
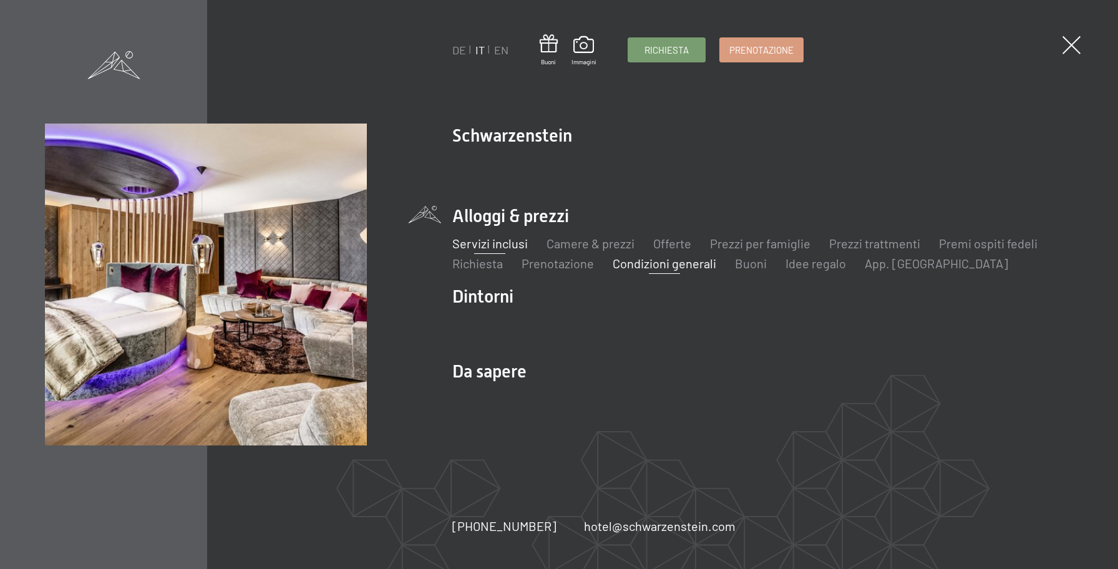
click at [683, 266] on link "Condizioni generali" at bounding box center [665, 263] width 104 height 15
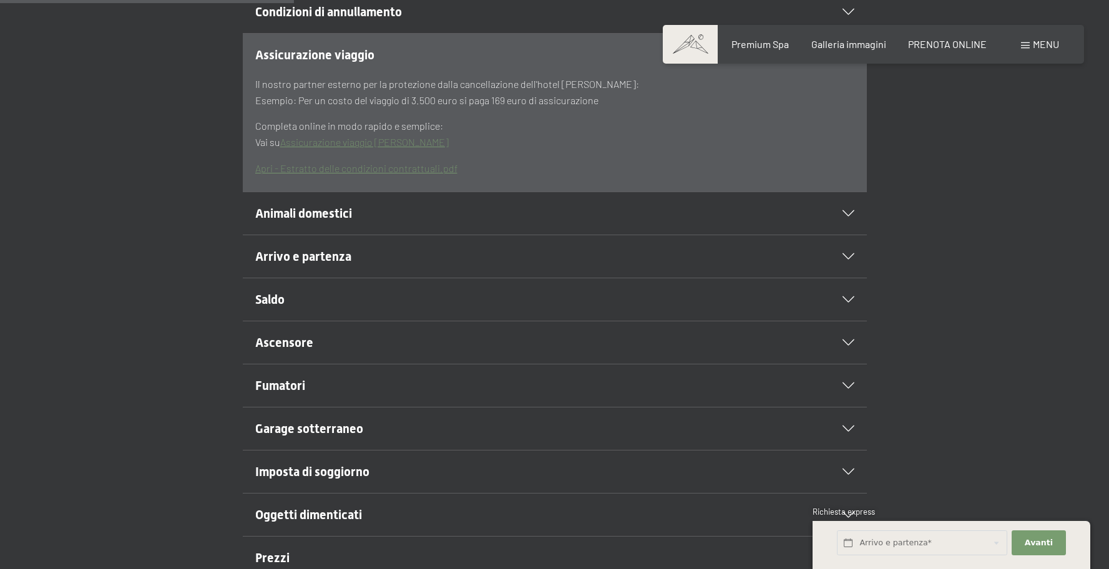
scroll to position [460, 0]
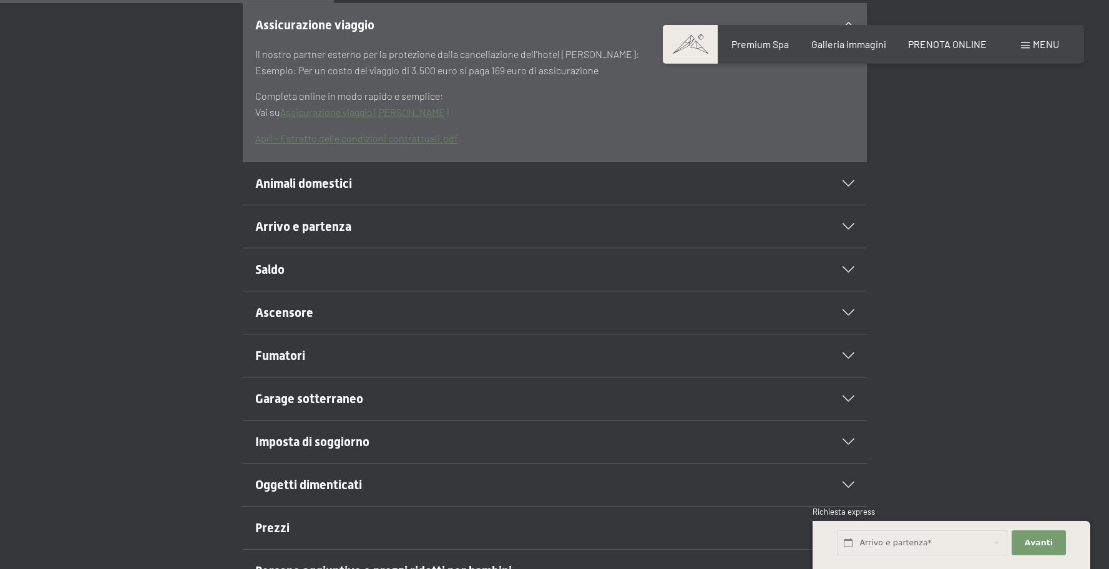
click at [311, 189] on span "Animali domestici" at bounding box center [303, 183] width 97 height 15
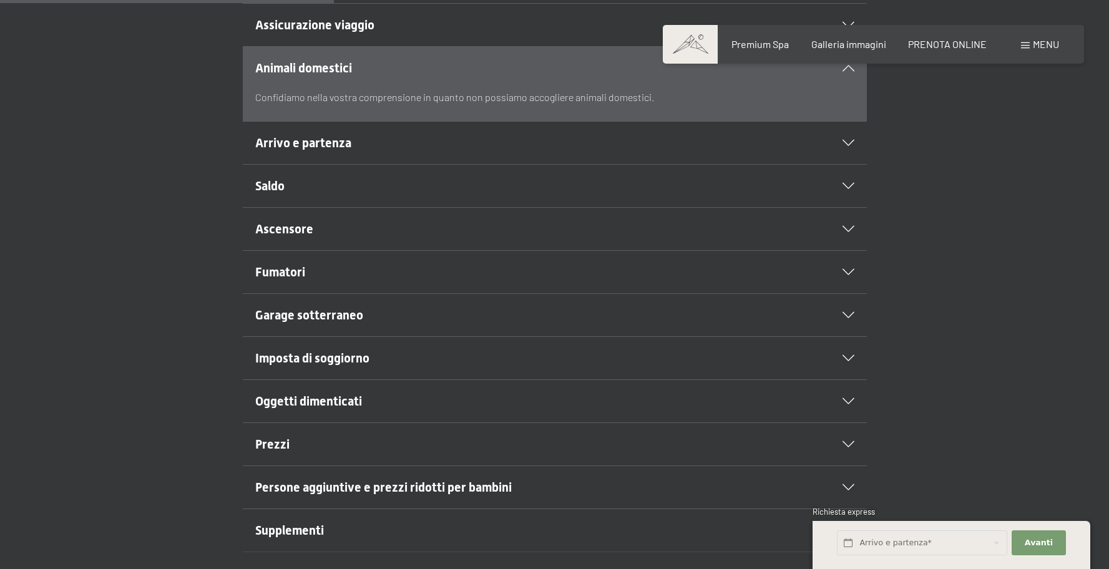
drag, startPoint x: 273, startPoint y: 95, endPoint x: 551, endPoint y: 97, distance: 277.7
click at [551, 97] on p "Confidiamo nella vostra comprensione in quanto non possiamo accogliere animali …" at bounding box center [554, 97] width 599 height 16
drag, startPoint x: 511, startPoint y: 100, endPoint x: 363, endPoint y: 105, distance: 148.6
click at [364, 105] on p "Confidiamo nella vostra comprensione in quanto non possiamo accogliere animali …" at bounding box center [554, 97] width 599 height 16
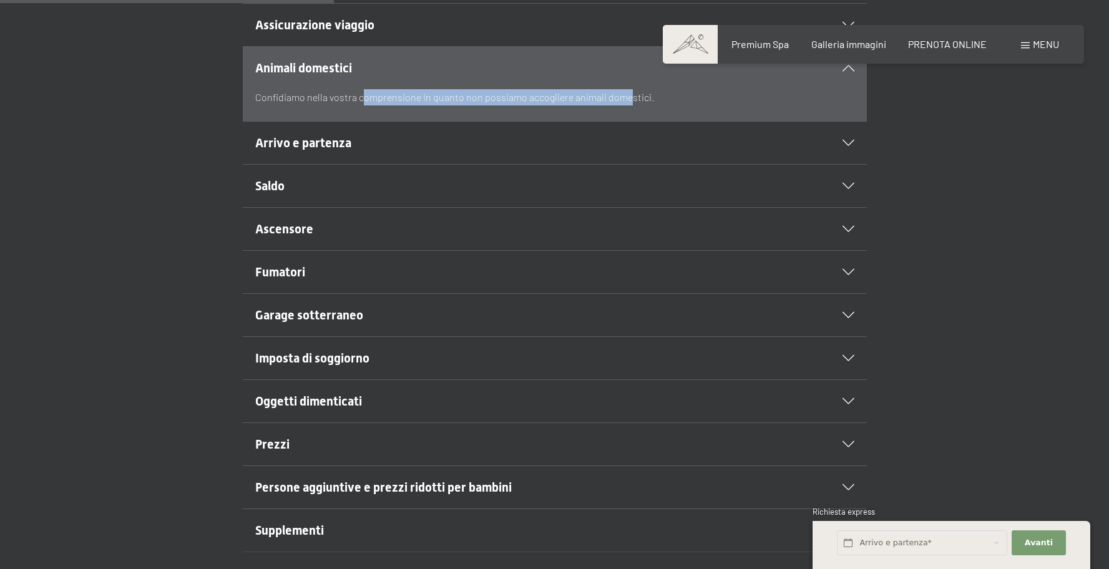
click at [363, 105] on p "Confidiamo nella vostra comprensione in quanto non possiamo accogliere animali …" at bounding box center [554, 97] width 599 height 16
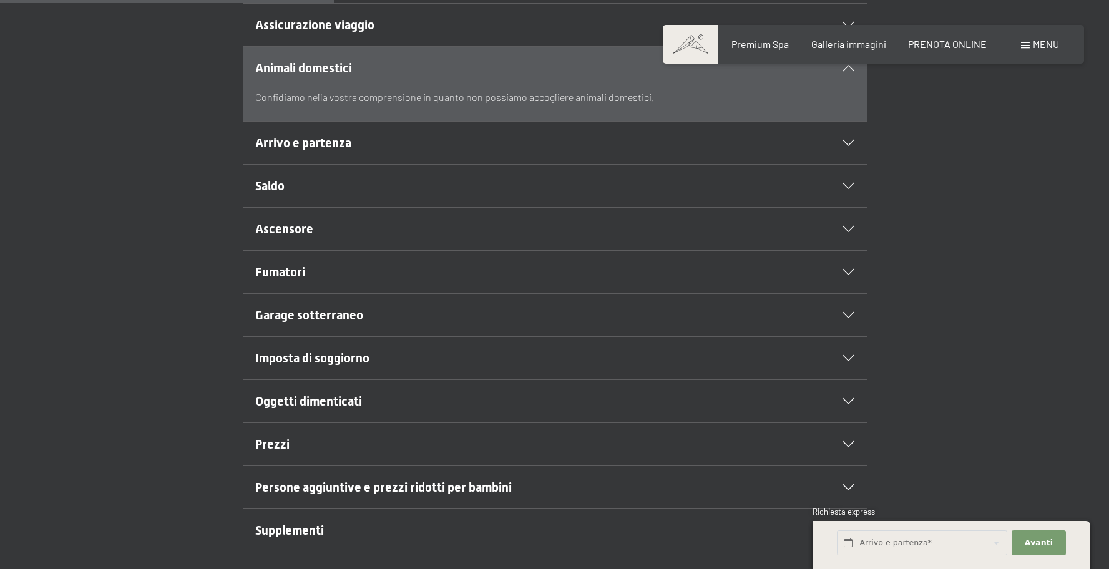
click at [276, 146] on span "Arrivo e partenza" at bounding box center [303, 142] width 96 height 15
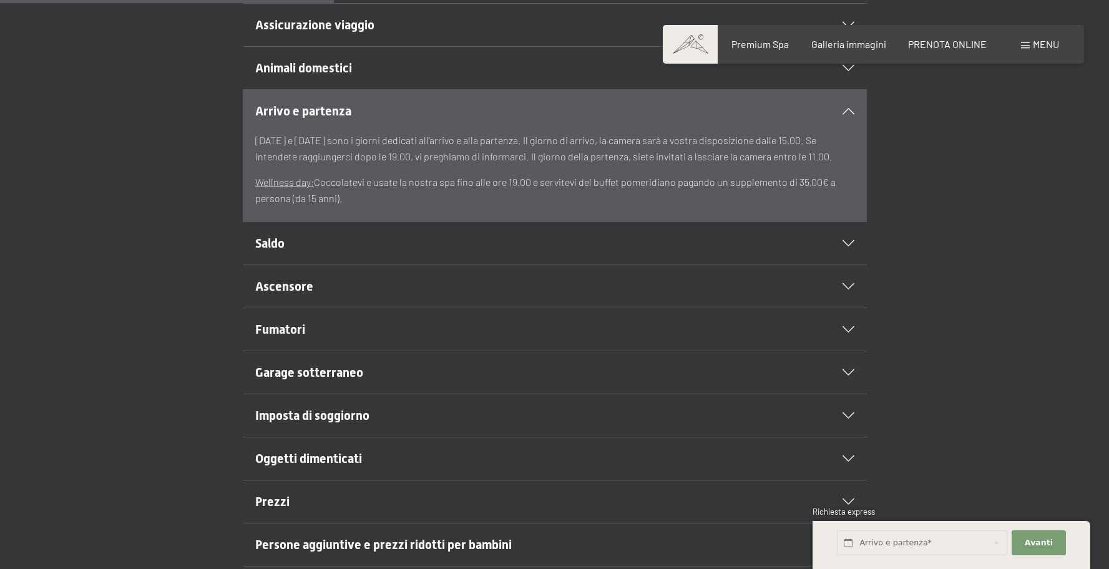
drag, startPoint x: 269, startPoint y: 142, endPoint x: 533, endPoint y: 200, distance: 270.2
click at [533, 200] on div "Sabato e domenica sono i giorni dedicati all’arrivo e alla partenza. Il giorno …" at bounding box center [554, 169] width 599 height 74
click at [534, 197] on p "Wellness day: Coccolatevi e usate la nostra spa fino alle ore 19.00 e servitevi…" at bounding box center [554, 190] width 599 height 32
drag, startPoint x: 531, startPoint y: 209, endPoint x: 389, endPoint y: 144, distance: 155.8
click at [389, 144] on div "Sabato e domenica sono i giorni dedicati all’arrivo e alla partenza. Il giorno …" at bounding box center [554, 176] width 599 height 89
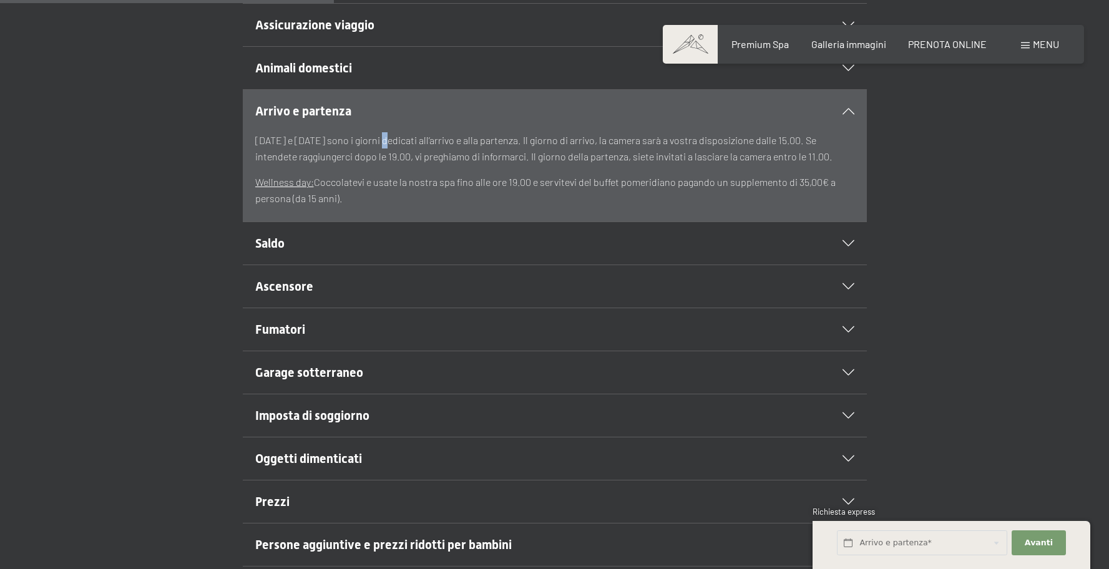
drag, startPoint x: 389, startPoint y: 144, endPoint x: 346, endPoint y: 142, distance: 43.1
click at [384, 145] on p "Sabato e domenica sono i giorni dedicati all’arrivo e alla partenza. Il giorno …" at bounding box center [554, 148] width 599 height 32
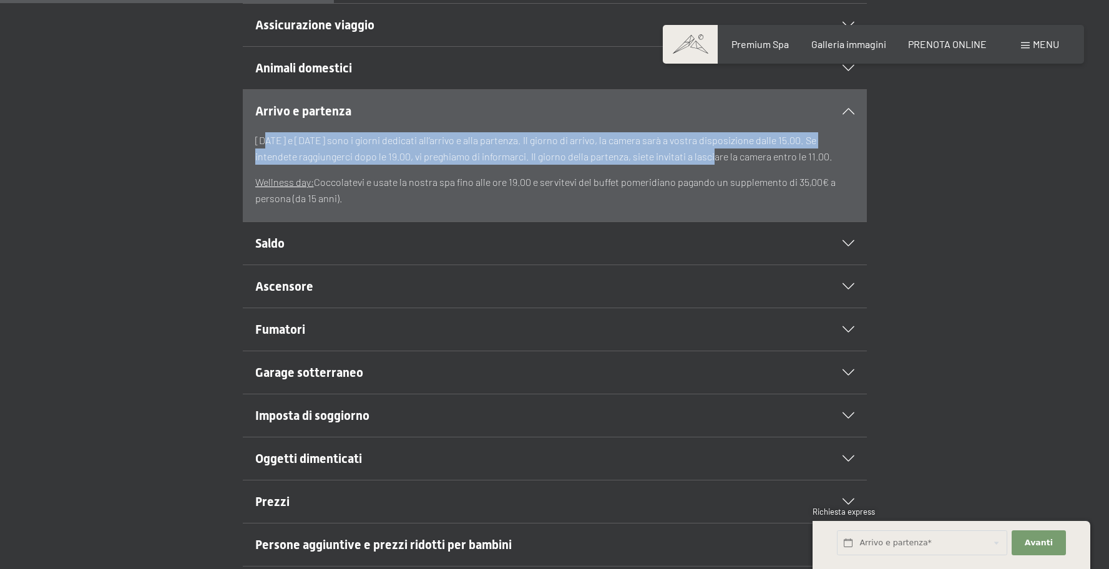
drag, startPoint x: 270, startPoint y: 144, endPoint x: 703, endPoint y: 153, distance: 433.8
click at [703, 153] on p "Sabato e domenica sono i giorni dedicati all’arrivo e alla partenza. Il giorno …" at bounding box center [554, 148] width 599 height 32
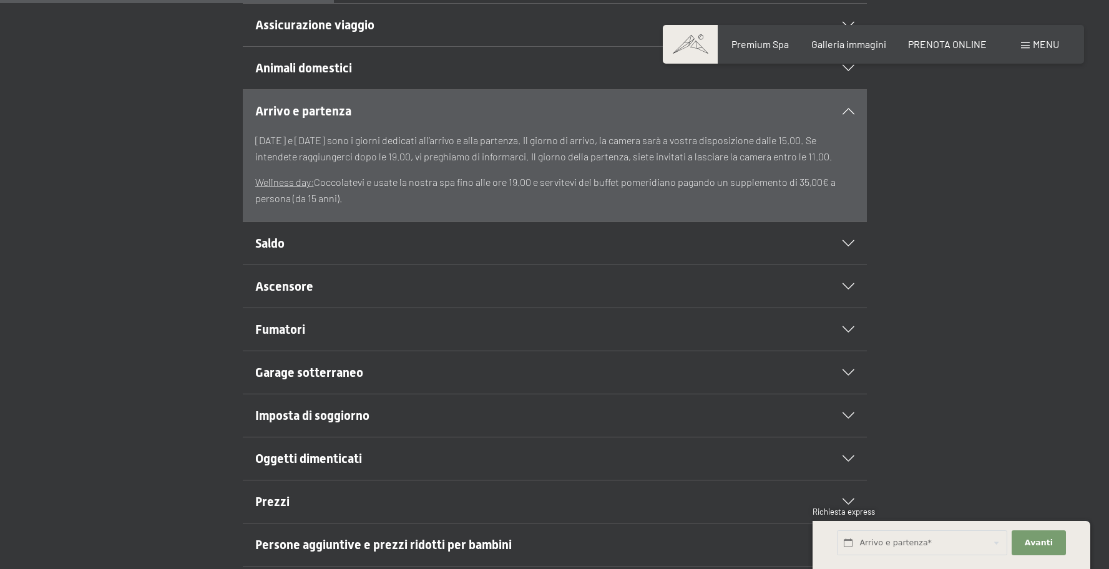
click at [703, 153] on p "Sabato e domenica sono i giorni dedicati all’arrivo e alla partenza. Il giorno …" at bounding box center [554, 148] width 599 height 32
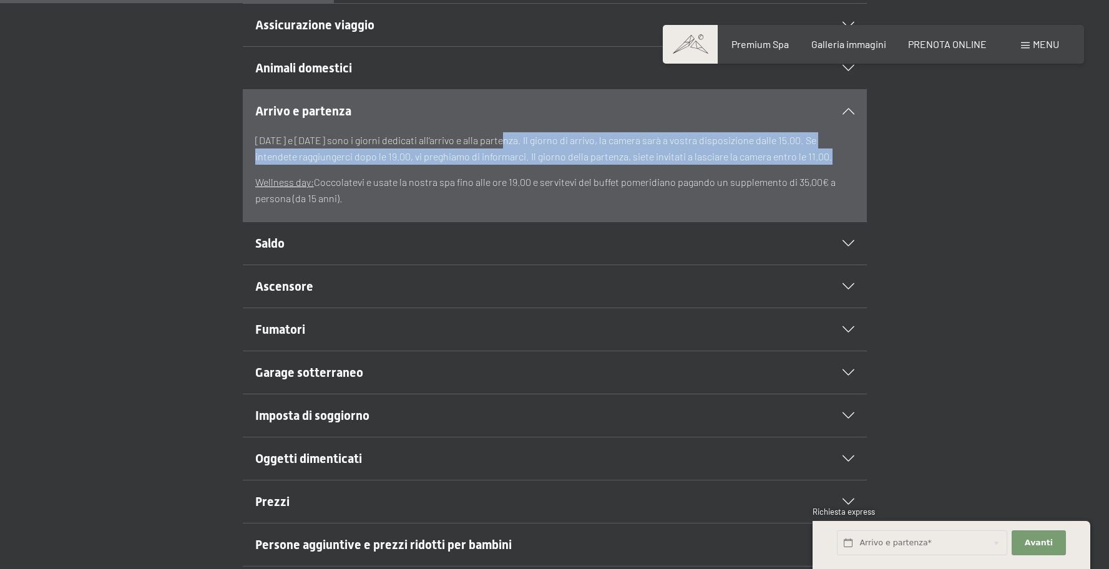
drag, startPoint x: 510, startPoint y: 147, endPoint x: 758, endPoint y: 167, distance: 249.1
click at [758, 167] on div "Sabato e domenica sono i giorni dedicati all’arrivo e alla partenza. Il giorno …" at bounding box center [554, 169] width 599 height 74
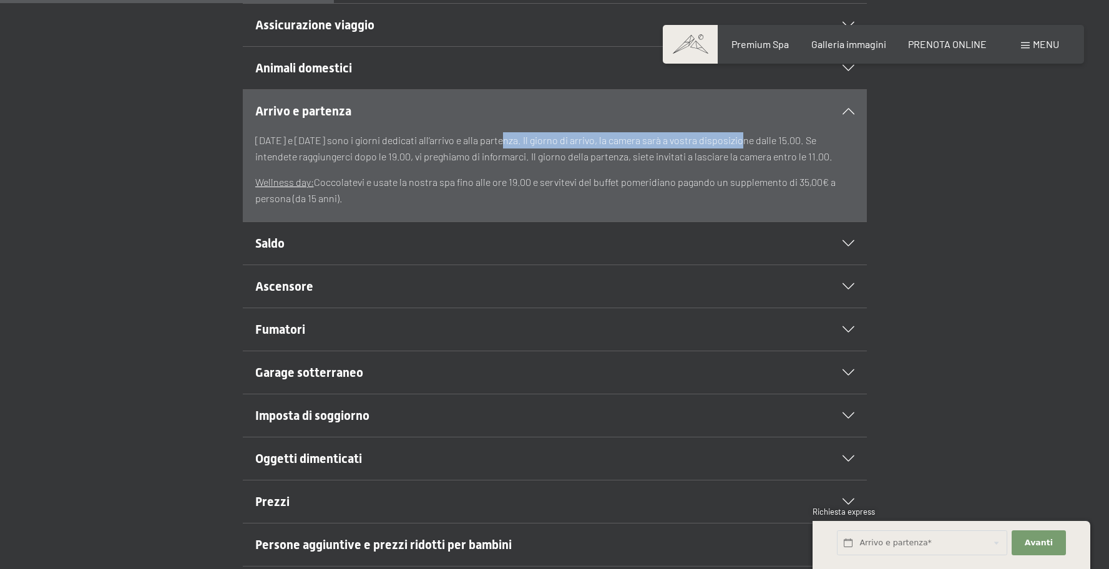
drag, startPoint x: 537, startPoint y: 140, endPoint x: 764, endPoint y: 144, distance: 227.8
click at [760, 144] on p "Sabato e domenica sono i giorni dedicati all’arrivo e alla partenza. Il giorno …" at bounding box center [554, 148] width 599 height 32
click at [766, 144] on p "Sabato e domenica sono i giorni dedicati all’arrivo e alla partenza. Il giorno …" at bounding box center [554, 148] width 599 height 32
drag, startPoint x: 324, startPoint y: 158, endPoint x: 761, endPoint y: 200, distance: 438.7
click at [761, 200] on div "Arrivo e partenza Sabato e domenica sono i giorni dedicati all’arrivo e alla pa…" at bounding box center [555, 155] width 852 height 133
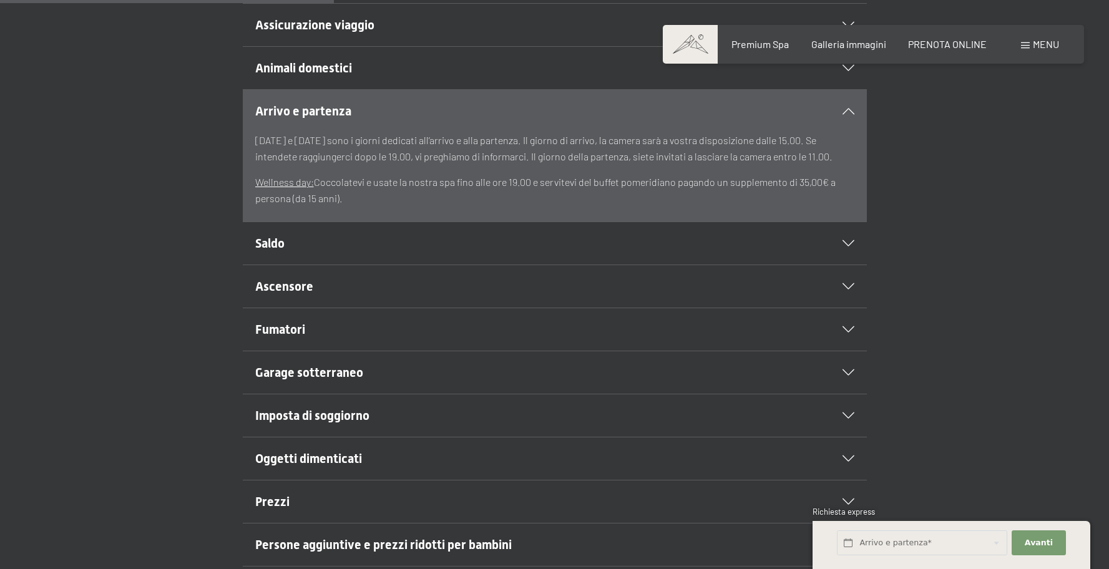
click at [761, 200] on p "Wellness day: Coccolatevi e usate la nostra spa fino alle ore 19.00 e servitevi…" at bounding box center [554, 190] width 599 height 32
drag, startPoint x: 276, startPoint y: 153, endPoint x: 510, endPoint y: 149, distance: 234.6
click at [510, 149] on p "Sabato e domenica sono i giorni dedicati all’arrivo e alla partenza. Il giorno …" at bounding box center [554, 148] width 599 height 32
drag, startPoint x: 335, startPoint y: 184, endPoint x: 487, endPoint y: 183, distance: 152.3
click at [487, 183] on p "Wellness day: Coccolatevi e usate la nostra spa fino alle ore 19.00 e servitevi…" at bounding box center [554, 190] width 599 height 32
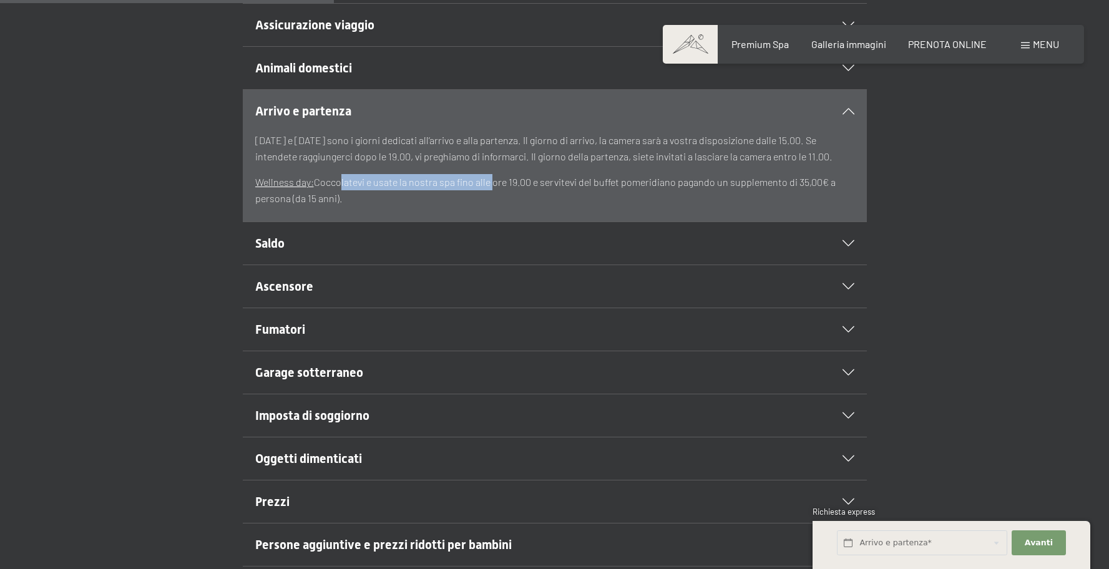
click at [487, 183] on p "Wellness day: Coccolatevi e usate la nostra spa fino alle ore 19.00 e servitevi…" at bounding box center [554, 190] width 599 height 32
drag, startPoint x: 432, startPoint y: 185, endPoint x: 579, endPoint y: 185, distance: 147.3
click at [578, 185] on p "Wellness day: Coccolatevi e usate la nostra spa fino alle ore 19.00 e servitevi…" at bounding box center [554, 190] width 599 height 32
click at [579, 185] on p "Wellness day: Coccolatevi e usate la nostra spa fino alle ore 19.00 e servitevi…" at bounding box center [554, 190] width 599 height 32
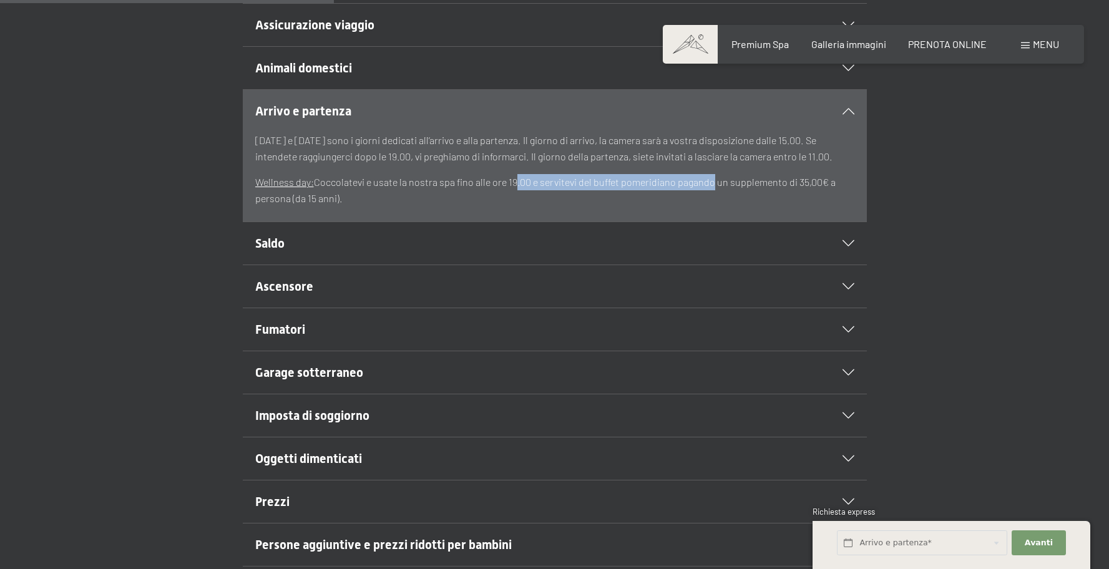
drag, startPoint x: 600, startPoint y: 182, endPoint x: 707, endPoint y: 182, distance: 107.3
click at [707, 182] on p "Wellness day: Coccolatevi e usate la nostra spa fino alle ore 19.00 e servitevi…" at bounding box center [554, 190] width 599 height 32
drag, startPoint x: 257, startPoint y: 198, endPoint x: 422, endPoint y: 202, distance: 164.8
click at [414, 202] on section "Arrivo e partenza Sabato e domenica sono i giorni dedicati all’arrivo e alla pa…" at bounding box center [555, 155] width 624 height 133
click at [422, 202] on p "Wellness day: Coccolatevi e usate la nostra spa fino alle ore 19.00 e servitevi…" at bounding box center [554, 190] width 599 height 32
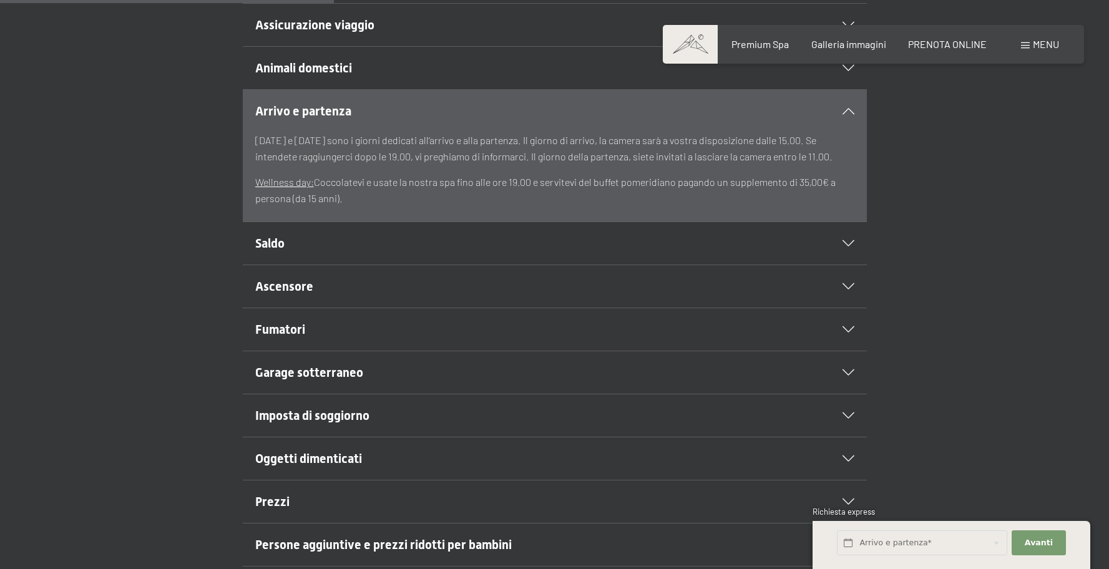
click at [270, 249] on span "Saldo" at bounding box center [269, 243] width 29 height 15
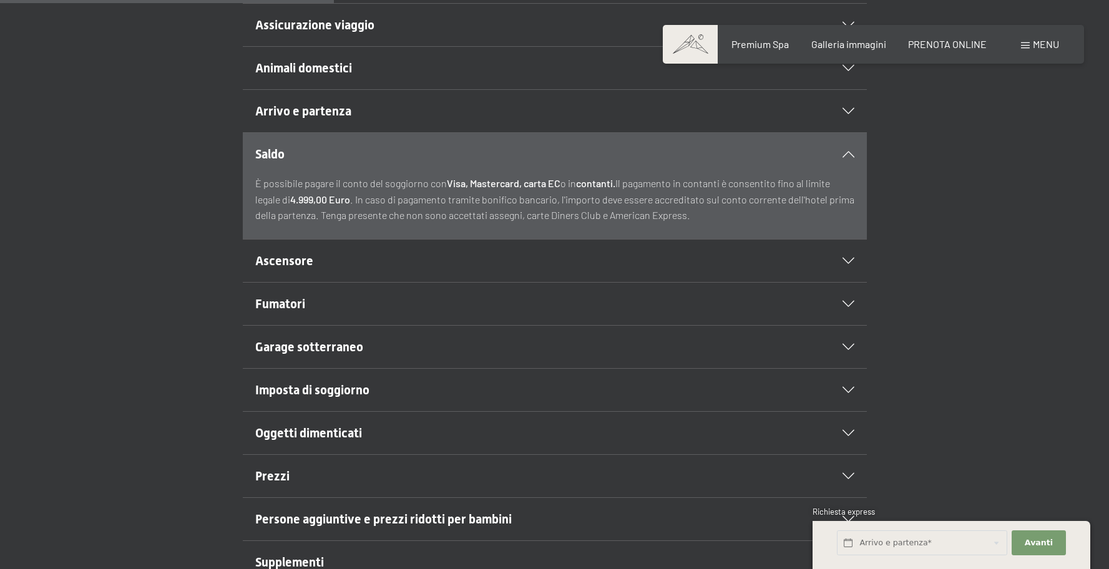
drag, startPoint x: 275, startPoint y: 175, endPoint x: 572, endPoint y: 180, distance: 297.7
click at [561, 180] on p "È possibile pagare il conto del soggiorno con Visa, Mastercard, carta EC o in c…" at bounding box center [554, 199] width 599 height 48
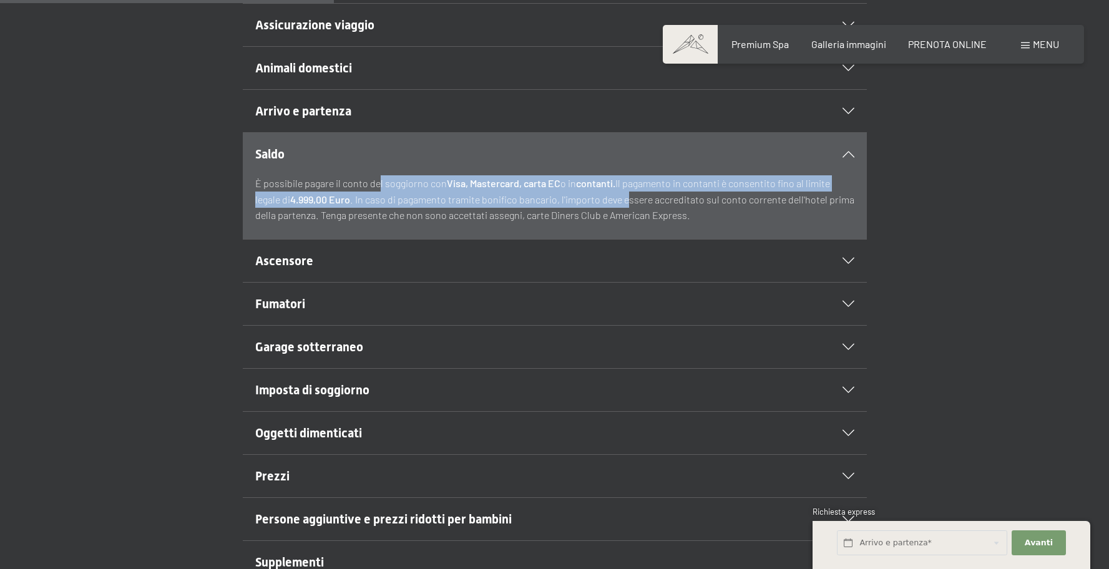
drag, startPoint x: 412, startPoint y: 187, endPoint x: 658, endPoint y: 196, distance: 245.4
click at [651, 196] on p "È possibile pagare il conto del soggiorno con Visa, Mastercard, carta EC o in c…" at bounding box center [554, 199] width 599 height 48
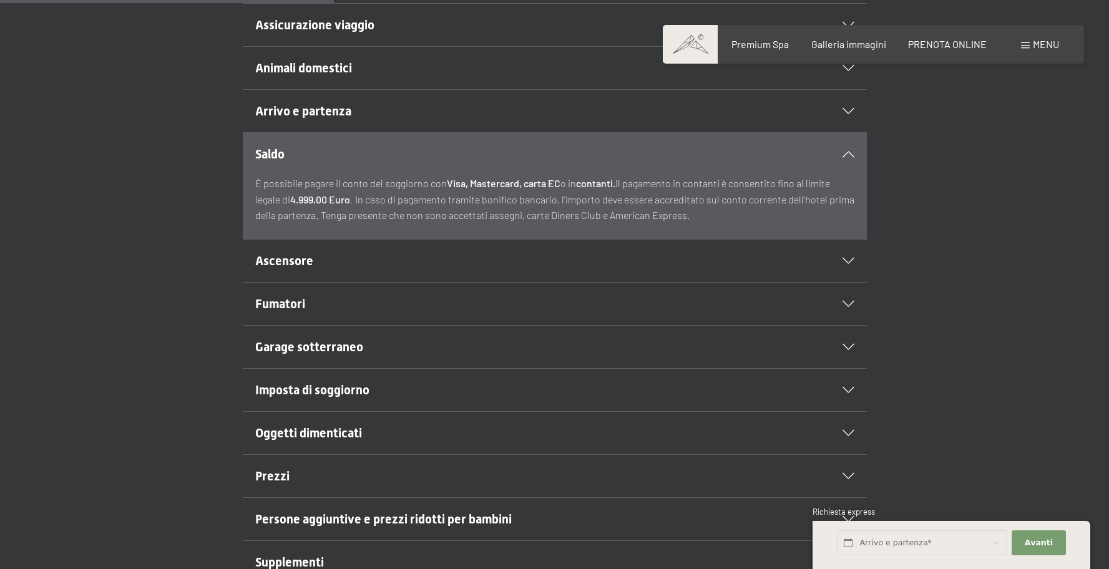
drag, startPoint x: 658, startPoint y: 196, endPoint x: 673, endPoint y: 204, distance: 17.0
click at [660, 197] on p "È possibile pagare il conto del soggiorno con Visa, Mastercard, carta EC o in c…" at bounding box center [554, 199] width 599 height 48
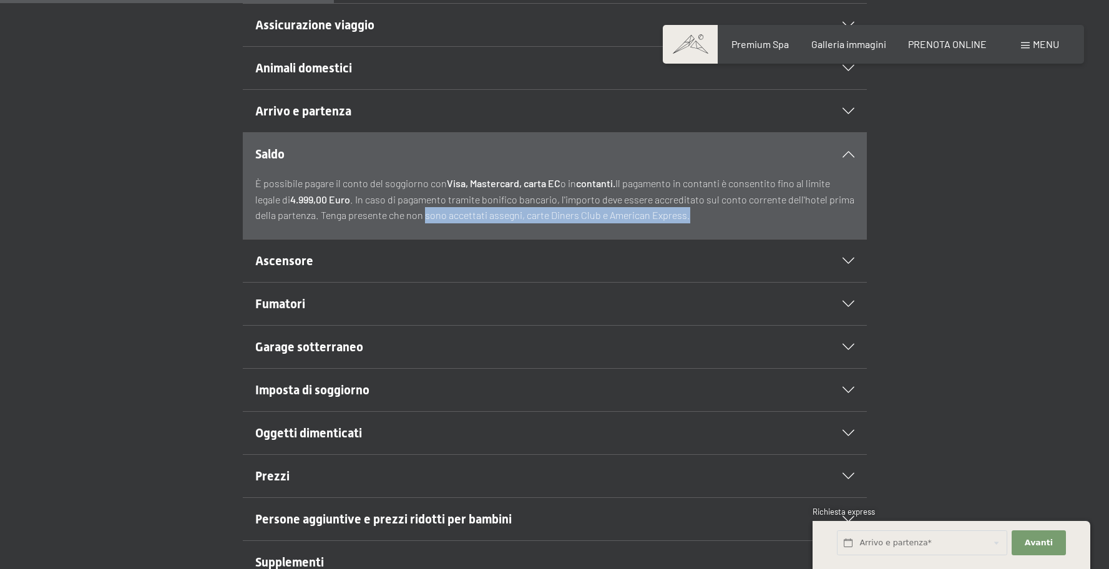
drag, startPoint x: 654, startPoint y: 224, endPoint x: 416, endPoint y: 214, distance: 237.9
click at [418, 214] on p "È possibile pagare il conto del soggiorno con Visa, Mastercard, carta EC o in c…" at bounding box center [554, 199] width 599 height 48
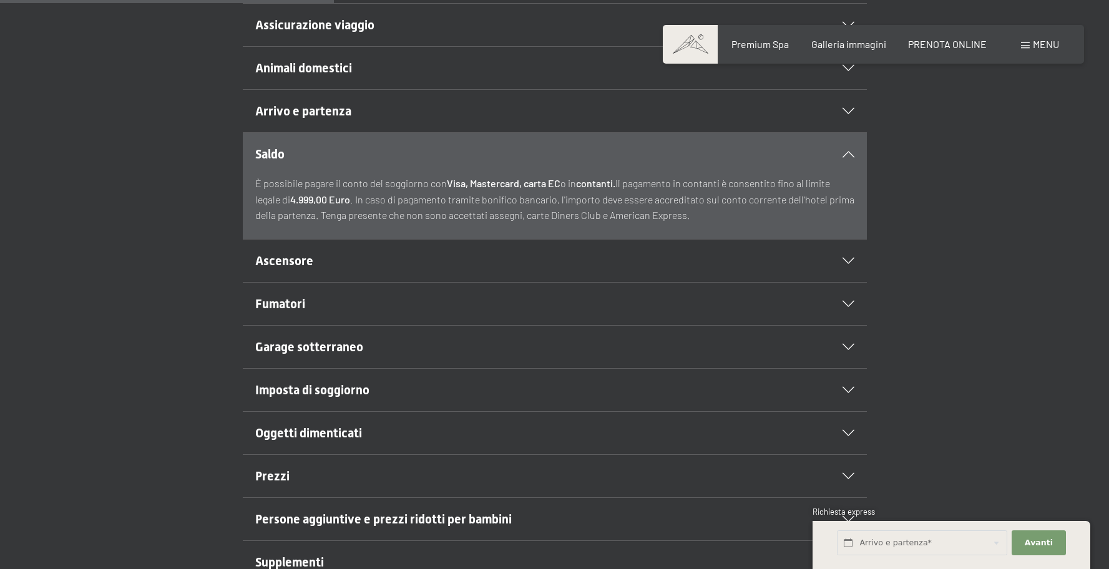
drag, startPoint x: 277, startPoint y: 257, endPoint x: 314, endPoint y: 265, distance: 38.3
click at [278, 257] on span "Ascensore" at bounding box center [284, 260] width 58 height 15
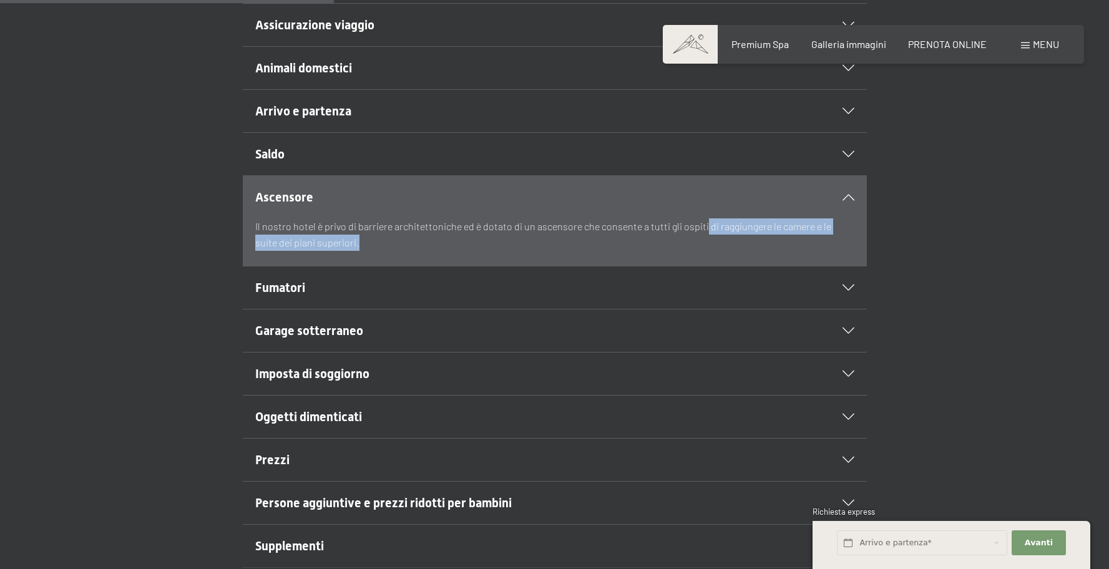
drag, startPoint x: 254, startPoint y: 226, endPoint x: 740, endPoint y: 230, distance: 486.1
click at [740, 230] on section "Ascensore Il nostro hotel è privo di barriere architettoniche ed è dotato di un…" at bounding box center [555, 220] width 624 height 91
click at [740, 230] on p "Il nostro hotel è privo di barriere architettoniche ed è dotato di un ascensore…" at bounding box center [554, 234] width 599 height 32
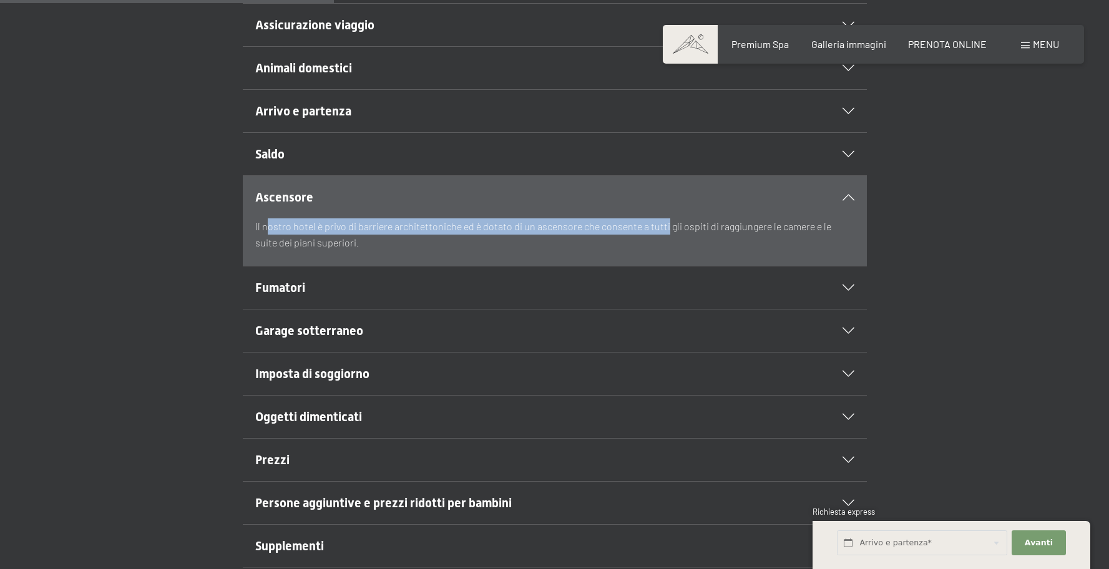
drag, startPoint x: 265, startPoint y: 233, endPoint x: 663, endPoint y: 233, distance: 398.1
click at [663, 233] on p "Il nostro hotel è privo di barriere architettoniche ed è dotato di un ascensore…" at bounding box center [554, 234] width 599 height 32
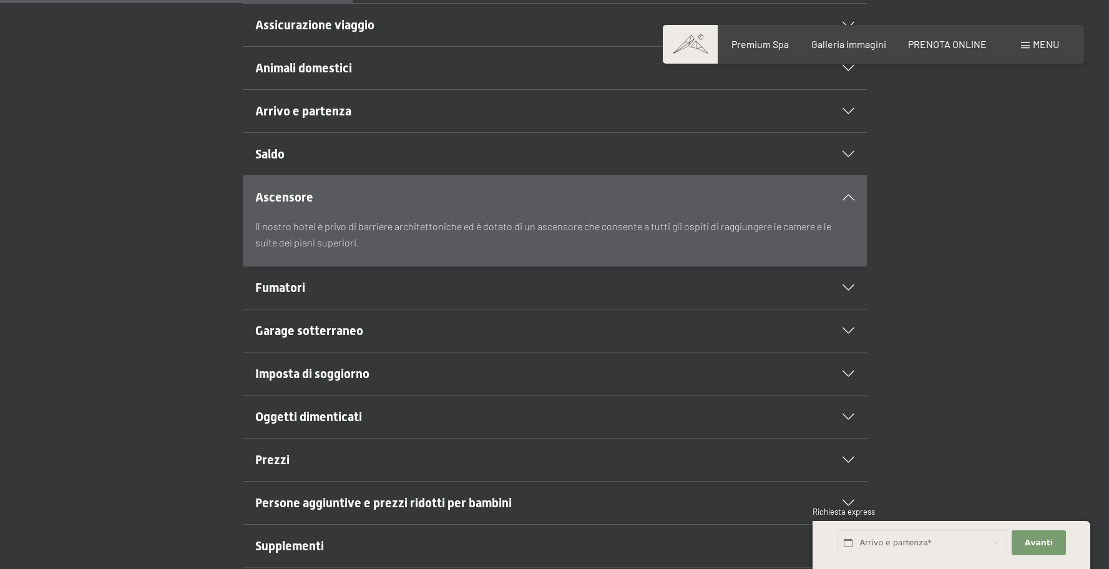
scroll to position [465, 0]
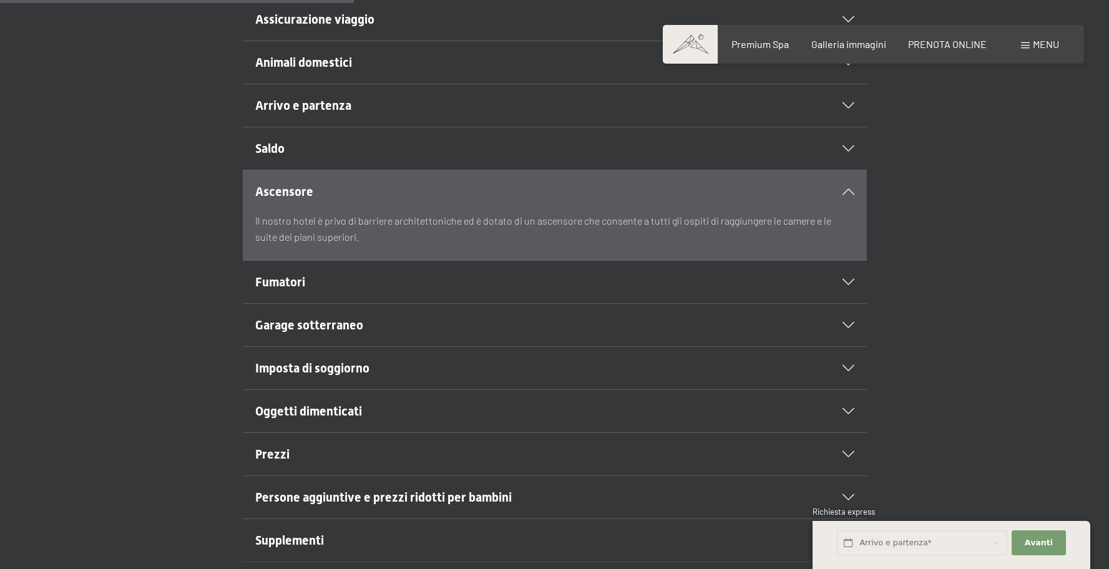
click at [301, 275] on span "Fumatori" at bounding box center [280, 282] width 50 height 15
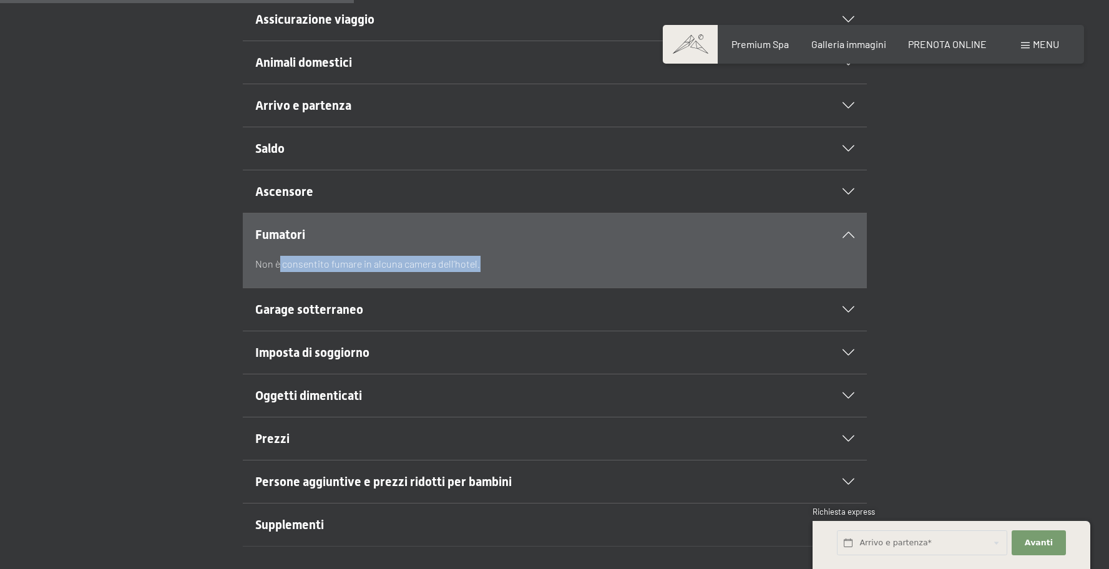
drag, startPoint x: 278, startPoint y: 258, endPoint x: 633, endPoint y: 268, distance: 354.6
click at [633, 268] on p "Non è consentito fumare in alcuna camera dell’hotel." at bounding box center [554, 264] width 599 height 16
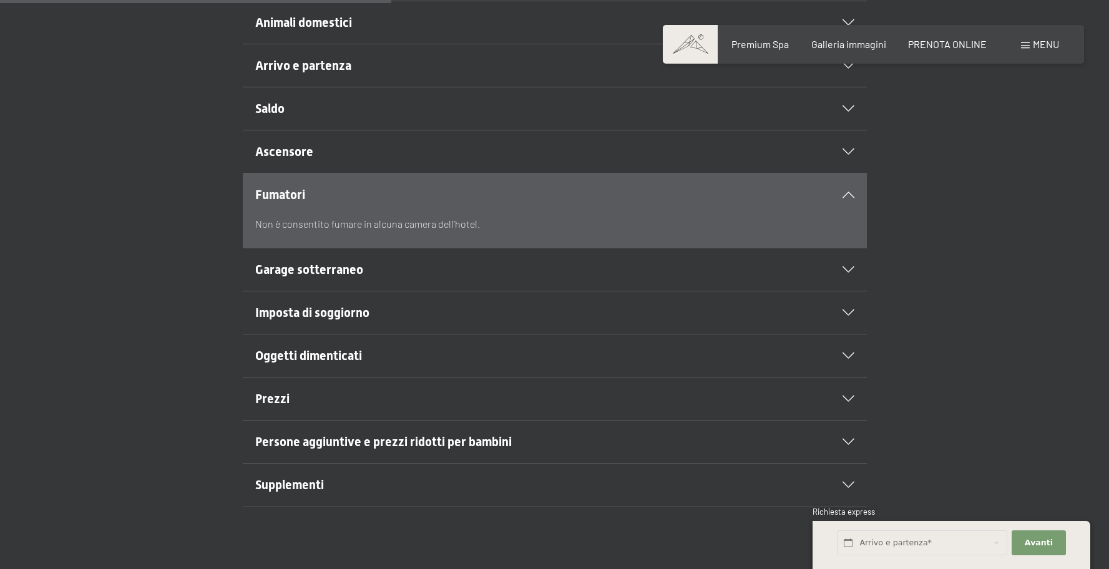
scroll to position [515, 0]
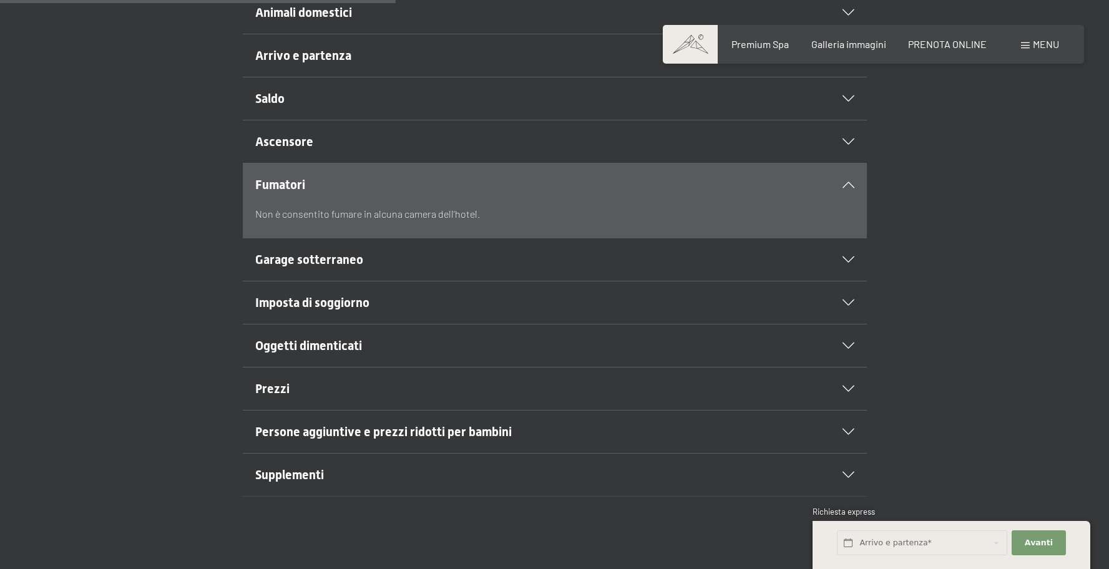
click at [337, 255] on span "Garage sotterraneo" at bounding box center [309, 259] width 108 height 15
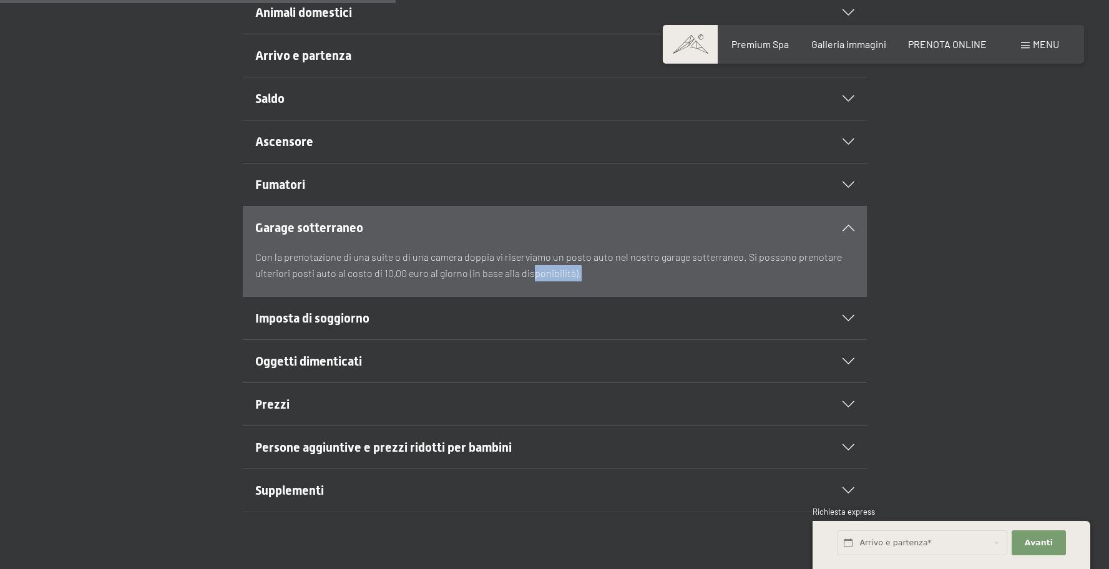
drag, startPoint x: 248, startPoint y: 260, endPoint x: 528, endPoint y: 273, distance: 280.5
click at [528, 273] on section "Garage sotterraneo Con la prenotazione di una suite o di una camera doppia vi r…" at bounding box center [555, 251] width 624 height 91
click at [528, 273] on p "Con la prenotazione di una suite o di una camera doppia vi riserviamo un posto …" at bounding box center [554, 265] width 599 height 32
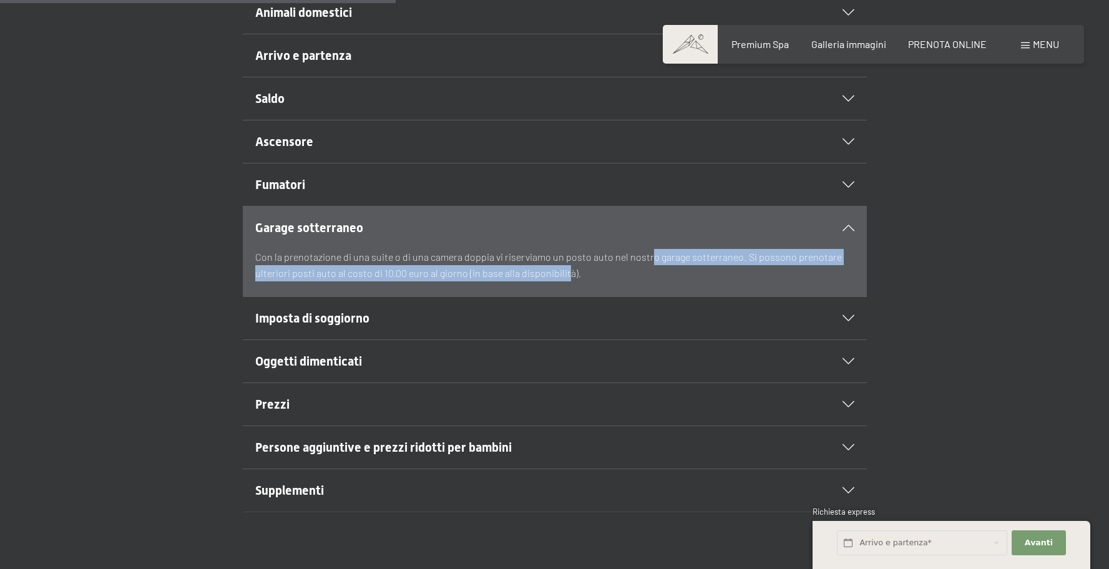
drag, startPoint x: 556, startPoint y: 276, endPoint x: 650, endPoint y: 253, distance: 96.6
click at [650, 253] on p "Con la prenotazione di una suite o di una camera doppia vi riserviamo un posto …" at bounding box center [554, 265] width 599 height 32
drag, startPoint x: 355, startPoint y: 253, endPoint x: 738, endPoint y: 278, distance: 383.4
click at [738, 278] on p "Con la prenotazione di una suite o di una camera doppia vi riserviamo un posto …" at bounding box center [554, 265] width 599 height 32
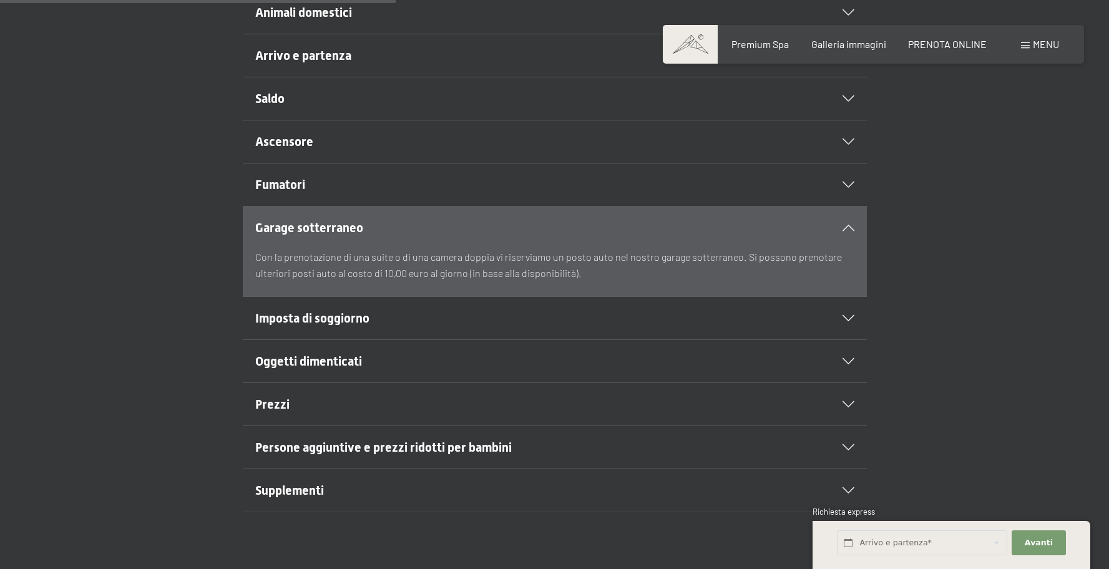
drag, startPoint x: 738, startPoint y: 278, endPoint x: 614, endPoint y: 286, distance: 123.8
click at [737, 278] on p "Con la prenotazione di una suite o di una camera doppia vi riserviamo un posto …" at bounding box center [554, 265] width 599 height 32
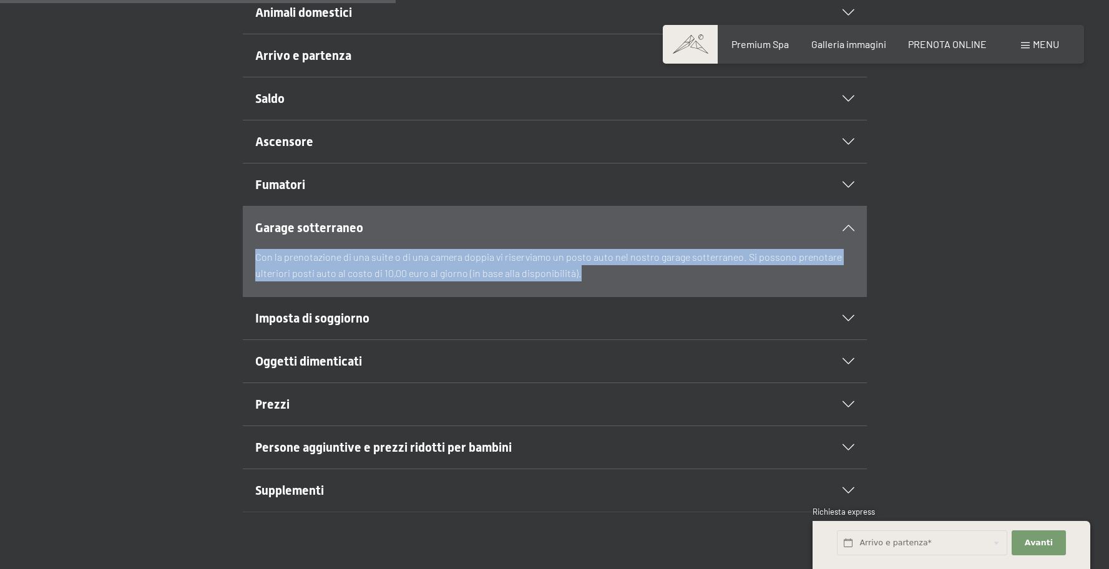
drag, startPoint x: 597, startPoint y: 285, endPoint x: 202, endPoint y: 265, distance: 396.1
click at [202, 265] on div "Garage sotterraneo Con la prenotazione di una suite o di una camera doppia vi r…" at bounding box center [555, 251] width 852 height 91
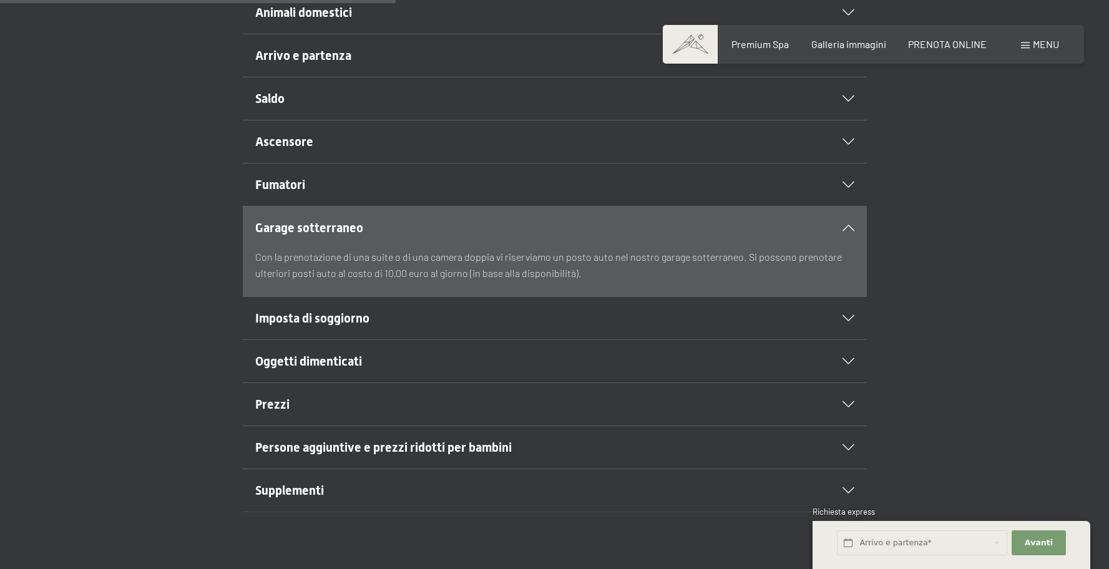
drag, startPoint x: 201, startPoint y: 265, endPoint x: 337, endPoint y: 264, distance: 136.0
click at [202, 265] on div "Garage sotterraneo Con la prenotazione di una suite o di una camera doppia vi r…" at bounding box center [555, 251] width 852 height 91
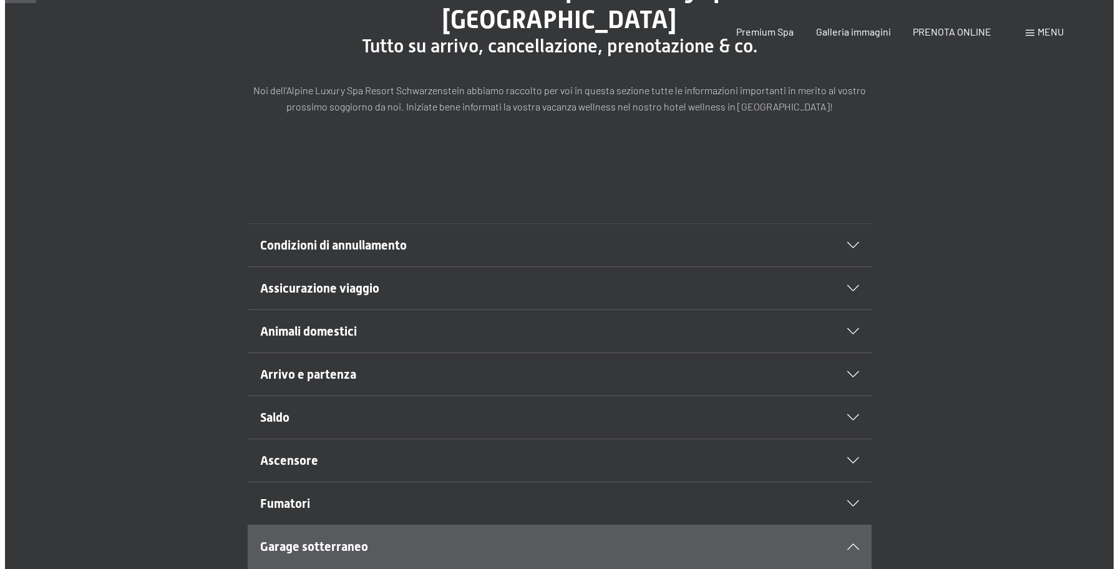
scroll to position [0, 0]
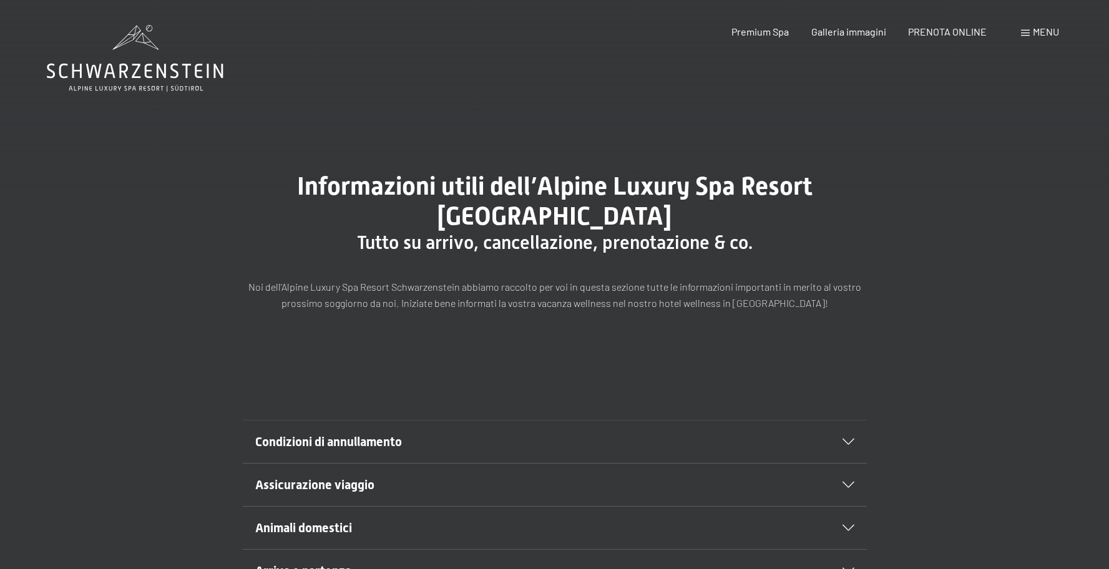
click at [1046, 35] on span "Menu" at bounding box center [1046, 32] width 26 height 12
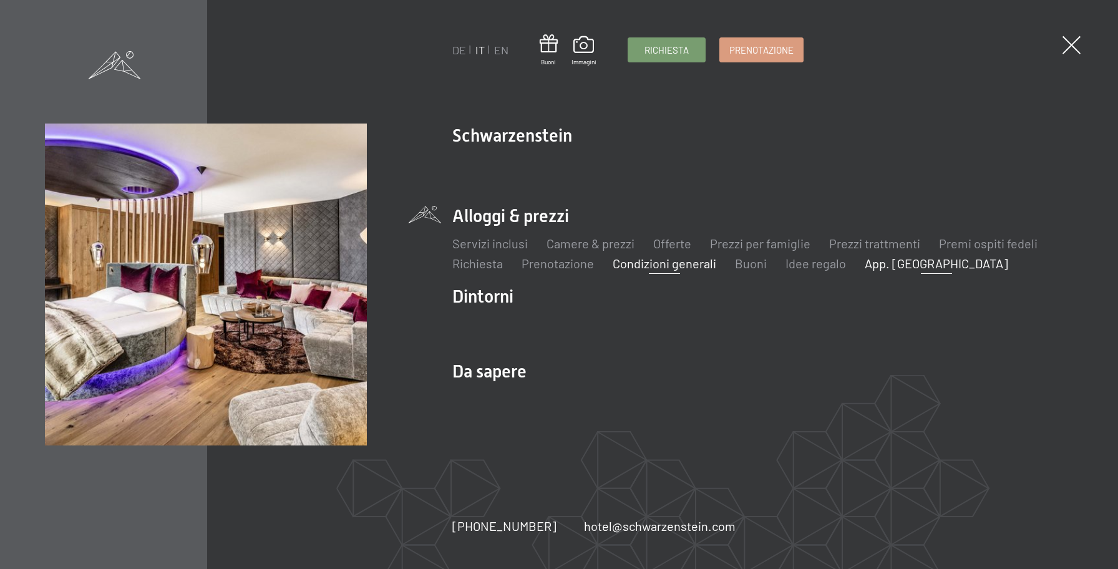
click at [885, 262] on link "App. [GEOGRAPHIC_DATA]" at bounding box center [937, 263] width 144 height 15
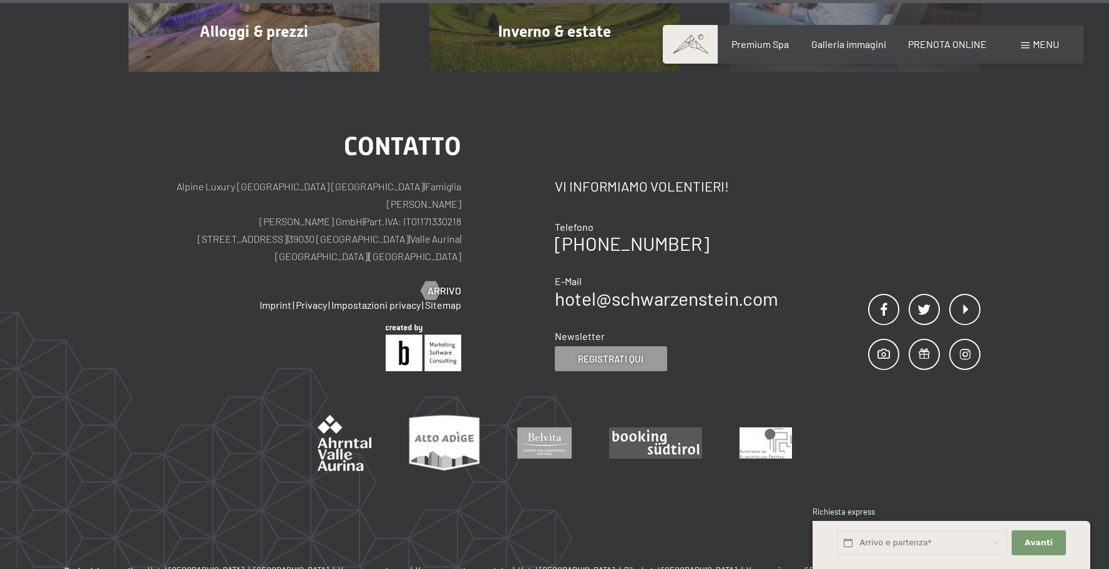
scroll to position [6108, 0]
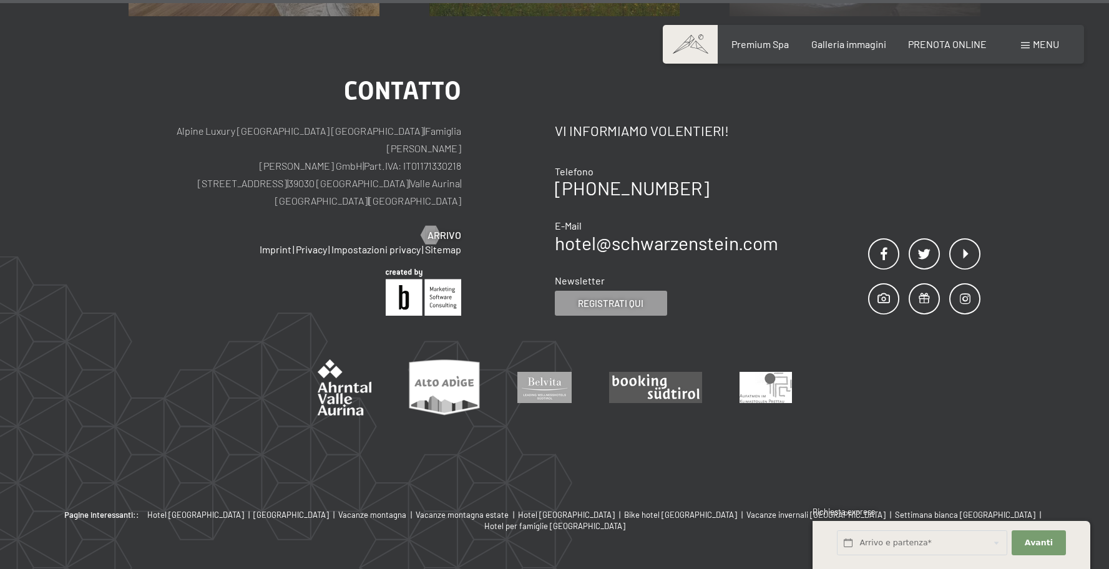
click at [399, 76] on span "Contatto" at bounding box center [402, 90] width 117 height 29
drag, startPoint x: 354, startPoint y: 58, endPoint x: 450, endPoint y: 78, distance: 97.5
click at [449, 78] on span "Contatto" at bounding box center [402, 90] width 117 height 29
drag, startPoint x: 450, startPoint y: 78, endPoint x: 478, endPoint y: 130, distance: 58.9
click at [450, 78] on span "Contatto" at bounding box center [402, 90] width 117 height 29
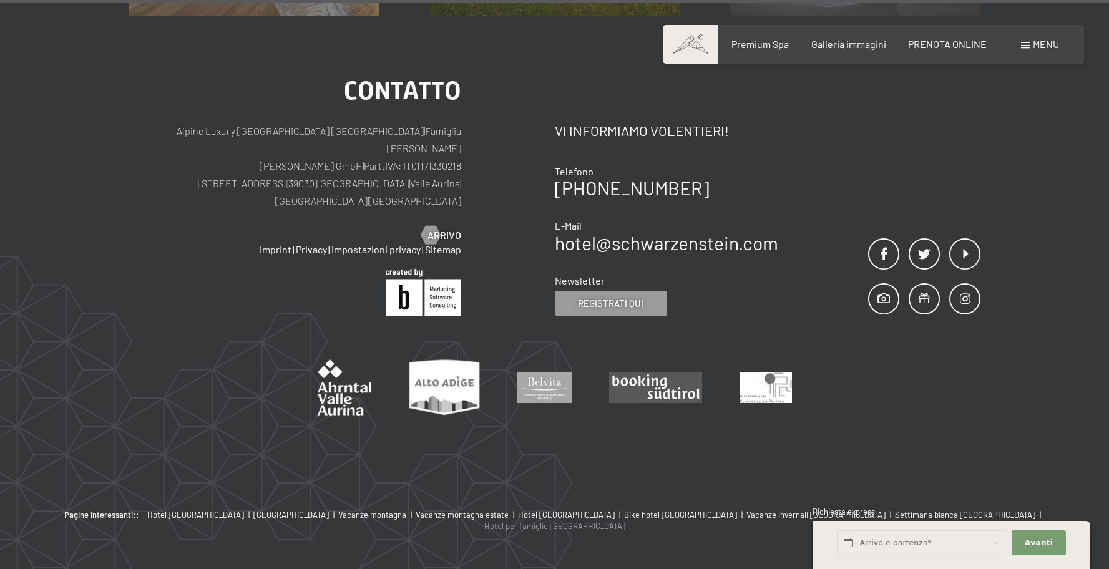
click at [625, 520] on link "Hotel per famiglie [GEOGRAPHIC_DATA]" at bounding box center [554, 525] width 141 height 11
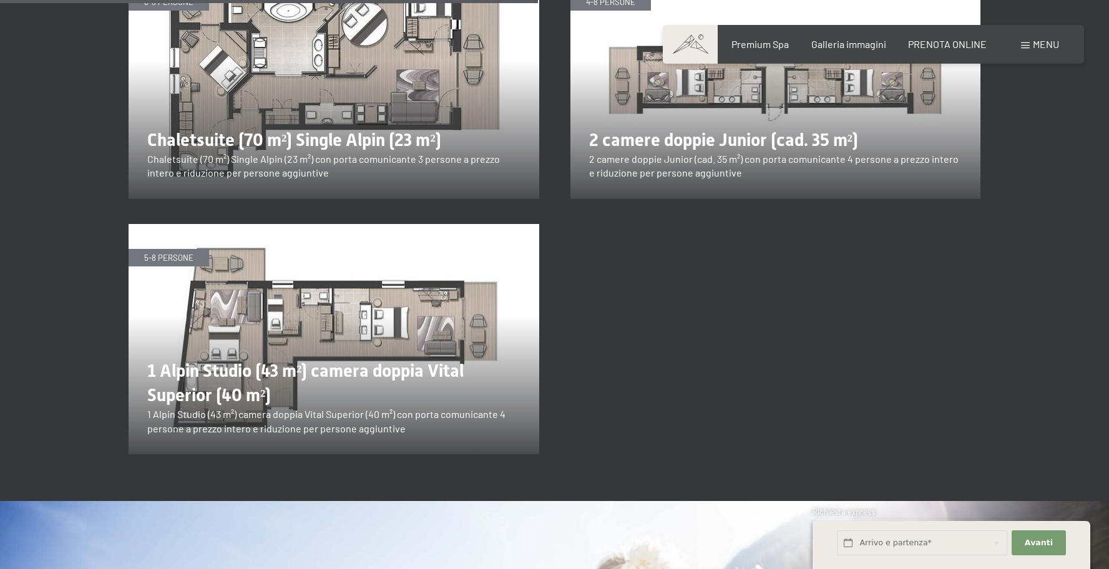
scroll to position [2517, 0]
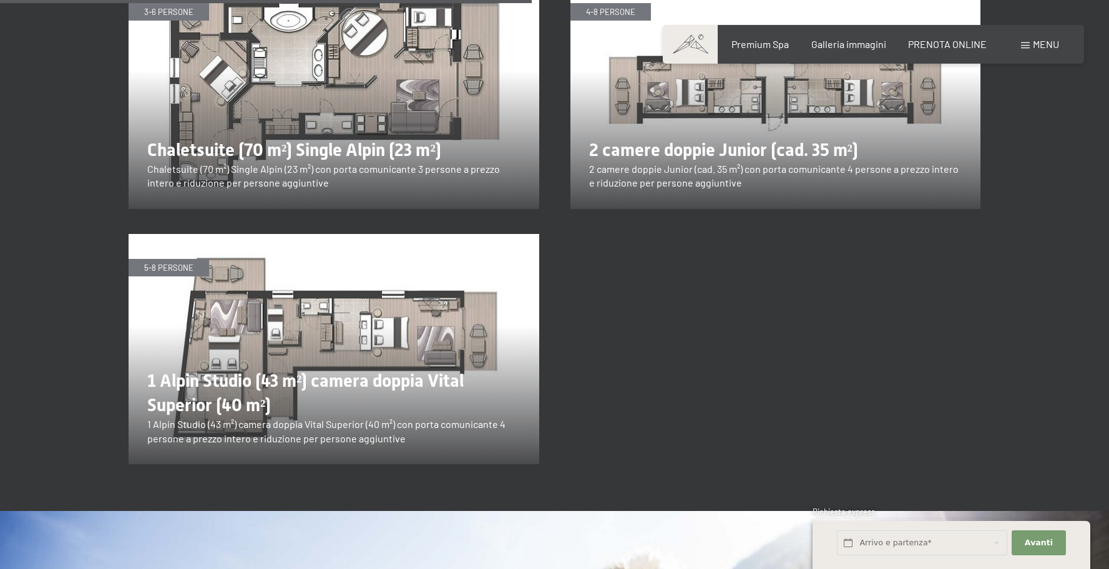
click at [361, 298] on img at bounding box center [334, 349] width 411 height 231
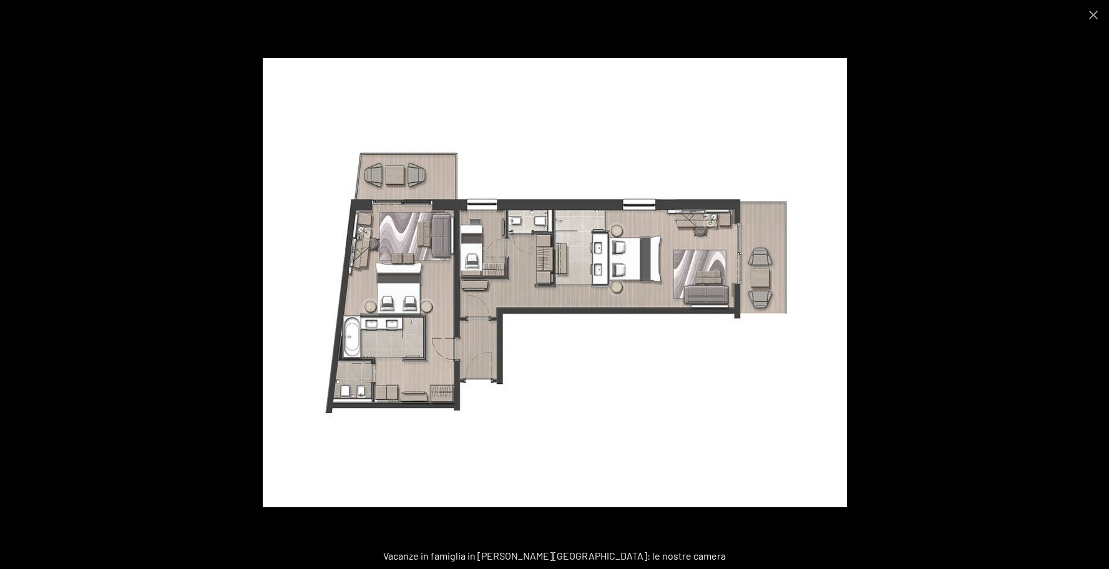
click at [995, 156] on div at bounding box center [554, 284] width 1109 height 569
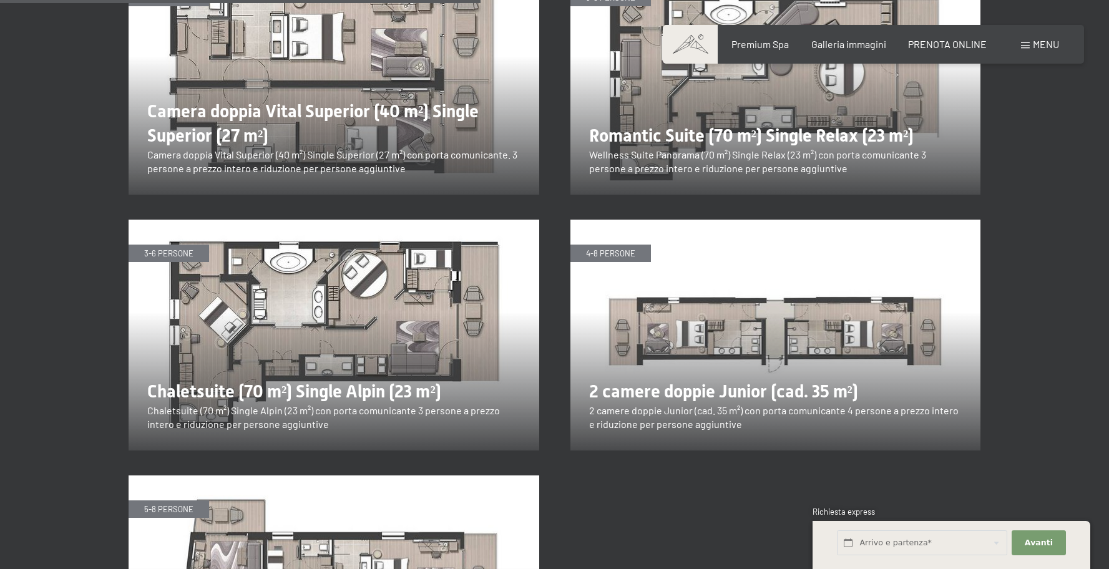
scroll to position [2273, 0]
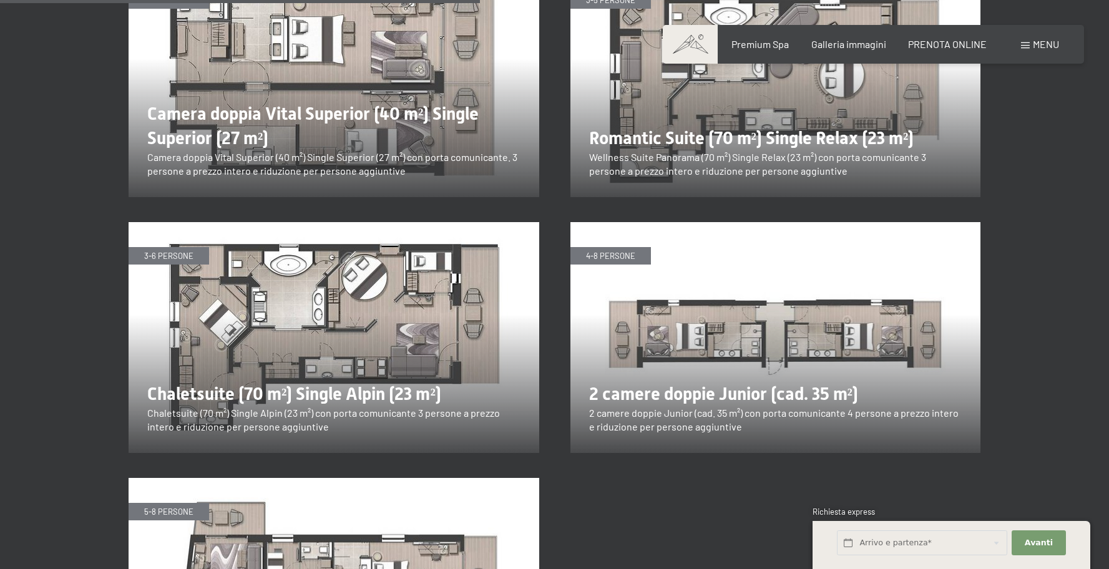
click at [784, 296] on img at bounding box center [775, 337] width 411 height 231
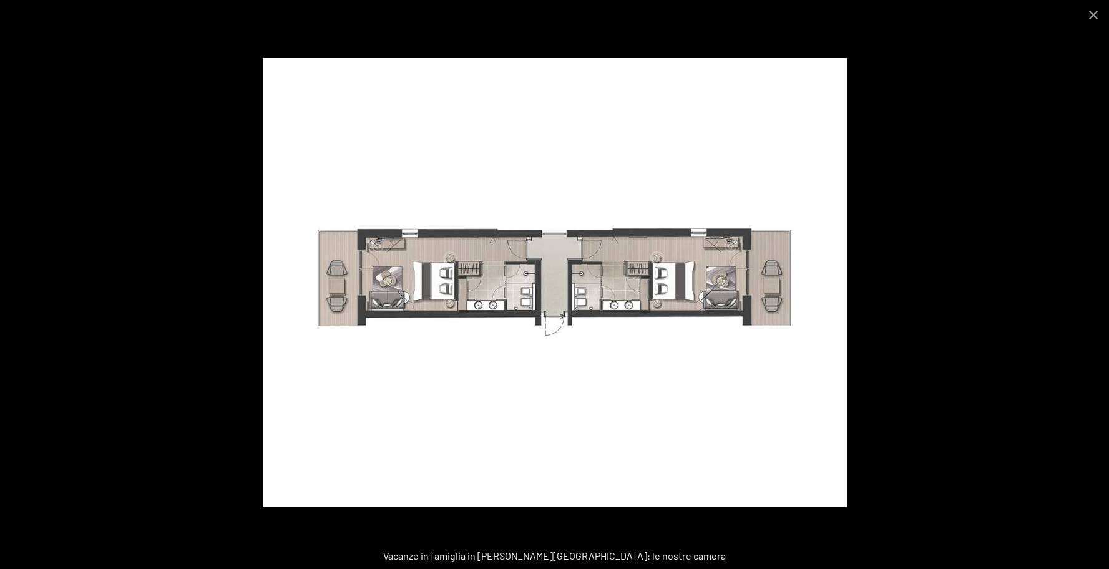
click at [1010, 180] on div at bounding box center [554, 284] width 1109 height 569
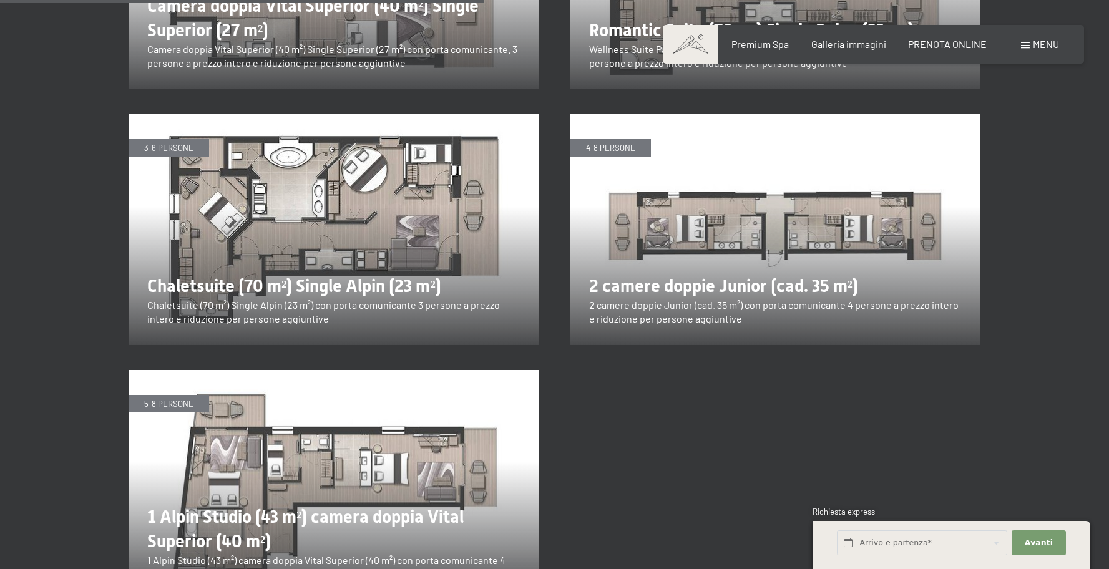
scroll to position [2387, 0]
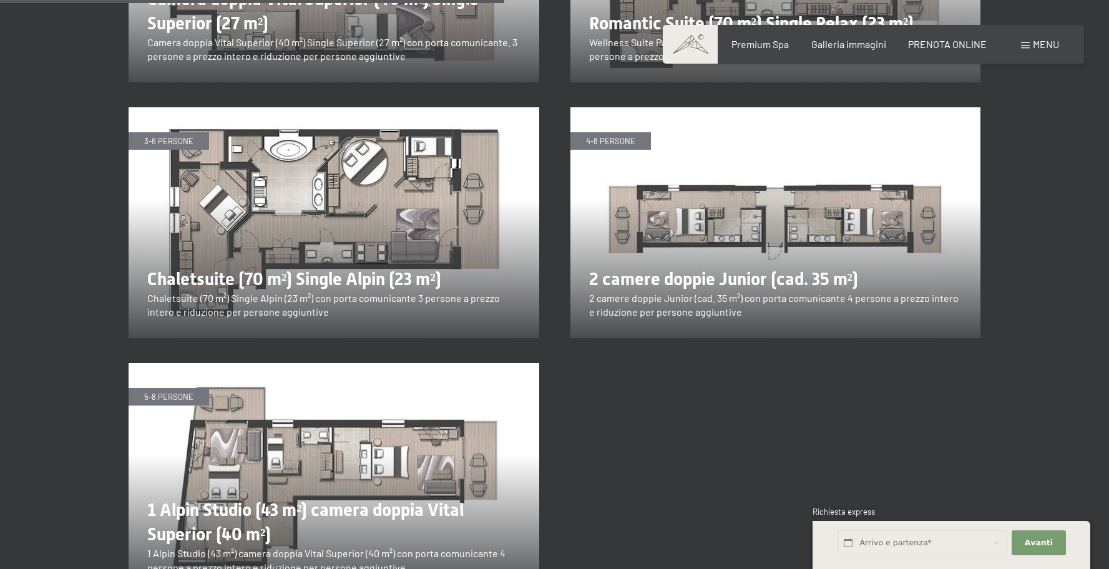
click at [364, 132] on img at bounding box center [334, 222] width 411 height 231
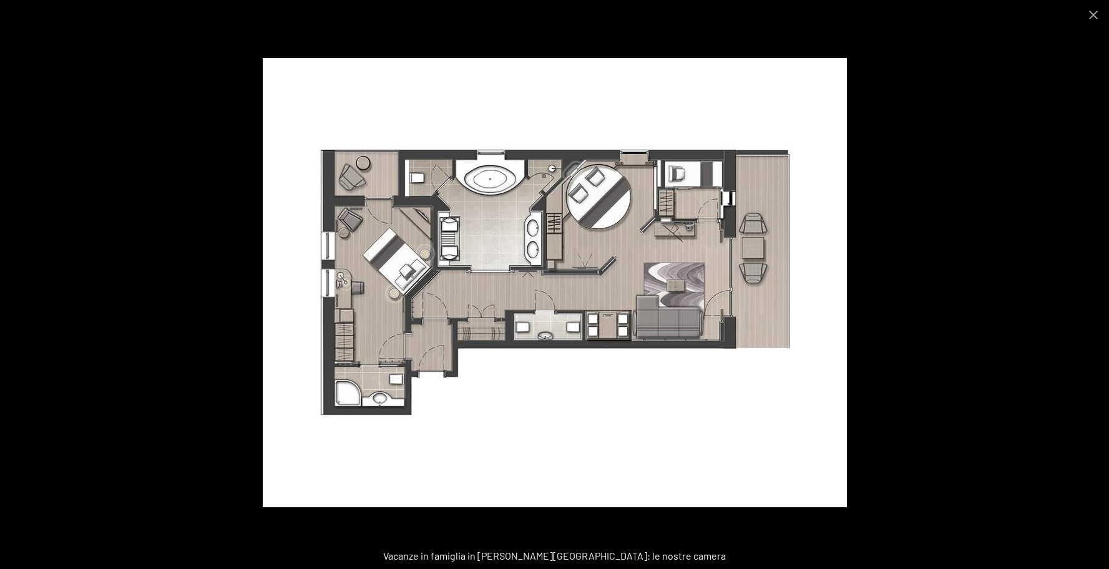
click at [603, 198] on img at bounding box center [555, 282] width 584 height 449
click at [1056, 118] on div at bounding box center [554, 284] width 1109 height 569
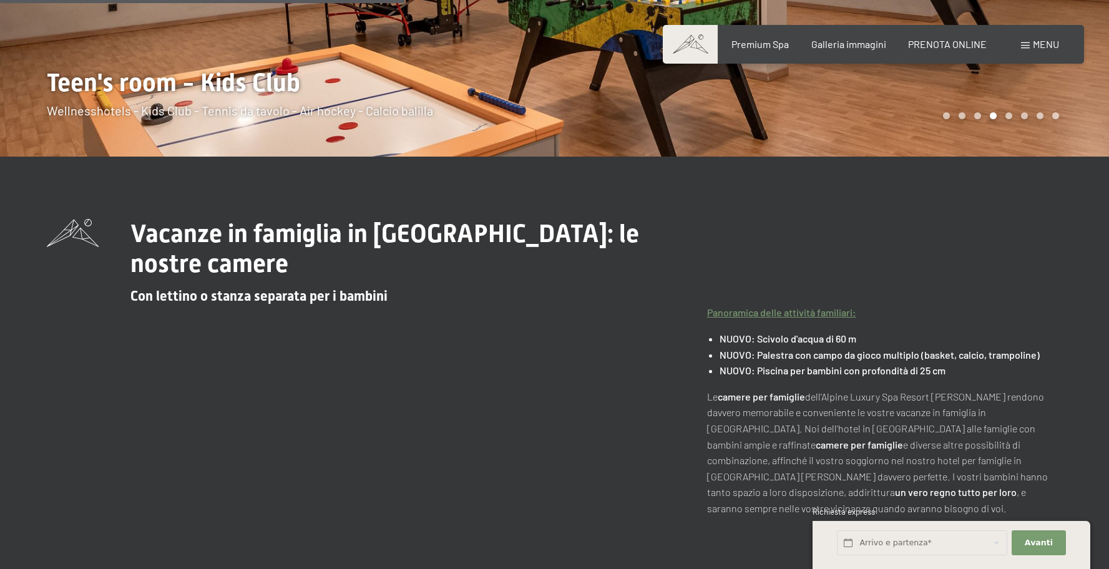
scroll to position [0, 0]
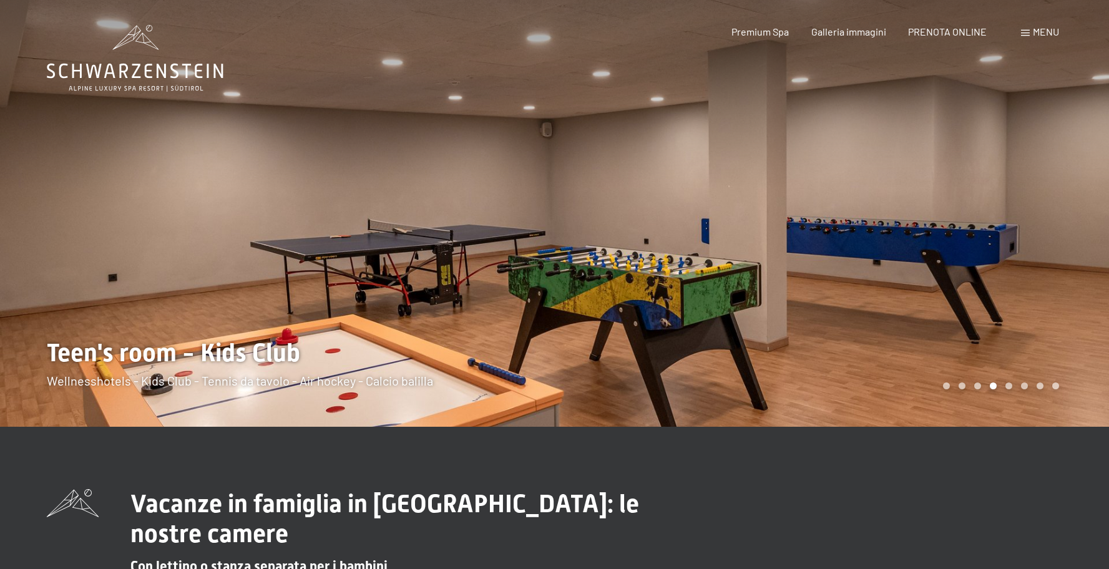
click at [193, 92] on div at bounding box center [277, 213] width 555 height 427
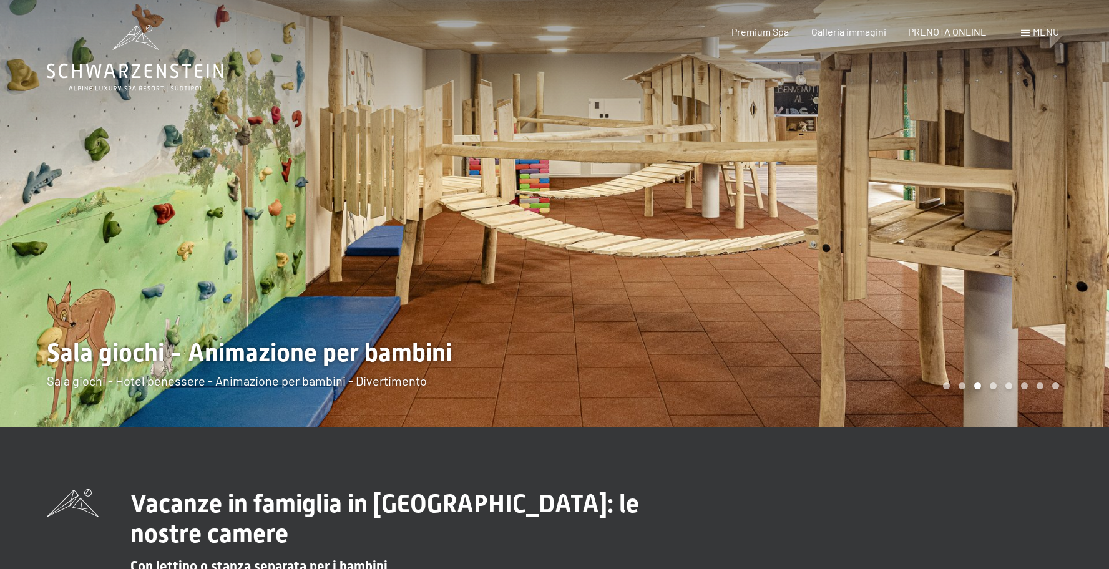
click at [739, 161] on div at bounding box center [832, 213] width 555 height 427
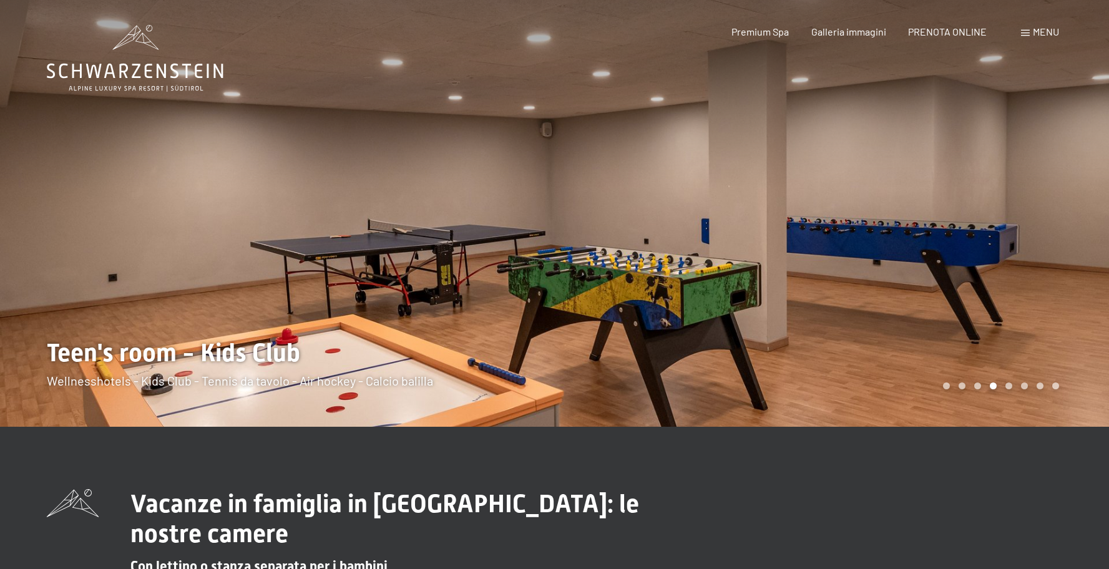
drag, startPoint x: 839, startPoint y: 165, endPoint x: 854, endPoint y: 166, distance: 15.0
click at [839, 165] on div at bounding box center [832, 213] width 555 height 427
